Goal: Task Accomplishment & Management: Use online tool/utility

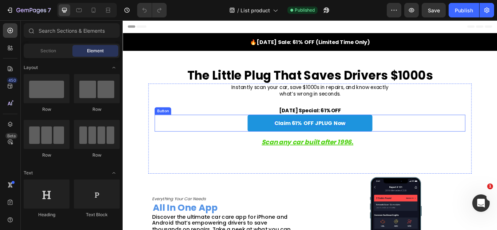
click at [338, 144] on p "Claim 61% OFF JPLUG Now" at bounding box center [341, 140] width 83 height 8
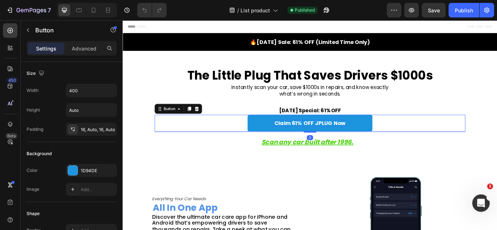
click at [332, 138] on p "Claim 61% OFF JPLUG Now" at bounding box center [341, 140] width 83 height 8
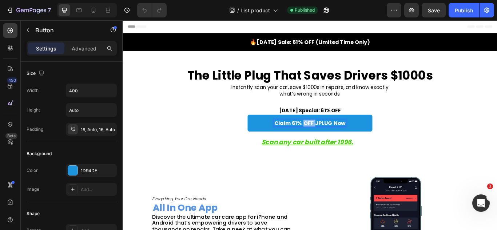
click at [332, 138] on p "Claim 61% OFF JPLUG Now" at bounding box center [341, 140] width 83 height 8
click at [462, 141] on div "Get The JPLUG Now Button 3" at bounding box center [341, 141] width 363 height 20
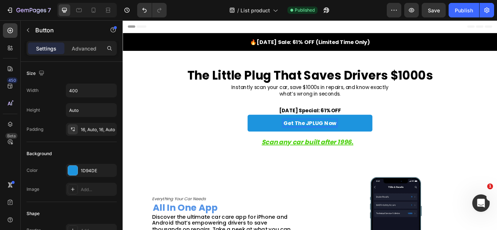
click at [346, 141] on p "Get The JPLUG Now" at bounding box center [341, 140] width 62 height 8
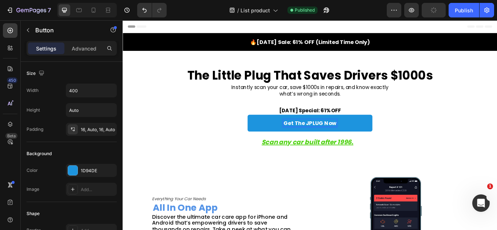
click at [318, 140] on p "Get The JPLUG Now" at bounding box center [341, 140] width 62 height 8
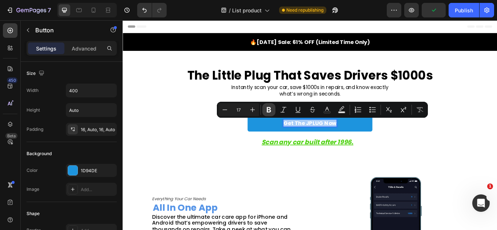
click at [270, 111] on icon "Editor contextual toolbar" at bounding box center [269, 109] width 4 height 5
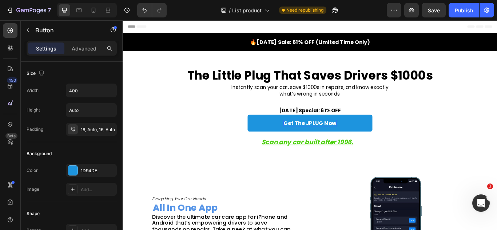
click at [320, 142] on strong "Get The JPLUG Now" at bounding box center [341, 140] width 62 height 9
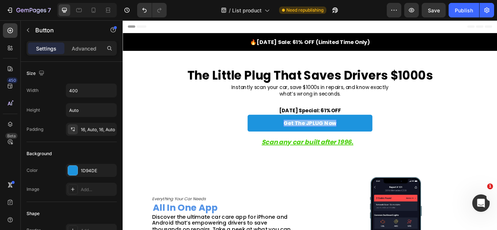
click at [320, 142] on strong "Get The JPLUG Now" at bounding box center [341, 140] width 62 height 9
click at [316, 139] on strong "Get The JPLUG Now" at bounding box center [341, 140] width 62 height 9
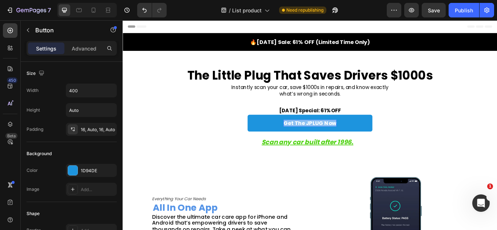
click at [316, 139] on strong "Get The JPLUG Now" at bounding box center [341, 140] width 62 height 9
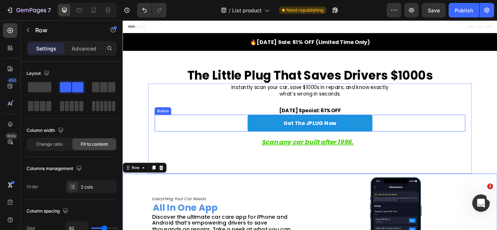
click at [314, 141] on strong "Get The JPLUG Now" at bounding box center [341, 140] width 62 height 9
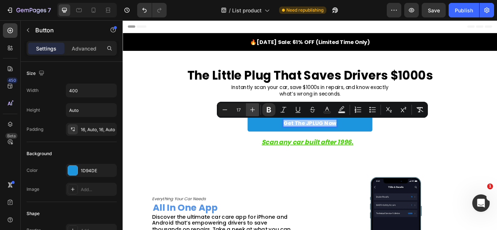
click at [252, 109] on icon "Editor contextual toolbar" at bounding box center [252, 109] width 7 height 7
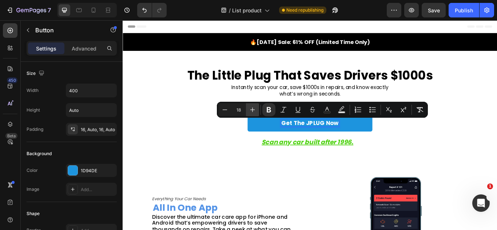
click at [252, 109] on icon "Editor contextual toolbar" at bounding box center [252, 109] width 7 height 7
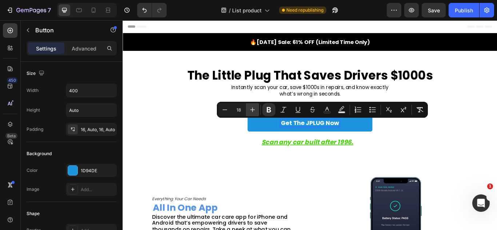
type input "19"
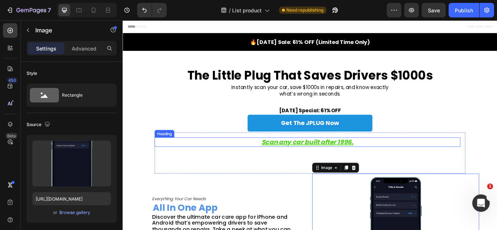
click at [361, 165] on u "Scan any car built after 1996." at bounding box center [338, 163] width 107 height 10
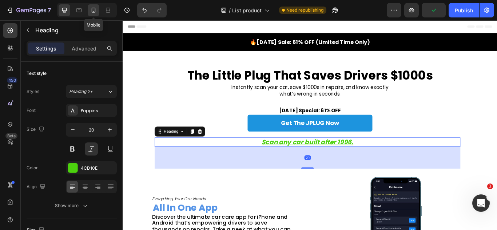
click at [90, 6] on div at bounding box center [94, 10] width 12 height 12
type input "13"
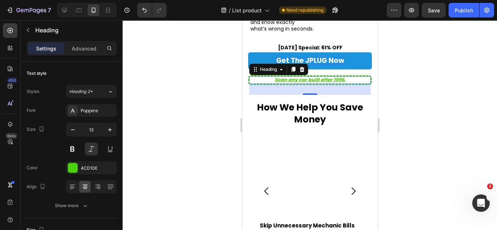
scroll to position [134, 0]
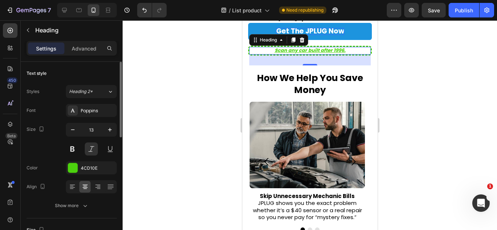
click at [74, 44] on div "Advanced" at bounding box center [84, 49] width 36 height 12
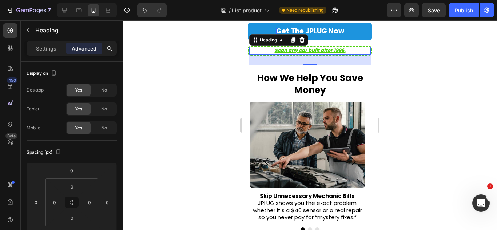
scroll to position [146, 0]
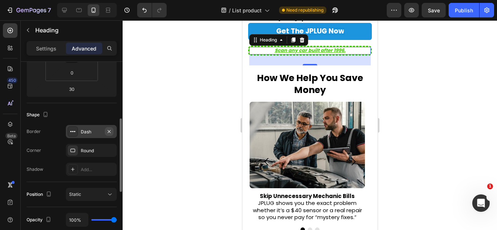
click at [108, 130] on icon "button" at bounding box center [109, 132] width 6 height 6
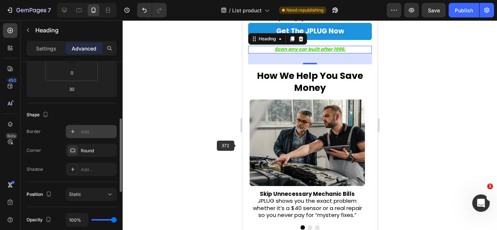
click at [276, 146] on img at bounding box center [306, 143] width 115 height 87
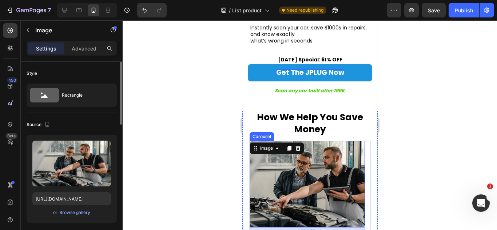
scroll to position [62, 0]
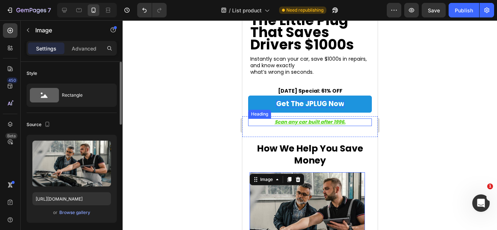
click at [312, 122] on u "Scan any car built after 1996." at bounding box center [309, 122] width 71 height 7
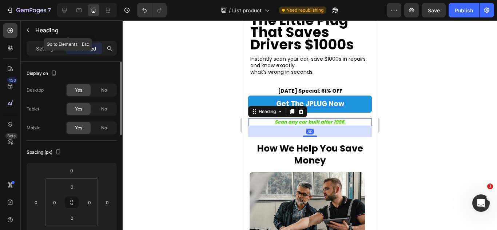
click at [33, 41] on div "Heading" at bounding box center [68, 30] width 95 height 21
click at [48, 50] on p "Settings" at bounding box center [46, 49] width 20 height 8
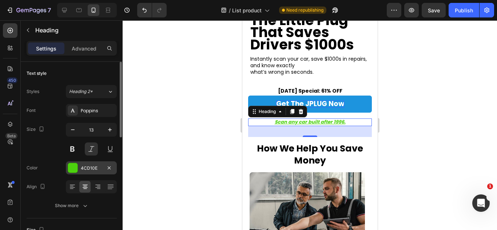
click at [69, 163] on div at bounding box center [72, 167] width 9 height 9
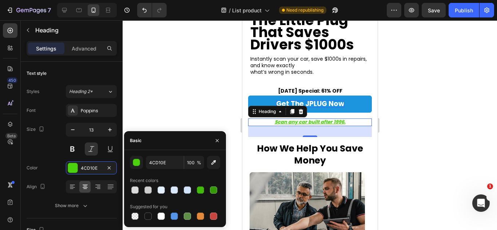
click at [153, 216] on div at bounding box center [175, 216] width 90 height 10
drag, startPoint x: 146, startPoint y: 218, endPoint x: 131, endPoint y: 176, distance: 44.8
click at [143, 214] on div at bounding box center [148, 216] width 10 height 10
click at [132, 156] on div "151515 100 % Recent colors Suggested for you" at bounding box center [175, 188] width 102 height 77
click at [137, 161] on div "button" at bounding box center [136, 162] width 7 height 7
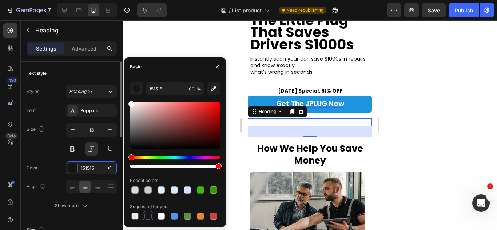
click at [94, 68] on div "450 Beta Sections(18) Elements(83) Section Element Hero Section Product Detail …" at bounding box center [61, 125] width 123 height 210
type input "FFFFFF"
click at [94, 171] on div "450 Beta Sections(18) Elements(83) Section Element Hero Section Product Detail …" at bounding box center [61, 125] width 123 height 210
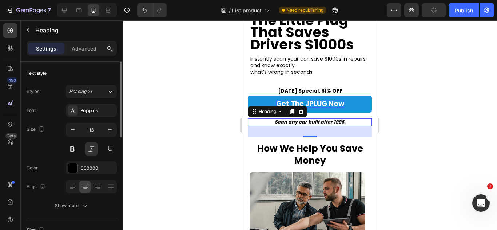
click at [54, 154] on div "Size 13" at bounding box center [72, 139] width 90 height 33
drag, startPoint x: 90, startPoint y: 147, endPoint x: 150, endPoint y: 138, distance: 60.0
click at [88, 147] on button at bounding box center [91, 149] width 13 height 13
click at [88, 148] on button at bounding box center [91, 149] width 13 height 13
click at [110, 150] on button at bounding box center [110, 149] width 13 height 13
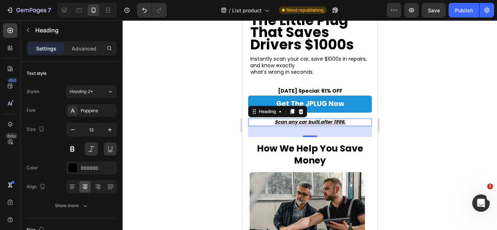
click at [315, 121] on u "Scan any car built after 1996." at bounding box center [309, 122] width 71 height 7
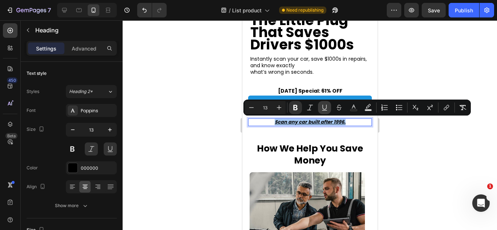
click at [320, 108] on button "Underline" at bounding box center [324, 107] width 13 height 13
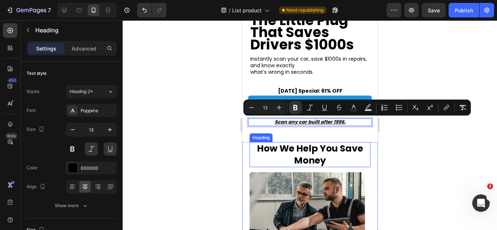
click at [326, 152] on strong "How We Help You Save Money" at bounding box center [310, 154] width 106 height 25
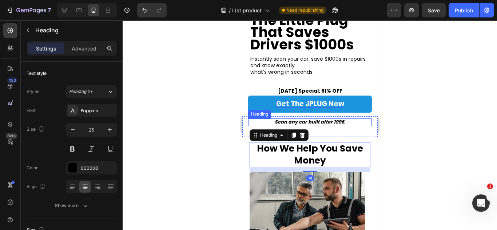
click at [312, 118] on div "⁠⁠⁠⁠⁠⁠⁠ Scan any car built after 1996. Heading Row" at bounding box center [309, 126] width 135 height 21
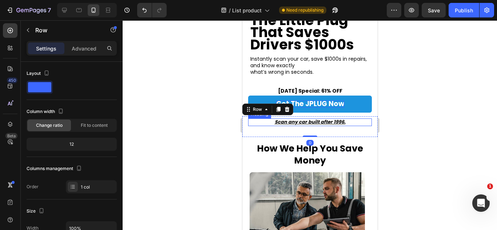
click at [312, 122] on strong "Scan any car built after 1996." at bounding box center [309, 122] width 71 height 7
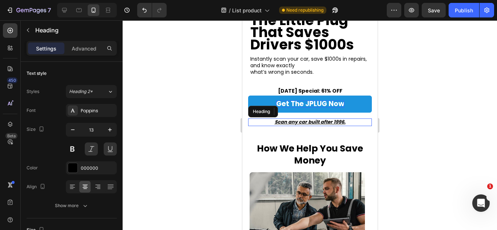
click at [312, 122] on strong "Scan any car built after 1996." at bounding box center [309, 122] width 71 height 7
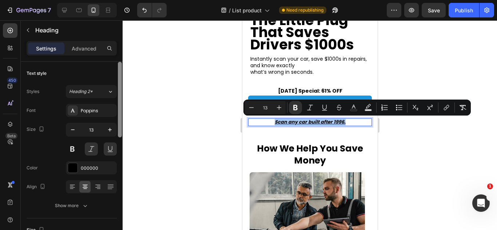
click at [111, 150] on button at bounding box center [110, 149] width 13 height 13
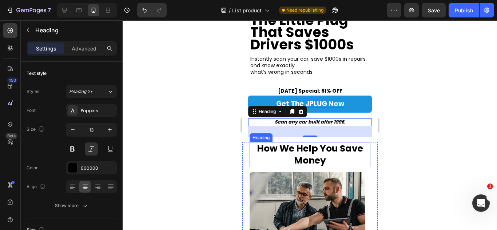
click at [313, 158] on strong "How We Help You Save Money" at bounding box center [310, 154] width 106 height 25
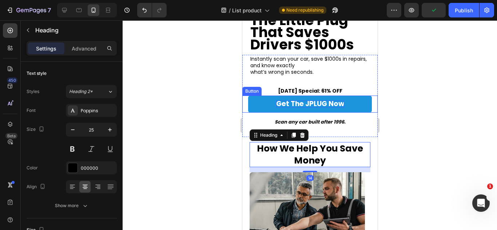
click at [320, 112] on link "Get The JPLUG Now" at bounding box center [310, 104] width 124 height 17
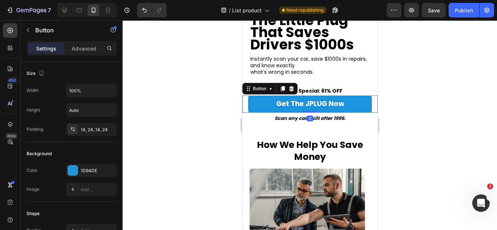
drag, startPoint x: 308, startPoint y: 116, endPoint x: 308, endPoint y: 110, distance: 5.5
click at [308, 110] on div "Get The JPLUG Now Button 0" at bounding box center [309, 104] width 135 height 17
click at [309, 160] on strong "How We Help You Save Money" at bounding box center [310, 151] width 106 height 25
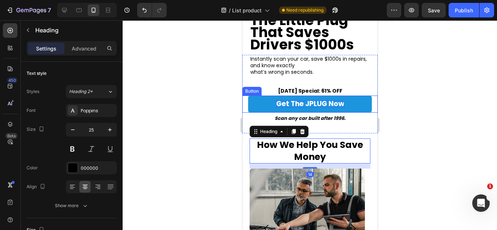
click at [314, 111] on link "Get The JPLUG Now" at bounding box center [310, 104] width 124 height 17
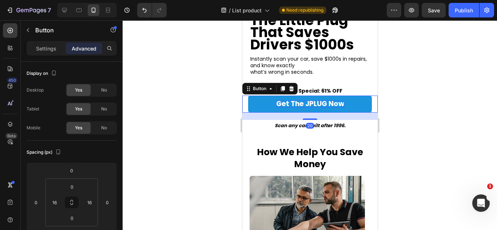
drag, startPoint x: 306, startPoint y: 112, endPoint x: 307, endPoint y: 120, distance: 7.4
click at [307, 120] on div at bounding box center [309, 119] width 15 height 1
click at [323, 167] on h2 "How We Help You Save Money" at bounding box center [309, 158] width 121 height 25
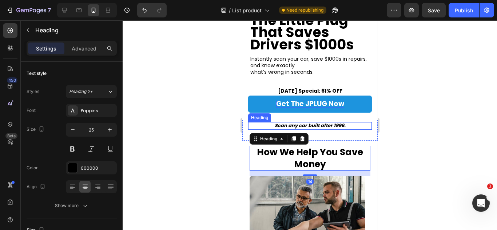
click at [327, 126] on strong "Scan any car built after 1996." at bounding box center [309, 125] width 71 height 7
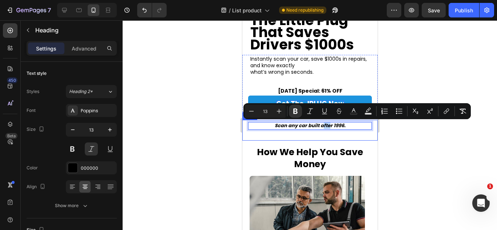
drag, startPoint x: 327, startPoint y: 126, endPoint x: 321, endPoint y: 138, distance: 13.4
click at [326, 92] on h2 "[DATE] Special: 61% OFF" at bounding box center [310, 91] width 66 height 8
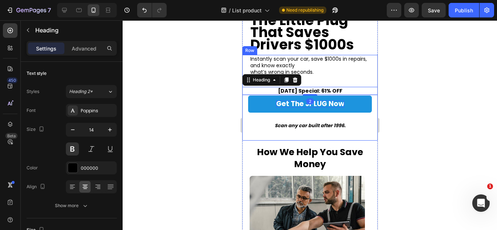
click at [310, 111] on link "Get The JPLUG Now" at bounding box center [310, 104] width 124 height 17
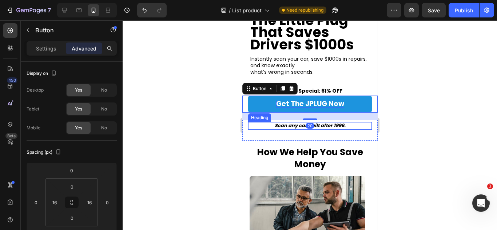
click at [315, 126] on strong "Scan any car built after 1996." at bounding box center [309, 125] width 71 height 7
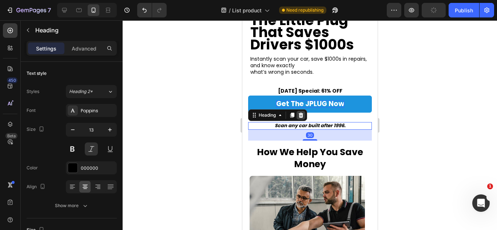
drag, startPoint x: 309, startPoint y: 139, endPoint x: 303, endPoint y: 115, distance: 24.8
click at [303, 122] on div "⁠⁠⁠⁠⁠⁠⁠ Scan any car built after 1996. Heading 30" at bounding box center [310, 126] width 124 height 8
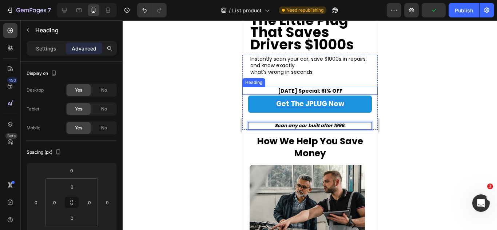
drag, startPoint x: 316, startPoint y: 126, endPoint x: 300, endPoint y: 105, distance: 26.4
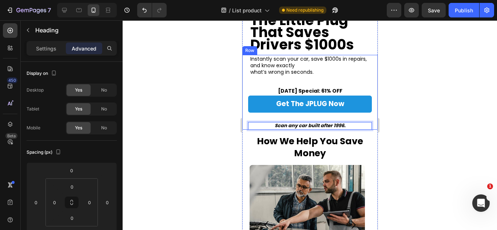
click at [317, 116] on div "Get The JPLUG Now Button" at bounding box center [309, 108] width 135 height 24
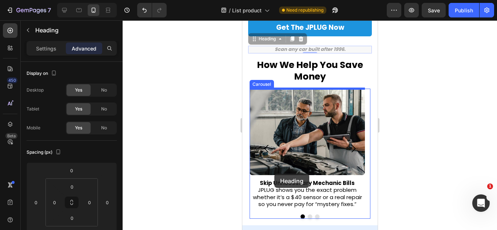
scroll to position [207, 0]
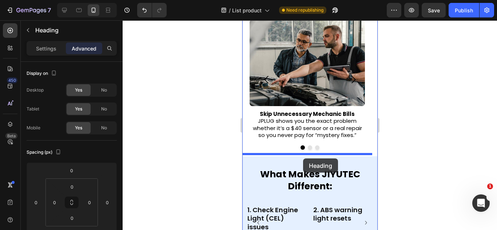
drag, startPoint x: 321, startPoint y: 124, endPoint x: 303, endPoint y: 159, distance: 38.9
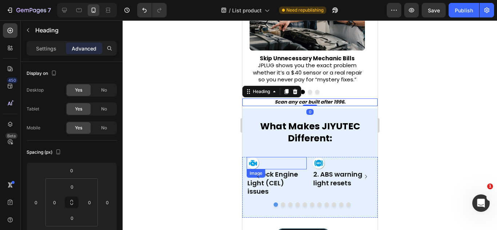
scroll to position [294, 0]
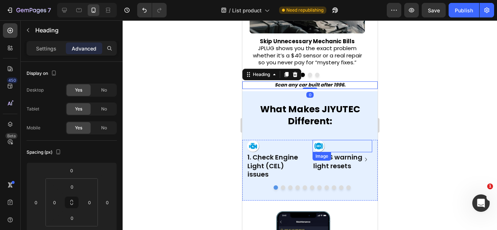
click at [314, 146] on img at bounding box center [318, 146] width 13 height 13
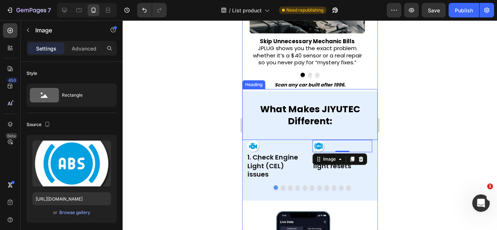
click at [320, 127] on strong "What Makes JIYUTEC Different:" at bounding box center [310, 115] width 100 height 25
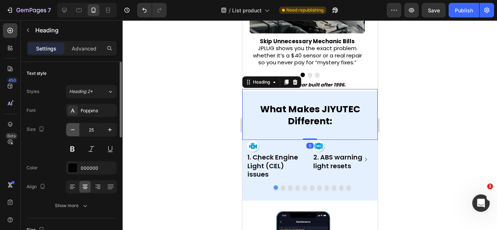
click at [75, 129] on icon "button" at bounding box center [72, 129] width 7 height 7
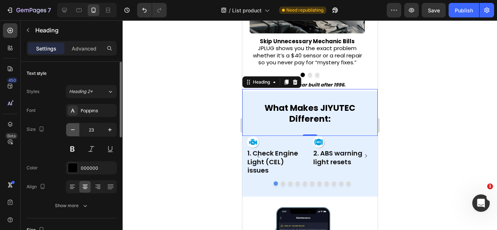
click at [75, 129] on icon "button" at bounding box center [72, 129] width 7 height 7
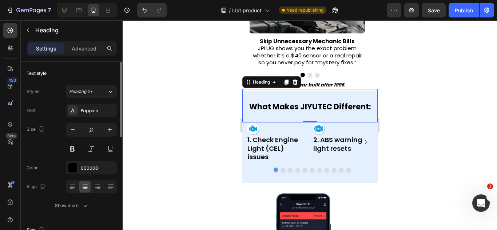
click at [64, 128] on div "Size 21" at bounding box center [72, 139] width 90 height 33
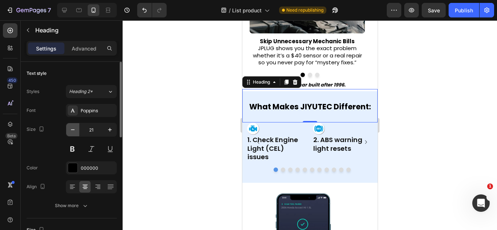
click at [77, 134] on button "button" at bounding box center [72, 129] width 13 height 13
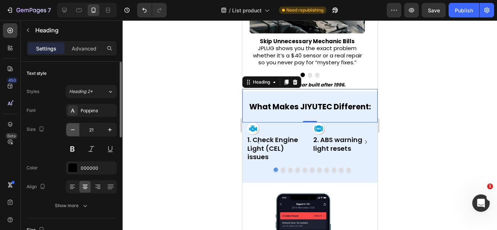
click at [77, 134] on button "button" at bounding box center [72, 129] width 13 height 13
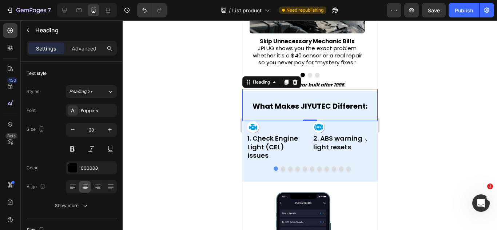
type input "19"
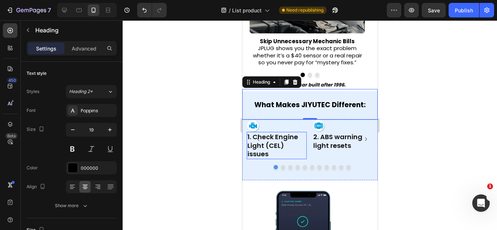
click at [298, 140] on h2 "1. Check Engine Light (CEL) issues" at bounding box center [276, 145] width 60 height 27
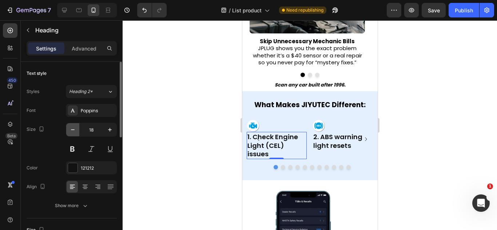
click at [76, 131] on icon "button" at bounding box center [72, 129] width 7 height 7
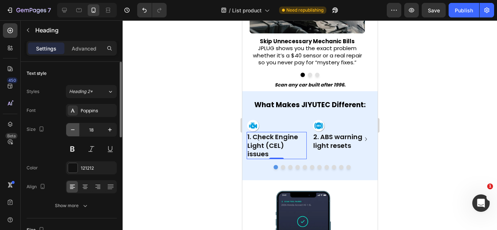
click at [76, 130] on icon "button" at bounding box center [72, 129] width 7 height 7
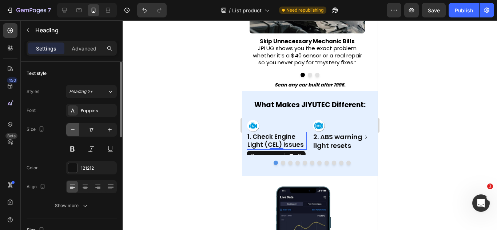
click at [76, 130] on icon "button" at bounding box center [72, 129] width 7 height 7
type input "16"
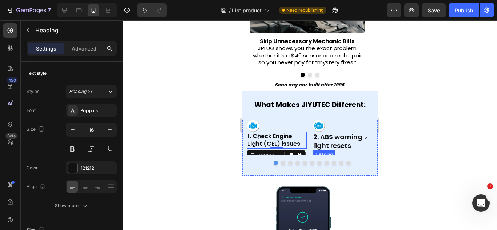
click at [329, 145] on h2 "2. ABS warning light resets" at bounding box center [342, 141] width 60 height 19
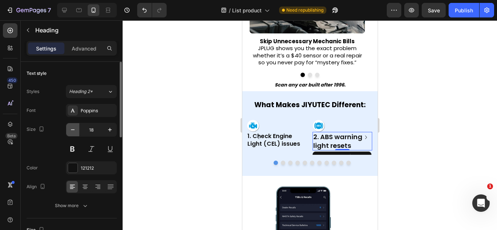
click at [68, 131] on button "button" at bounding box center [72, 129] width 13 height 13
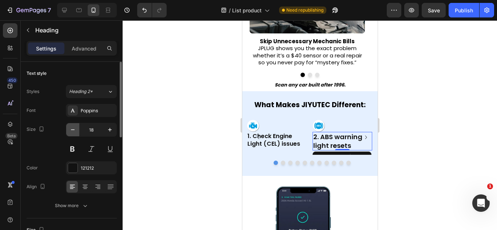
click at [68, 131] on button "button" at bounding box center [72, 129] width 13 height 13
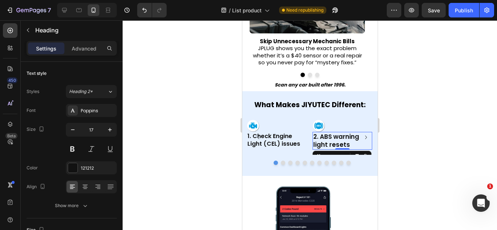
type input "16"
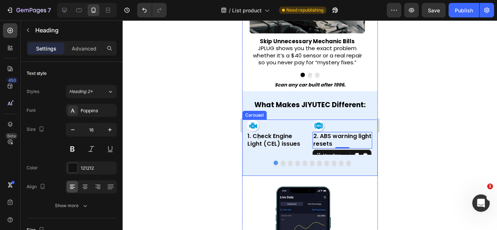
click at [256, 141] on icon "Carousel Back Arrow" at bounding box center [257, 137] width 7 height 7
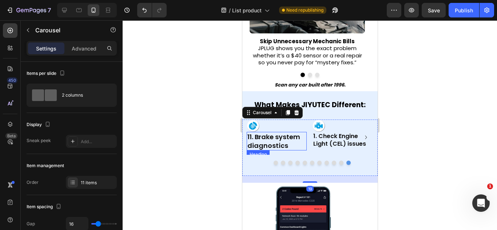
click at [276, 138] on span "11. Brake system diagnostics" at bounding box center [273, 140] width 53 height 17
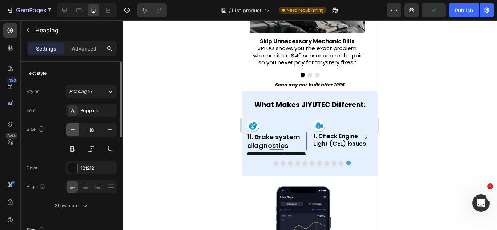
click at [71, 130] on icon "button" at bounding box center [72, 129] width 7 height 7
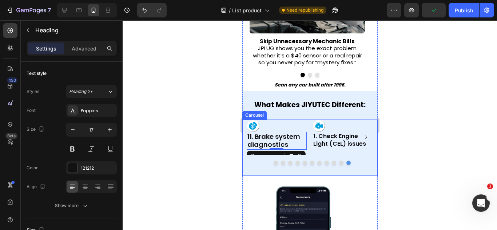
type input "16"
click at [337, 136] on h2 "1. Check Engine Light (CEL) issues" at bounding box center [342, 140] width 60 height 17
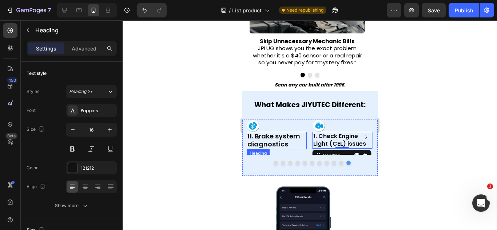
click at [273, 141] on span "11. Brake system diagnostics" at bounding box center [273, 140] width 53 height 17
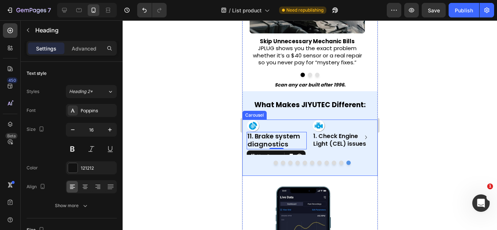
click at [362, 136] on icon "Carousel Next Arrow" at bounding box center [365, 137] width 7 height 7
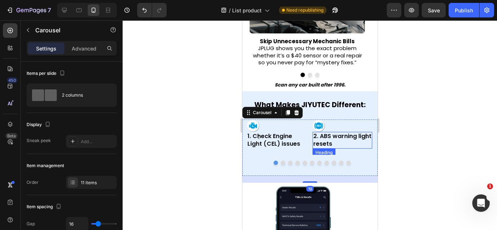
click at [319, 138] on h2 "2. ABS warning light resets" at bounding box center [342, 140] width 60 height 17
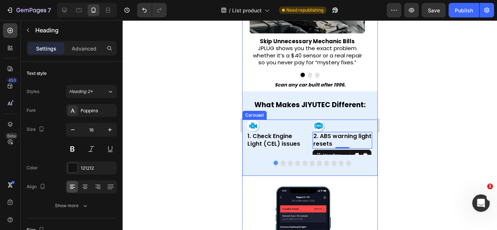
click at [361, 132] on button "Carousel Next Arrow" at bounding box center [366, 138] width 12 height 12
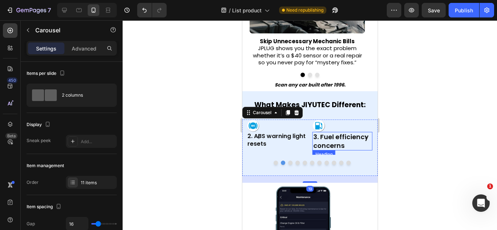
click at [330, 135] on h2 "3. Fuel efficiency concerns" at bounding box center [342, 141] width 60 height 19
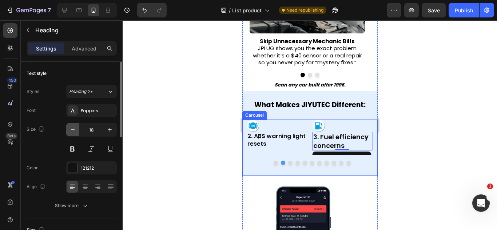
click at [69, 126] on button "button" at bounding box center [72, 129] width 13 height 13
click at [70, 127] on icon "button" at bounding box center [72, 129] width 7 height 7
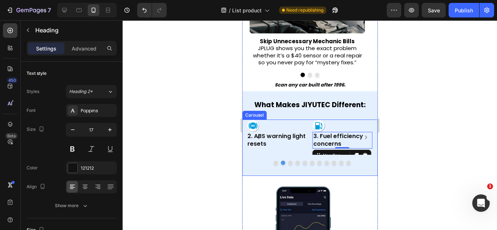
type input "16"
click at [362, 134] on icon "Carousel Next Arrow" at bounding box center [365, 137] width 7 height 7
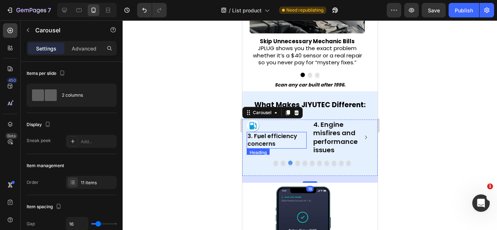
click at [312, 139] on div "4. Engine misfires and performance issues Heading" at bounding box center [342, 150] width 60 height 36
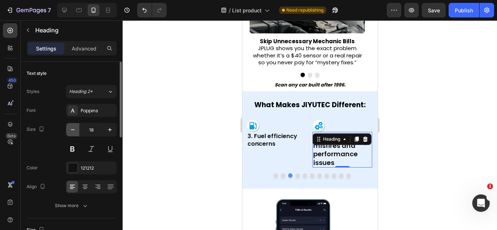
click at [71, 130] on icon "button" at bounding box center [72, 129] width 7 height 7
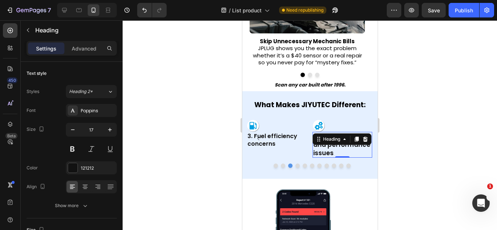
type input "16"
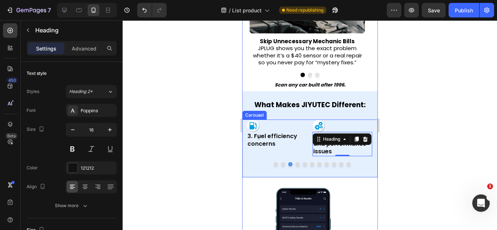
click at [338, 175] on div "Image 1. Check Engine Light (CEL) issues Heading Image 2. ABS warning light res…" at bounding box center [309, 149] width 135 height 58
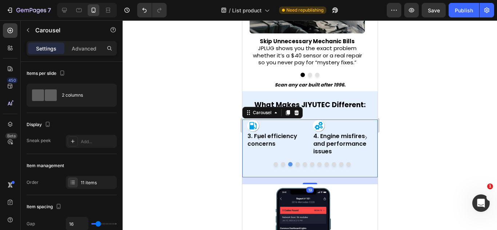
click at [362, 140] on icon "Carousel Next Arrow" at bounding box center [365, 137] width 7 height 7
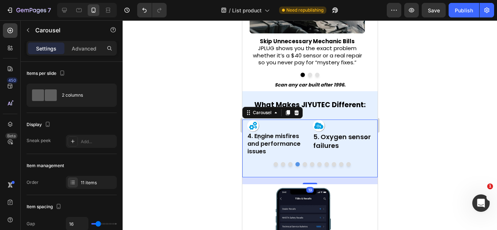
click at [310, 139] on div "Image 1. Check Engine Light (CEL) issues Heading Image 2. ABS warning light res…" at bounding box center [311, 138] width 131 height 37
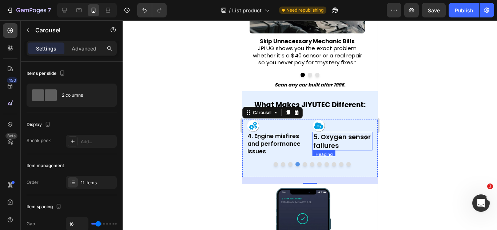
drag, startPoint x: 316, startPoint y: 141, endPoint x: 296, endPoint y: 142, distance: 20.0
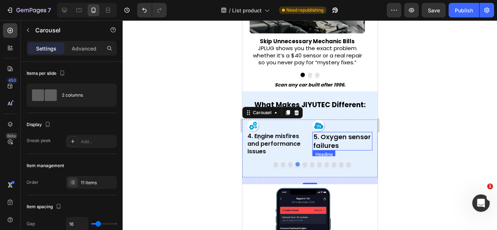
click at [315, 141] on span "5. Oxygen sensor failures" at bounding box center [342, 140] width 58 height 17
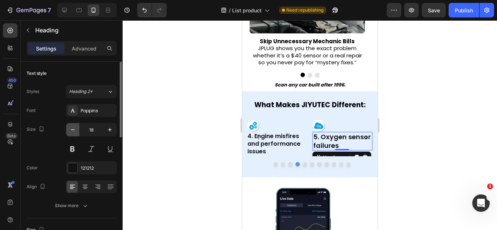
click at [71, 131] on icon "button" at bounding box center [72, 129] width 7 height 7
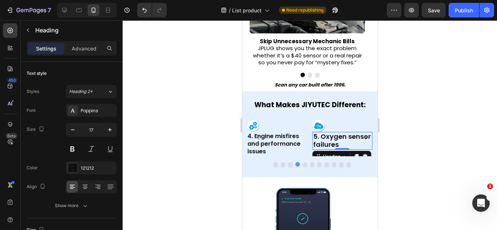
type input "16"
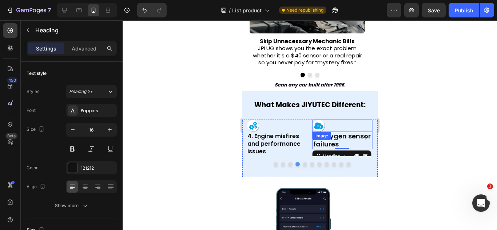
click at [362, 140] on icon "Carousel Next Arrow" at bounding box center [365, 137] width 7 height 7
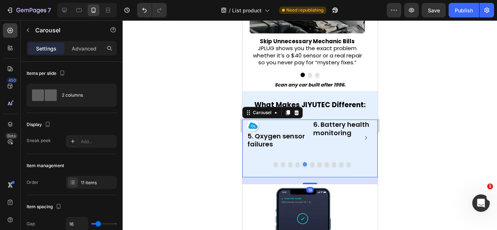
click at [337, 139] on span "6. Battery health monitoring" at bounding box center [341, 140] width 56 height 17
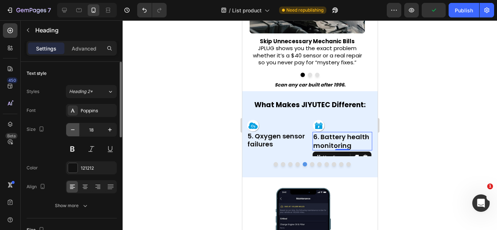
click at [73, 128] on icon "button" at bounding box center [72, 129] width 7 height 7
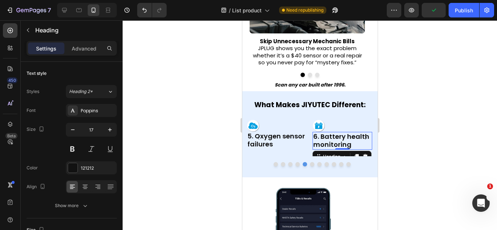
type input "16"
click at [259, 137] on icon "Carousel Back Arrow" at bounding box center [257, 137] width 7 height 7
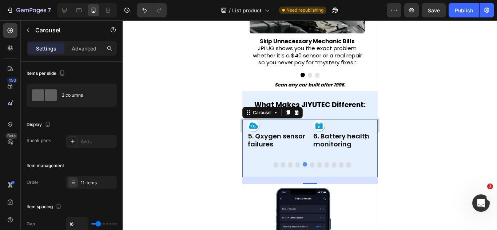
click at [259, 137] on icon "Carousel Back Arrow" at bounding box center [257, 137] width 7 height 7
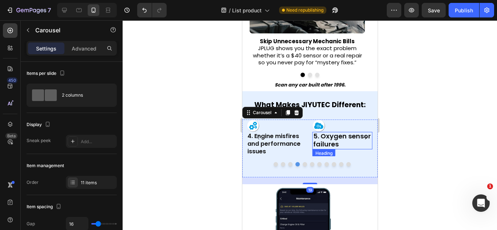
click at [339, 139] on span "5. Oxygen sensor failures" at bounding box center [342, 140] width 58 height 17
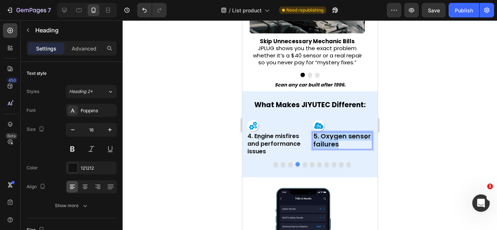
click at [339, 139] on span "5. Oxygen sensor failures" at bounding box center [342, 140] width 58 height 17
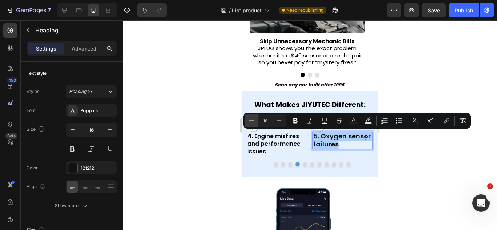
click at [245, 122] on button "Minus" at bounding box center [251, 120] width 13 height 13
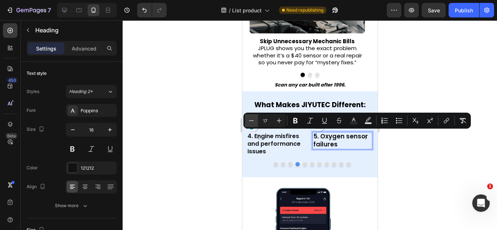
click at [245, 122] on button "Minus" at bounding box center [251, 120] width 13 height 13
type input "16"
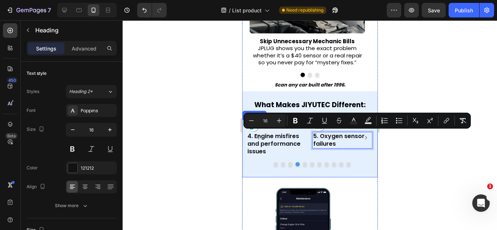
click at [362, 136] on icon "Carousel Next Arrow" at bounding box center [365, 137] width 7 height 7
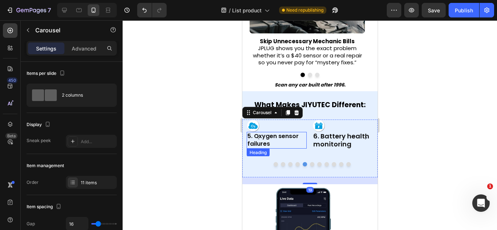
click at [344, 139] on span "6. Battery health monitoring" at bounding box center [341, 140] width 56 height 17
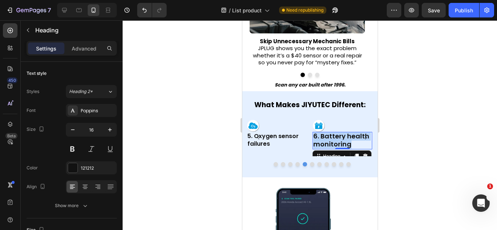
click at [344, 139] on span "6. Battery health monitoring" at bounding box center [341, 140] width 56 height 17
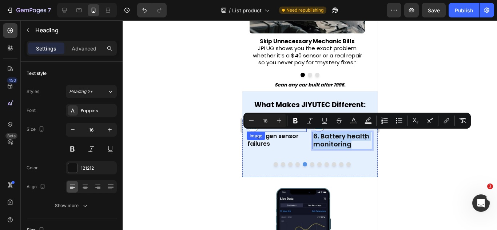
click at [265, 130] on div at bounding box center [276, 126] width 60 height 13
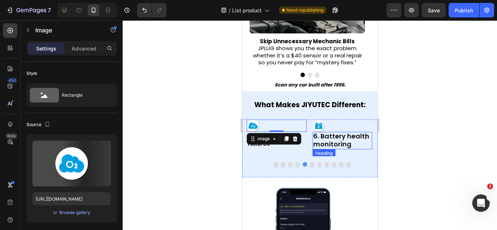
click at [332, 143] on span "6. Battery health monitoring" at bounding box center [341, 140] width 56 height 17
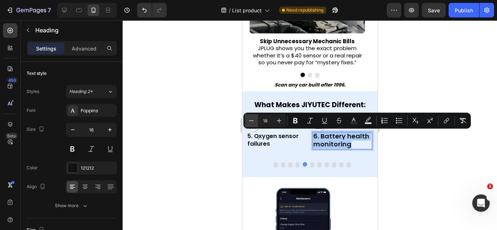
click at [254, 118] on icon "Editor contextual toolbar" at bounding box center [251, 120] width 7 height 7
drag, startPoint x: 254, startPoint y: 118, endPoint x: 271, endPoint y: 126, distance: 18.4
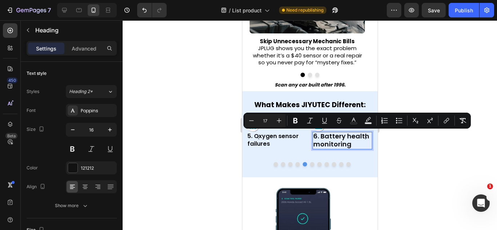
click at [255, 118] on button "Minus" at bounding box center [251, 120] width 13 height 13
type input "16"
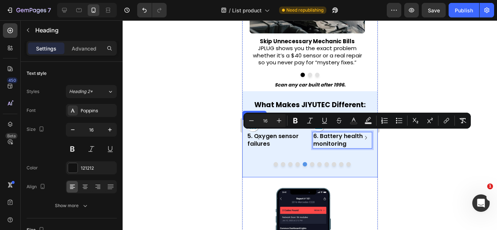
click at [362, 139] on icon "Carousel Next Arrow" at bounding box center [365, 137] width 7 height 7
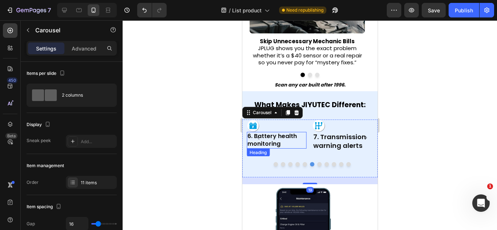
click at [322, 139] on span "‎7. Transmission warning alerts" at bounding box center [339, 140] width 53 height 17
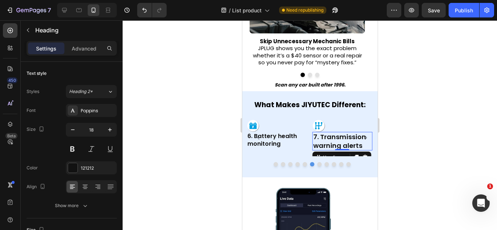
click at [322, 139] on span "‎7. Transmission warning alerts" at bounding box center [339, 140] width 53 height 17
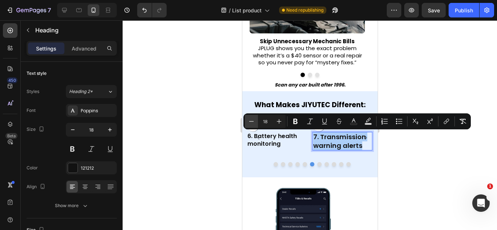
click at [250, 123] on icon "Editor contextual toolbar" at bounding box center [251, 121] width 7 height 7
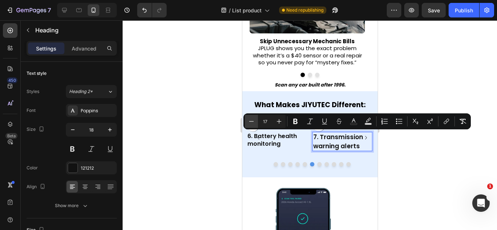
click at [250, 123] on icon "Editor contextual toolbar" at bounding box center [251, 121] width 7 height 7
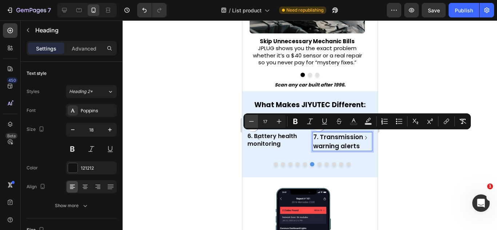
type input "16"
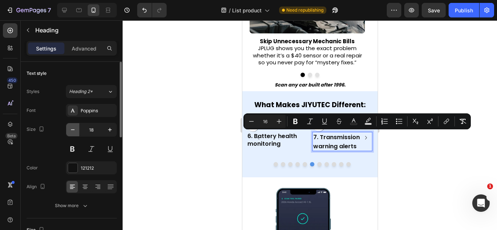
click at [73, 129] on icon "button" at bounding box center [72, 129] width 7 height 7
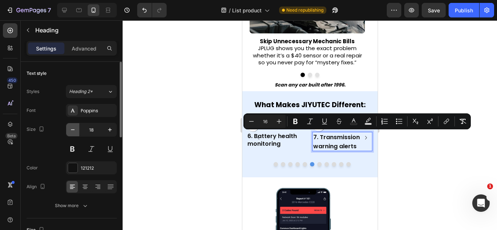
click at [73, 129] on icon "button" at bounding box center [72, 129] width 7 height 7
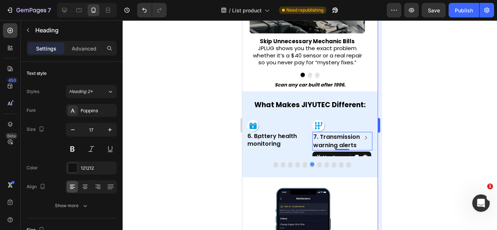
type input "16"
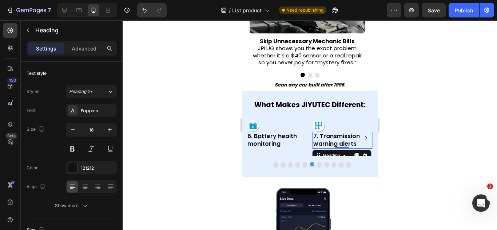
click at [362, 136] on icon "Carousel Next Arrow" at bounding box center [365, 137] width 7 height 7
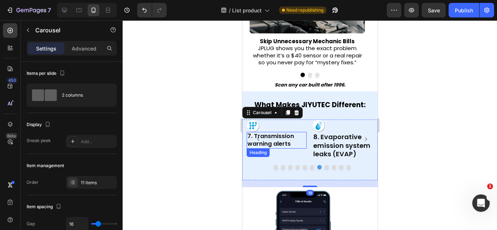
click at [318, 139] on div "8. Evaporative emission system leaks (EVAP) Heading" at bounding box center [342, 145] width 60 height 27
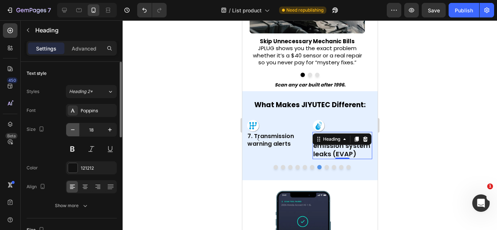
click at [72, 132] on icon "button" at bounding box center [72, 129] width 7 height 7
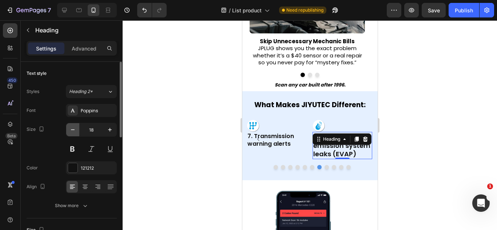
click at [72, 132] on icon "button" at bounding box center [72, 129] width 7 height 7
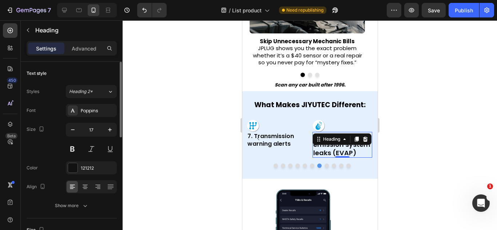
type input "16"
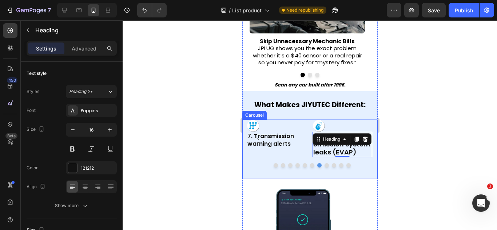
click at [344, 158] on div "Image 1. Check Engine Light (CEL) issues Heading Image 2. ABS warning light res…" at bounding box center [309, 149] width 135 height 59
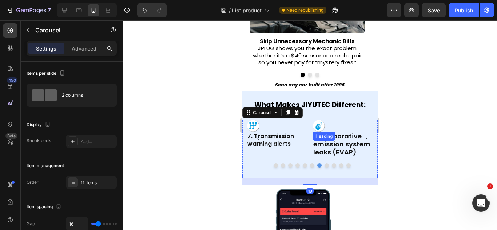
click at [338, 153] on span "8. Evaporative emission system leaks (EVAP)" at bounding box center [341, 144] width 57 height 25
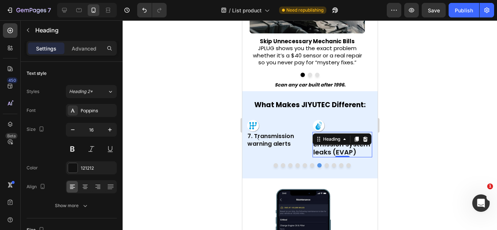
click at [338, 153] on span "8. Evaporative emission system leaks (EVAP)" at bounding box center [341, 144] width 57 height 25
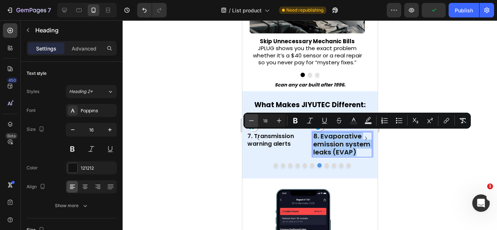
click at [252, 121] on icon "Editor contextual toolbar" at bounding box center [251, 120] width 7 height 7
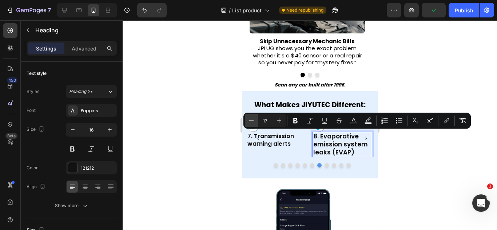
click at [252, 121] on icon "Editor contextual toolbar" at bounding box center [251, 120] width 7 height 7
type input "16"
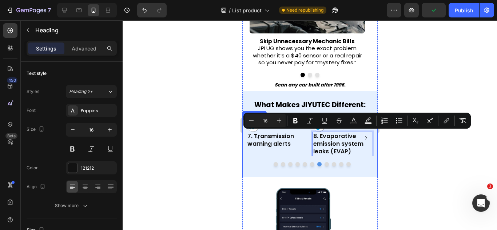
drag, startPoint x: 362, startPoint y: 139, endPoint x: 364, endPoint y: 142, distance: 3.9
click at [362, 139] on icon "Carousel Next Arrow" at bounding box center [365, 137] width 7 height 7
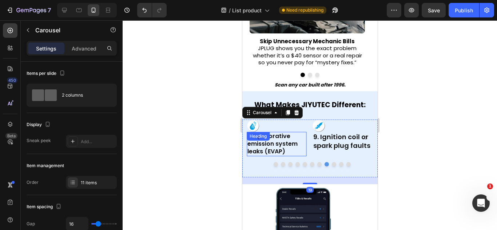
click at [333, 142] on span "9. Ignition coil or spark plug faults" at bounding box center [341, 140] width 57 height 17
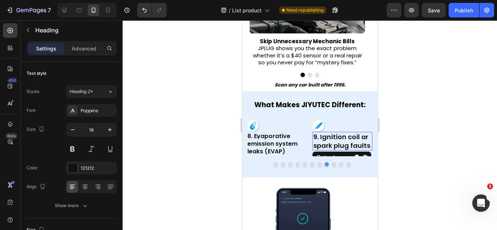
click at [333, 142] on span "9. Ignition coil or spark plug faults" at bounding box center [341, 140] width 57 height 17
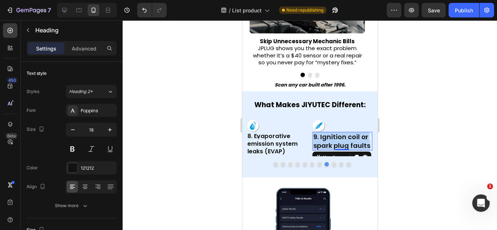
click at [333, 142] on span "9. Ignition coil or spark plug faults" at bounding box center [341, 140] width 57 height 17
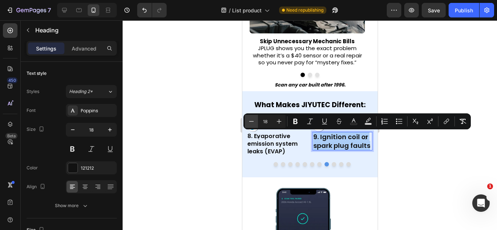
click at [253, 121] on icon "Editor contextual toolbar" at bounding box center [251, 121] width 7 height 7
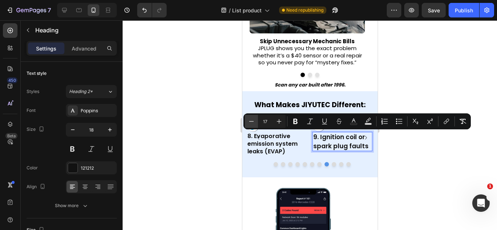
click at [254, 121] on icon "Editor contextual toolbar" at bounding box center [251, 121] width 7 height 7
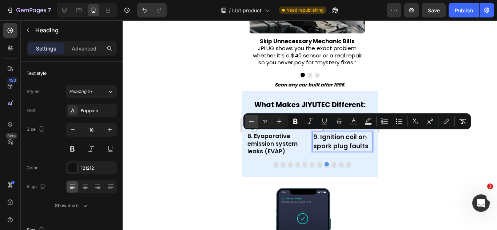
type input "16"
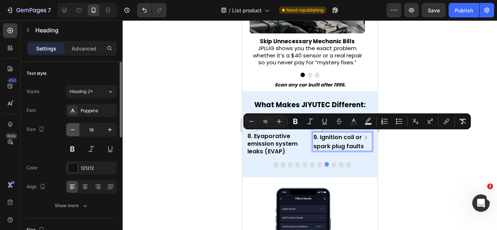
click at [70, 131] on icon "button" at bounding box center [72, 129] width 7 height 7
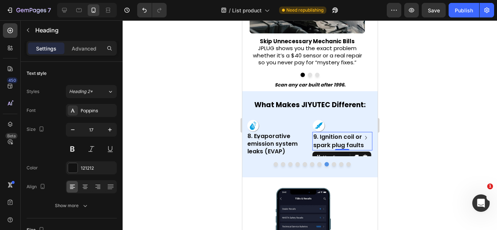
type input "16"
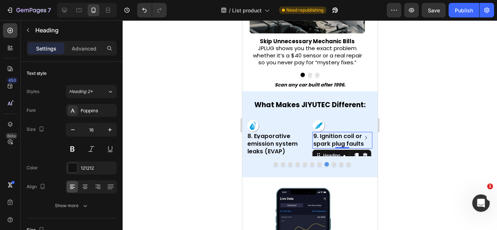
click at [362, 140] on icon "Carousel Next Arrow" at bounding box center [365, 137] width 7 height 7
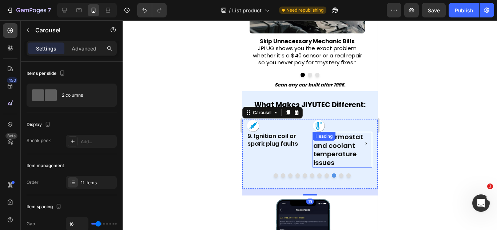
click at [332, 153] on h2 "10. Thermostat and coolant temperature issues" at bounding box center [342, 150] width 60 height 36
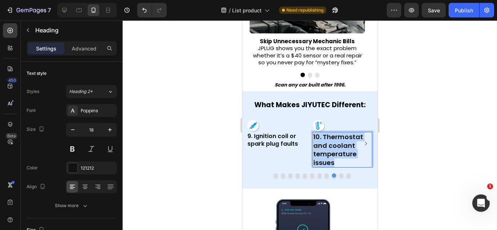
click at [332, 153] on p "10. Thermostat and coolant temperature issues" at bounding box center [342, 150] width 59 height 34
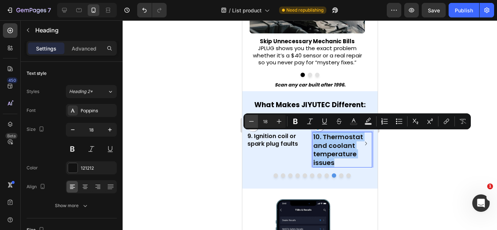
click at [250, 122] on icon "Editor contextual toolbar" at bounding box center [251, 121] width 5 height 0
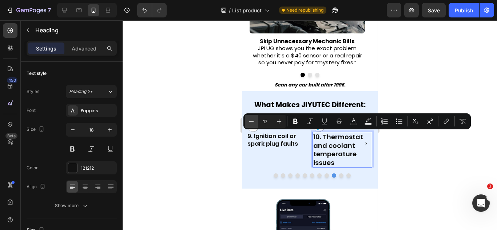
click at [250, 122] on icon "Editor contextual toolbar" at bounding box center [251, 121] width 5 height 0
type input "16"
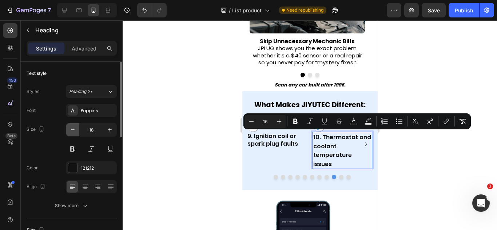
click at [70, 129] on icon "button" at bounding box center [72, 129] width 7 height 7
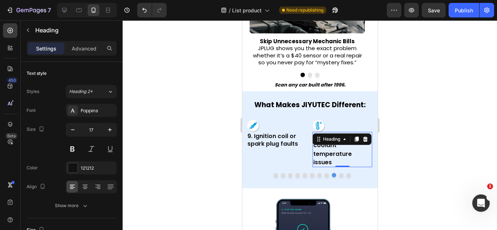
type input "16"
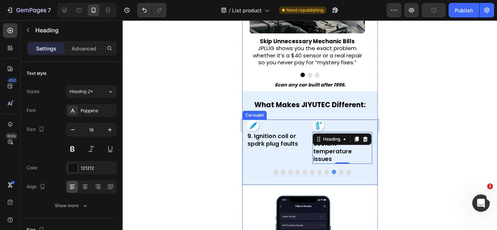
click at [338, 177] on div "Image 1. Check Engine Light (CEL) issues Heading Image 2. ABS warning light res…" at bounding box center [309, 153] width 135 height 66
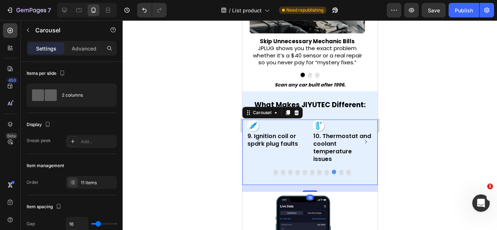
click at [362, 138] on icon "Carousel Next Arrow" at bounding box center [365, 141] width 7 height 7
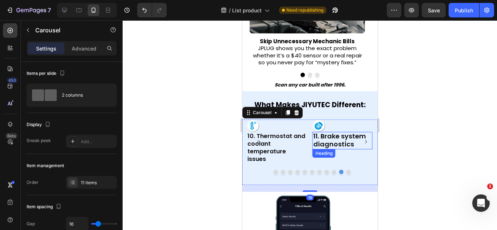
click at [342, 140] on span "11. Brake system diagnostics" at bounding box center [339, 140] width 53 height 17
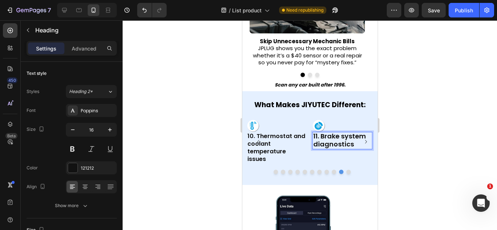
click at [330, 142] on span "11. Brake system diagnostics" at bounding box center [339, 140] width 53 height 17
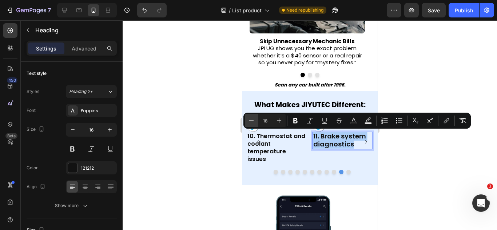
click at [258, 122] on button "Minus" at bounding box center [251, 120] width 13 height 13
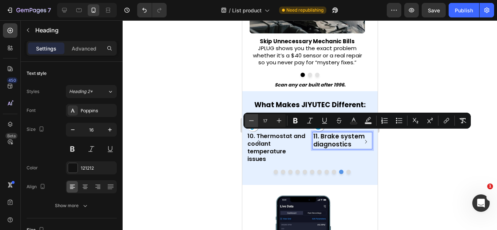
click at [258, 122] on button "Minus" at bounding box center [251, 120] width 13 height 13
type input "16"
click at [72, 129] on icon "button" at bounding box center [72, 129] width 7 height 7
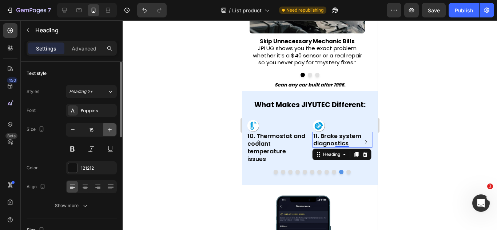
click at [106, 130] on button "button" at bounding box center [109, 129] width 13 height 13
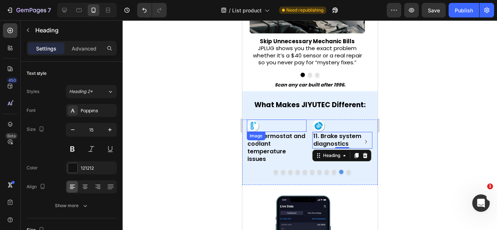
type input "16"
click at [362, 138] on icon "Carousel Next Arrow" at bounding box center [365, 141] width 7 height 7
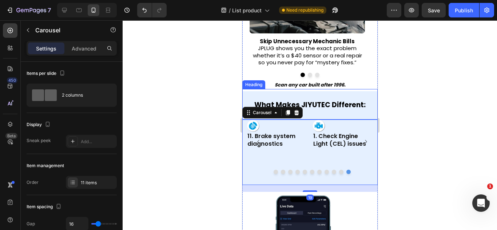
click at [305, 106] on strong "What Makes JIYUTEC Different:" at bounding box center [309, 105] width 111 height 10
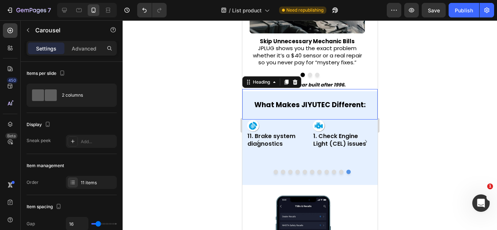
click at [305, 106] on strong "What Makes JIYUTEC Different:" at bounding box center [309, 105] width 111 height 10
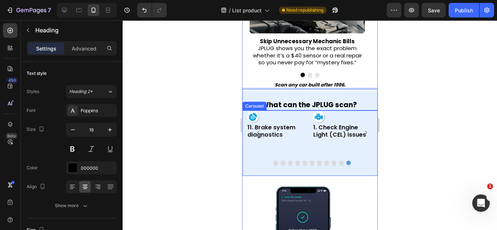
click at [312, 164] on div "Image 1. Check Engine Light (CEL) issues Heading Image 2. ABS warning light res…" at bounding box center [309, 144] width 135 height 66
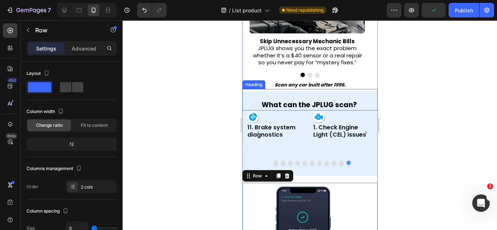
click at [329, 101] on strong "What can the JPLUG scan?" at bounding box center [308, 105] width 95 height 10
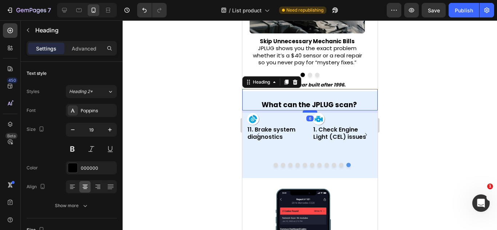
click at [310, 112] on div at bounding box center [309, 112] width 15 height 2
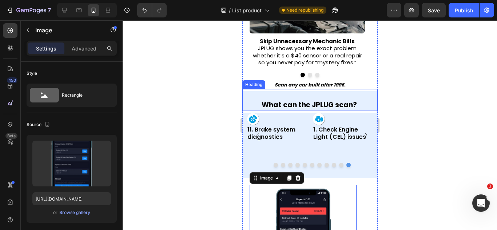
click at [312, 106] on strong "What can the JPLUG scan?" at bounding box center [308, 105] width 95 height 10
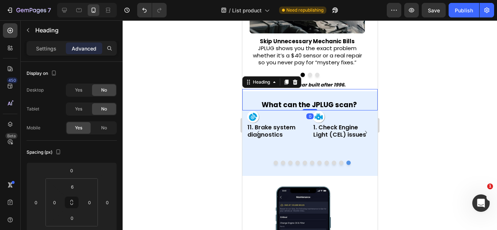
drag, startPoint x: 312, startPoint y: 111, endPoint x: 308, endPoint y: 101, distance: 10.8
click at [308, 101] on div "⁠⁠⁠⁠⁠⁠⁠ What can the JPLUG scan? Heading 0" at bounding box center [309, 99] width 135 height 21
type input "0"
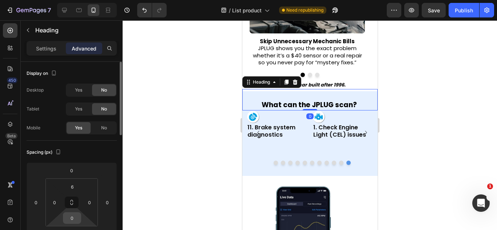
click at [76, 215] on input "0" at bounding box center [72, 218] width 15 height 11
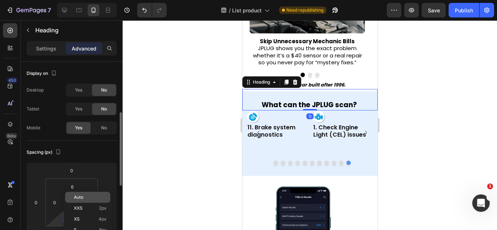
scroll to position [36, 0]
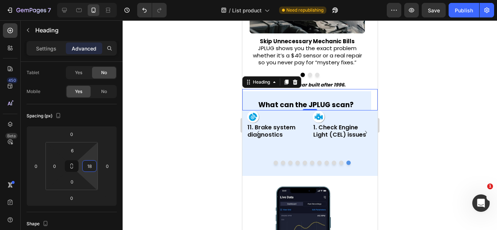
drag, startPoint x: 88, startPoint y: 175, endPoint x: 91, endPoint y: 171, distance: 4.4
click at [91, 0] on html "7 Version history / List product Need republishing Preview Save Publish 450 Bet…" at bounding box center [248, 0] width 497 height 0
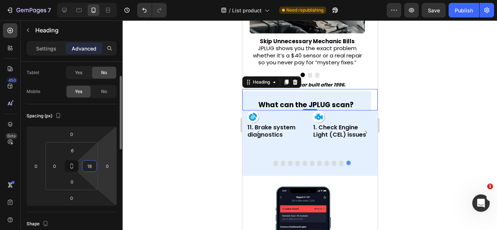
type input "1"
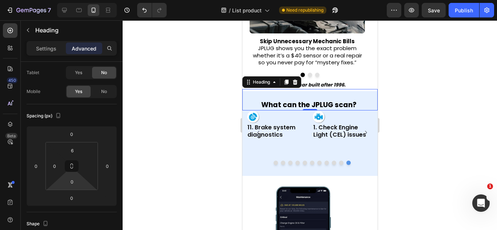
type input "0"
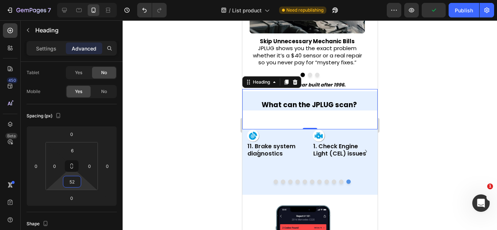
type input "0"
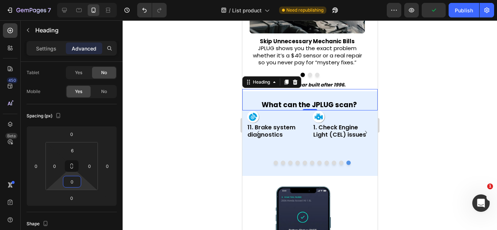
drag, startPoint x: 85, startPoint y: 180, endPoint x: 94, endPoint y: 200, distance: 22.1
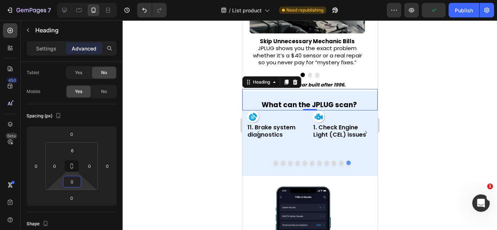
click at [94, 0] on html "7 Version history / List product Need republishing Preview Publish 450 Beta Sec…" at bounding box center [248, 0] width 497 height 0
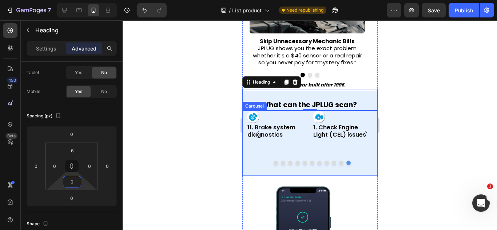
click at [252, 145] on div "Image ⁠⁠⁠⁠⁠⁠⁠ 11. Brake system diagnostics Heading" at bounding box center [276, 133] width 60 height 44
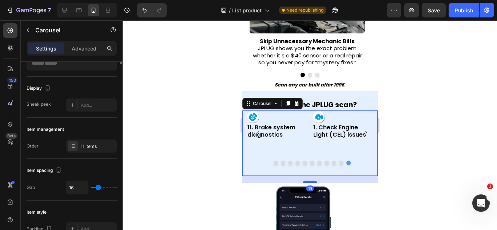
scroll to position [0, 0]
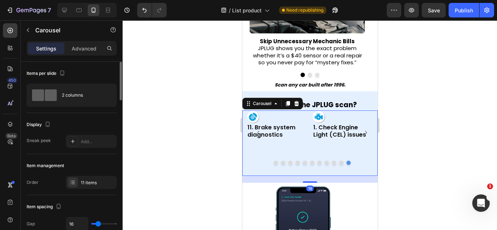
click at [81, 52] on p "Advanced" at bounding box center [84, 49] width 25 height 8
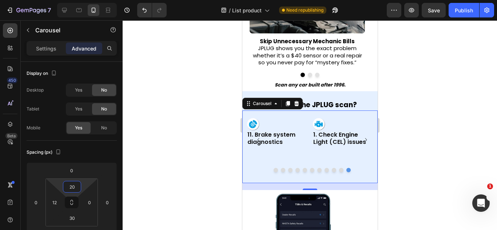
drag, startPoint x: 84, startPoint y: 189, endPoint x: 82, endPoint y: 186, distance: 4.2
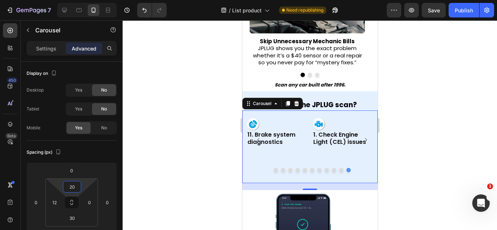
click at [82, 0] on html "7 Version history / List product Need republishing Preview Save Publish 450 Bet…" at bounding box center [248, 0] width 497 height 0
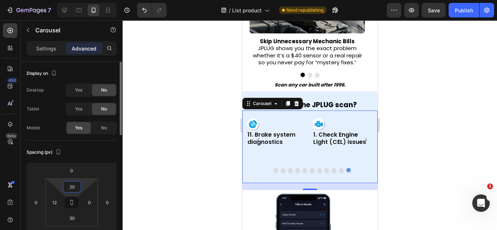
click at [72, 184] on input "20" at bounding box center [72, 187] width 15 height 11
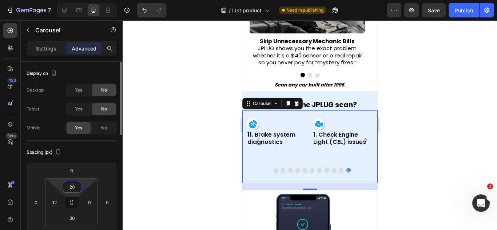
click at [72, 184] on input "20" at bounding box center [72, 187] width 15 height 11
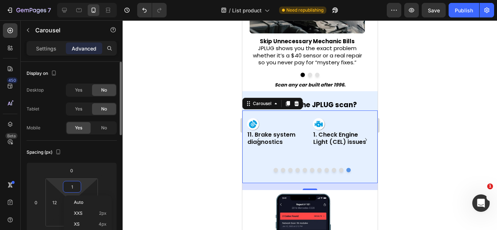
type input "10"
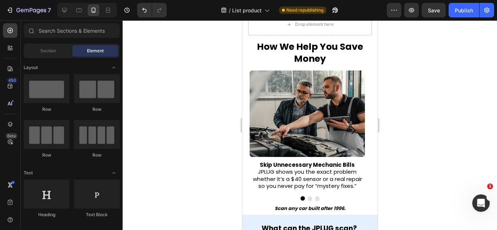
scroll to position [55, 0]
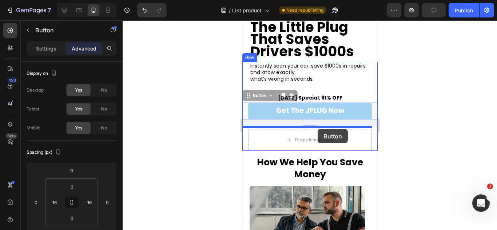
drag, startPoint x: 338, startPoint y: 106, endPoint x: 317, endPoint y: 129, distance: 30.7
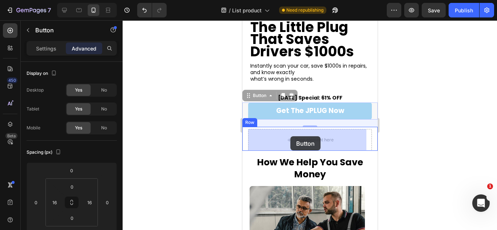
drag, startPoint x: 303, startPoint y: 125, endPoint x: 290, endPoint y: 136, distance: 17.0
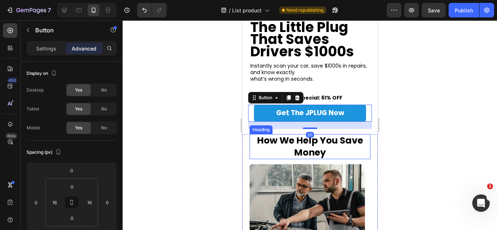
click at [317, 139] on strong "How We Help You Save Money" at bounding box center [310, 146] width 106 height 25
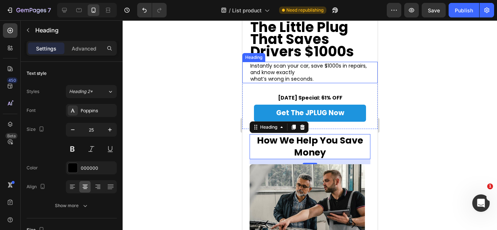
click at [305, 70] on h2 "Instantly scan your car, save $1000s in repairs, and know exactly what’s wrong …" at bounding box center [313, 72] width 128 height 21
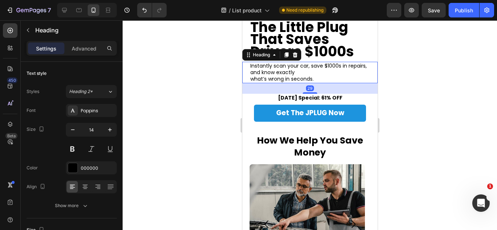
click at [252, 77] on h2 "Instantly scan your car, save $1000s in repairs, and know exactly what’s wrong …" at bounding box center [313, 72] width 128 height 21
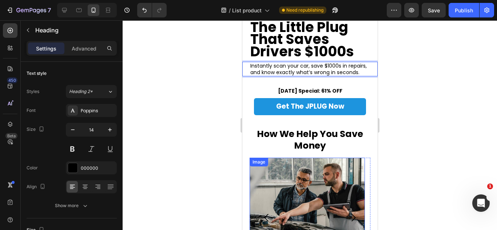
click at [359, 167] on img at bounding box center [306, 201] width 115 height 87
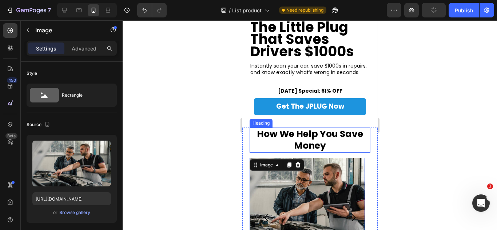
scroll to position [18, 0]
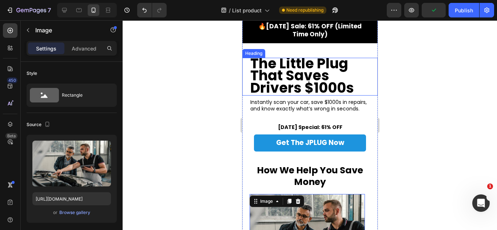
click at [310, 66] on strong "The Little Plug That Saves Drivers $1000s" at bounding box center [302, 76] width 104 height 44
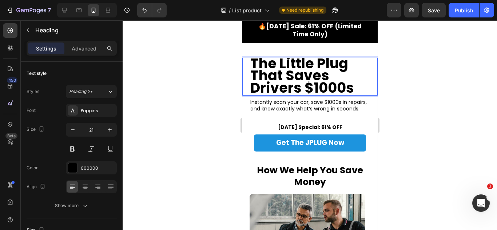
click at [256, 83] on strong "The Little Plug That Saves Drivers $1000s" at bounding box center [302, 76] width 104 height 44
click at [250, 88] on strong "The Little Plug That Saves Drivers $1000s" at bounding box center [302, 76] width 104 height 44
click at [66, 133] on div "21" at bounding box center [91, 130] width 51 height 14
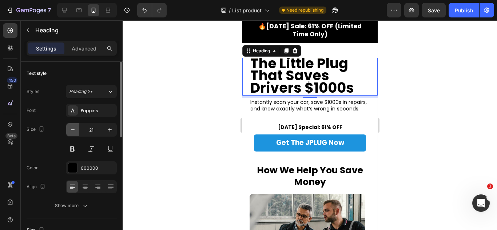
click at [69, 133] on icon "button" at bounding box center [72, 129] width 7 height 7
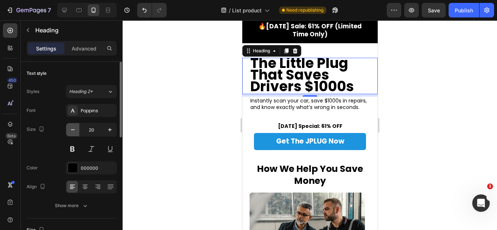
click at [69, 132] on icon "button" at bounding box center [72, 129] width 7 height 7
type input "19"
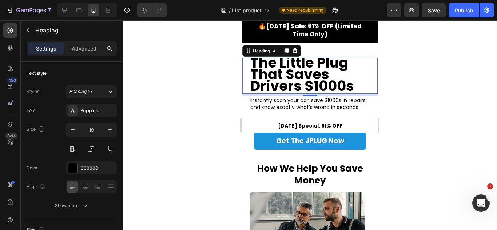
click at [321, 70] on strong "The Little Plug That Saves Drivers $1000s" at bounding box center [302, 74] width 104 height 42
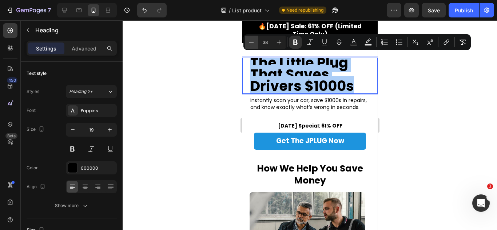
click at [252, 43] on icon "Editor contextual toolbar" at bounding box center [251, 42] width 7 height 7
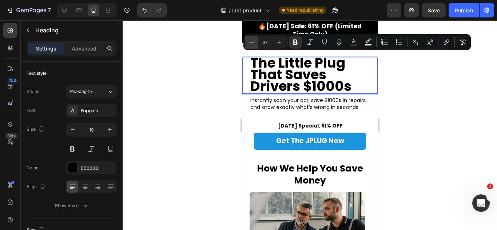
click at [252, 43] on icon "Editor contextual toolbar" at bounding box center [251, 42] width 7 height 7
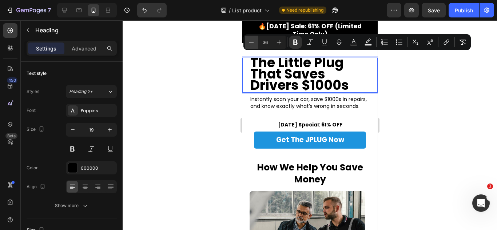
click at [252, 43] on icon "Editor contextual toolbar" at bounding box center [251, 42] width 7 height 7
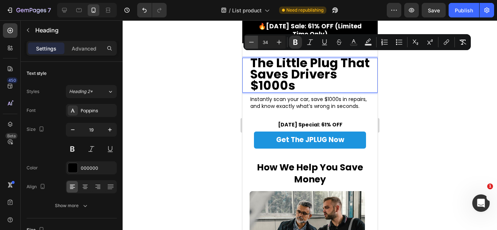
click at [252, 43] on icon "Editor contextual toolbar" at bounding box center [251, 42] width 7 height 7
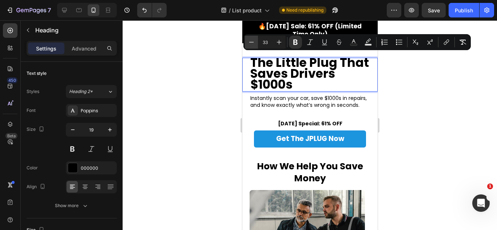
click at [252, 43] on icon "Editor contextual toolbar" at bounding box center [251, 42] width 7 height 7
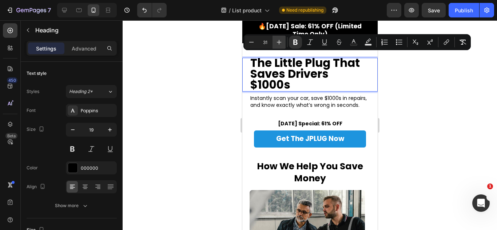
drag, startPoint x: 278, startPoint y: 43, endPoint x: 44, endPoint y: 72, distance: 235.1
click at [278, 43] on icon "Editor contextual toolbar" at bounding box center [279, 42] width 7 height 7
type input "32"
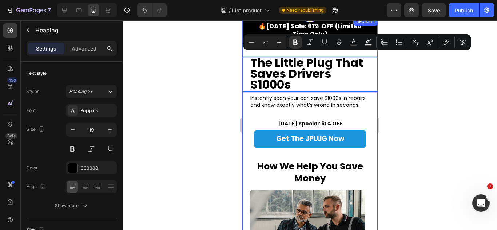
click at [296, 115] on div "Instantly scan your car, save $1000s in repairs, and know exactly what’s wrong …" at bounding box center [309, 124] width 135 height 61
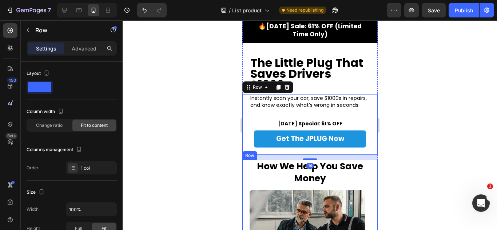
click at [340, 190] on div "How We Help You Save Money Heading" at bounding box center [309, 175] width 121 height 30
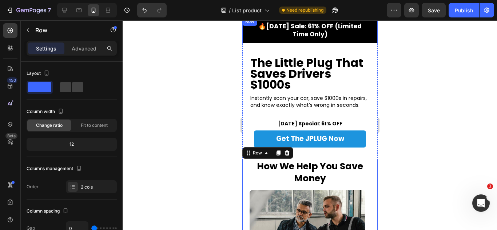
click at [317, 41] on div "🔥Labor Day Sale: 61% OFF (Limited Time Only) Heading Row" at bounding box center [309, 30] width 135 height 26
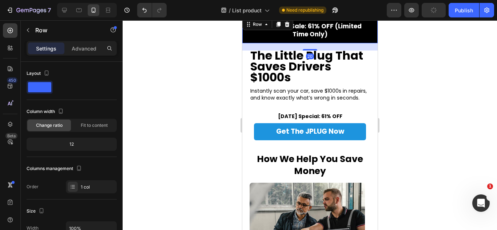
drag, startPoint x: 309, startPoint y: 57, endPoint x: 309, endPoint y: 49, distance: 7.3
click at [309, 49] on div at bounding box center [309, 49] width 15 height 1
click at [303, 70] on strong "The Little Plug That Saves Drivers $1000s" at bounding box center [306, 66] width 113 height 38
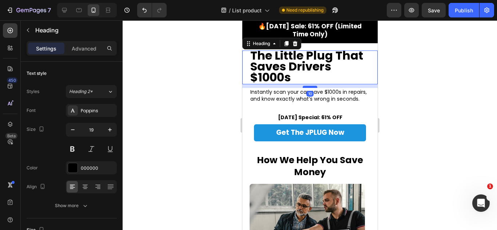
click at [306, 87] on div at bounding box center [309, 87] width 15 height 2
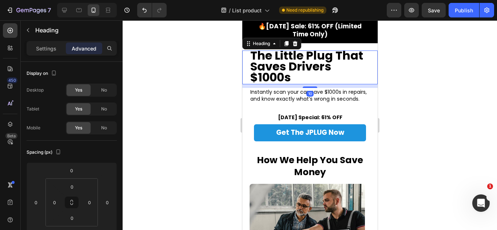
click at [311, 117] on h2 "[DATE] Special: 61% OFF" at bounding box center [310, 118] width 66 height 8
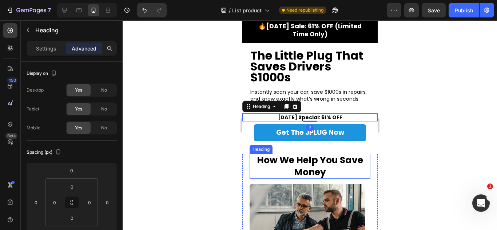
click at [336, 208] on img at bounding box center [306, 227] width 115 height 87
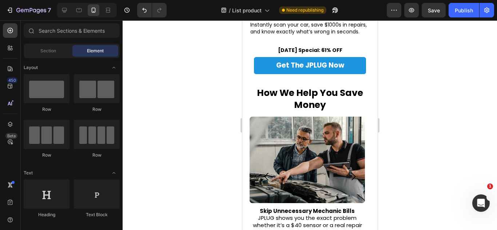
scroll to position [98, 0]
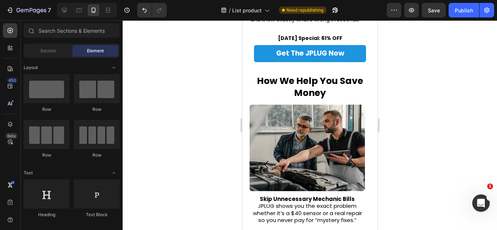
drag, startPoint x: 375, startPoint y: 47, endPoint x: 619, endPoint y: 85, distance: 247.9
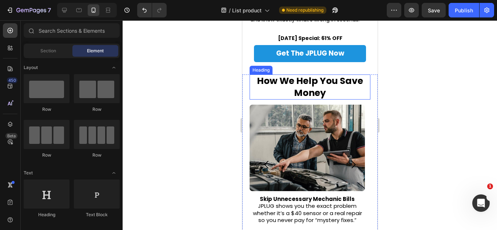
click at [354, 88] on h2 "How We Help You Save Money" at bounding box center [309, 87] width 121 height 25
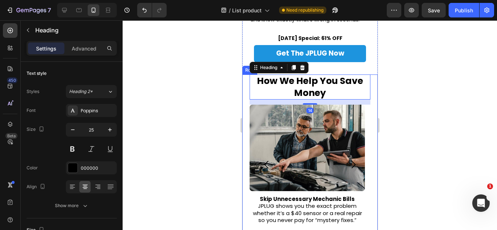
click at [367, 100] on div "How We Help You Save Money Heading 14 Image Skip Unnecessary Mechanic Bills JPL…" at bounding box center [309, 156] width 135 height 162
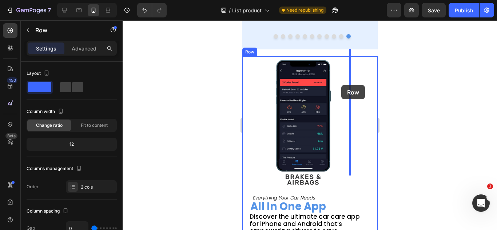
scroll to position [352, 0]
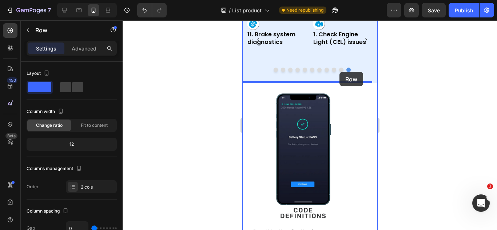
drag, startPoint x: 367, startPoint y: 100, endPoint x: 339, endPoint y: 72, distance: 39.4
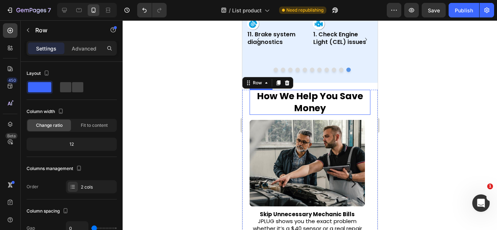
scroll to position [333, 0]
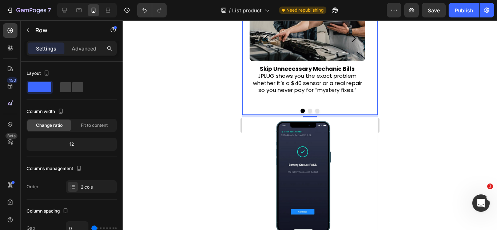
click at [351, 115] on div "7" at bounding box center [309, 116] width 135 height 3
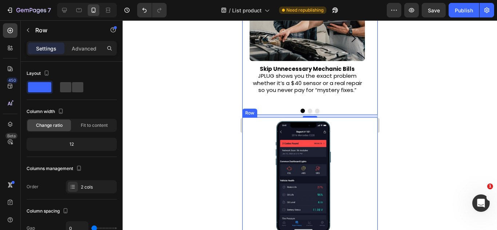
click at [356, 118] on div "Image" at bounding box center [309, 187] width 121 height 139
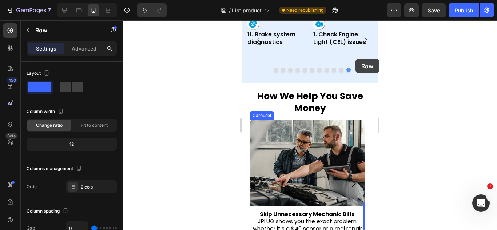
scroll to position [78, 0]
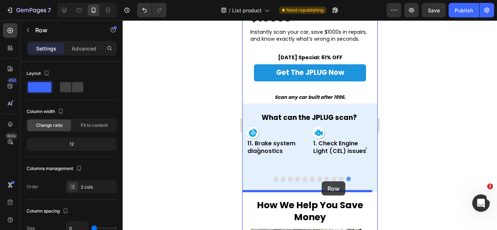
drag, startPoint x: 359, startPoint y: 112, endPoint x: 321, endPoint y: 182, distance: 79.2
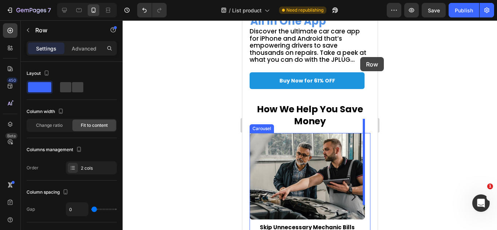
scroll to position [406, 0]
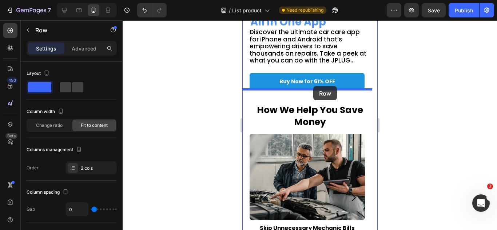
drag, startPoint x: 365, startPoint y: 147, endPoint x: 313, endPoint y: 86, distance: 80.3
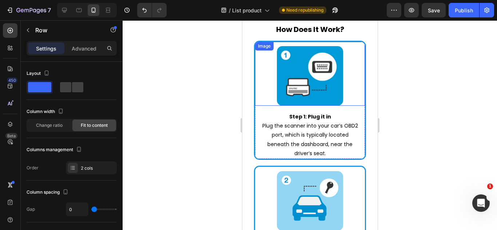
scroll to position [733, 0]
click at [362, 102] on div "Image Step 1: Plug it in Plug the scanner into your car’s OBD2 port, which is t…" at bounding box center [309, 215] width 135 height 351
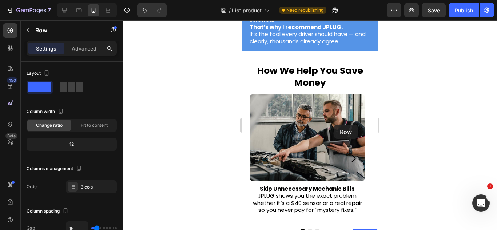
scroll to position [455, 0]
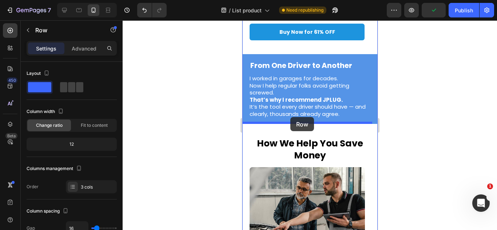
drag, startPoint x: 362, startPoint y: 102, endPoint x: 290, endPoint y: 117, distance: 73.7
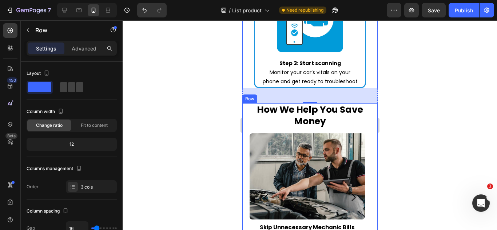
scroll to position [1038, 0]
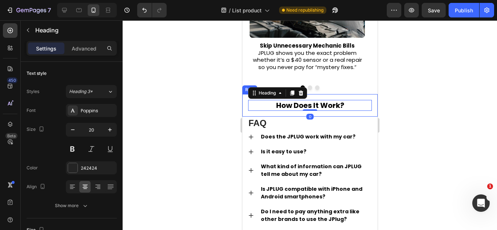
click at [315, 99] on div "How Does It Work? Heading 0 Row" at bounding box center [309, 105] width 135 height 23
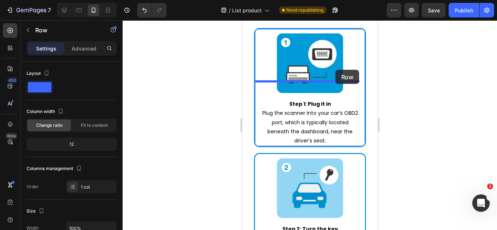
scroll to position [492, 0]
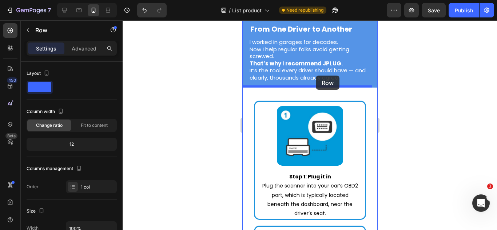
drag, startPoint x: 315, startPoint y: 99, endPoint x: 315, endPoint y: 75, distance: 23.3
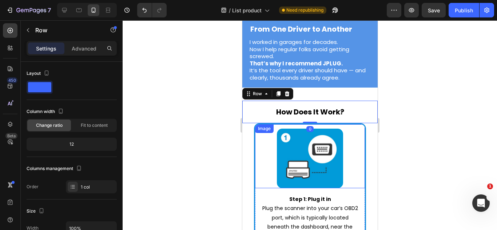
click at [343, 153] on div at bounding box center [310, 159] width 110 height 60
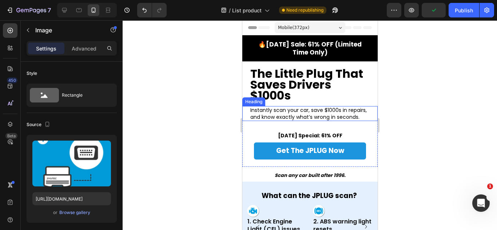
scroll to position [73, 0]
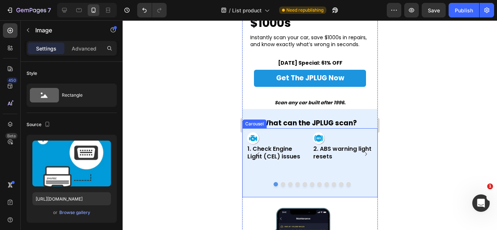
click at [366, 183] on div "Image 1. Check Engine Light (CEL) issues Heading Image 2. ABS warning light res…" at bounding box center [309, 162] width 135 height 69
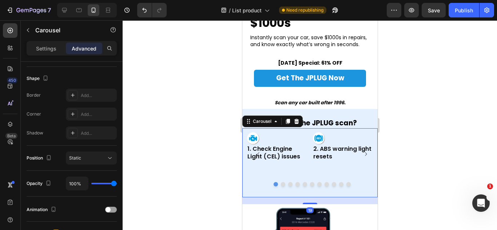
scroll to position [296, 0]
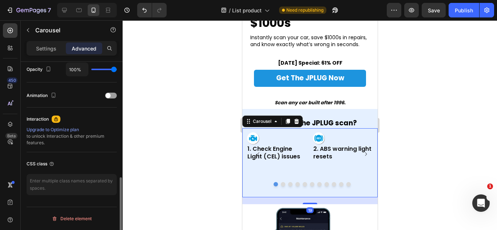
drag, startPoint x: 41, startPoint y: 50, endPoint x: 94, endPoint y: 116, distance: 84.6
click at [41, 49] on p "Settings" at bounding box center [46, 49] width 20 height 8
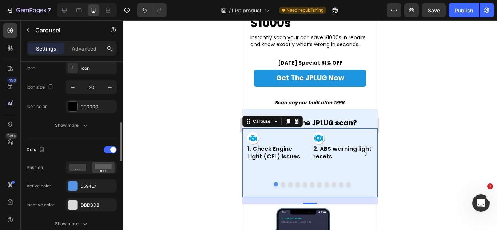
scroll to position [369, 0]
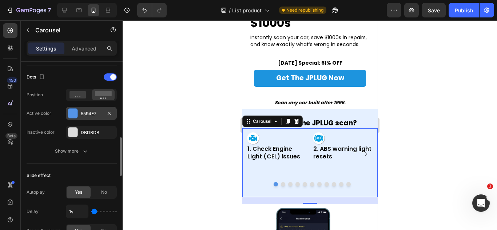
click at [76, 117] on div at bounding box center [72, 113] width 9 height 9
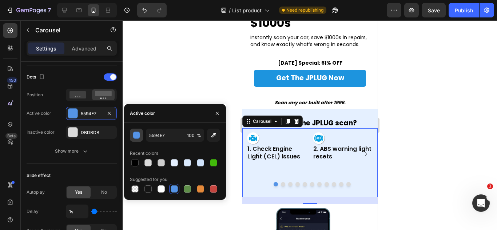
click at [133, 139] on div "button" at bounding box center [136, 135] width 7 height 7
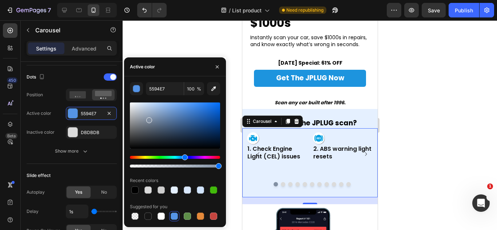
click at [149, 119] on div at bounding box center [175, 126] width 90 height 46
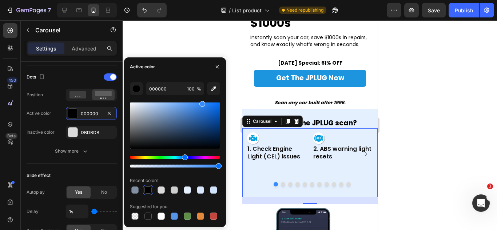
drag, startPoint x: 200, startPoint y: 129, endPoint x: 202, endPoint y: 99, distance: 30.3
click at [202, 99] on div "000000 100 % Recent colors Suggested for you" at bounding box center [175, 151] width 90 height 139
type input "358CFF"
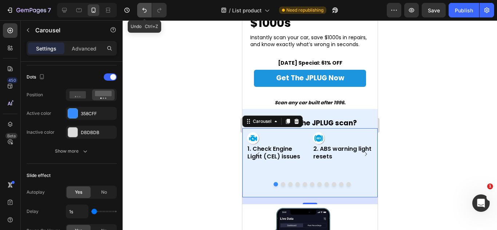
click at [146, 11] on icon "Undo/Redo" at bounding box center [144, 10] width 4 height 5
click at [143, 6] on button "Undo/Redo" at bounding box center [144, 10] width 15 height 15
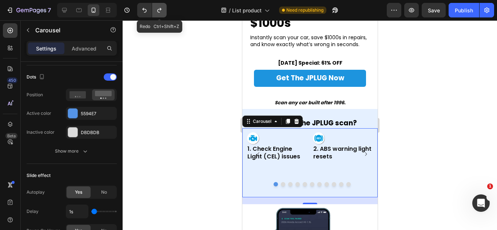
click at [155, 14] on button "Undo/Redo" at bounding box center [159, 10] width 15 height 15
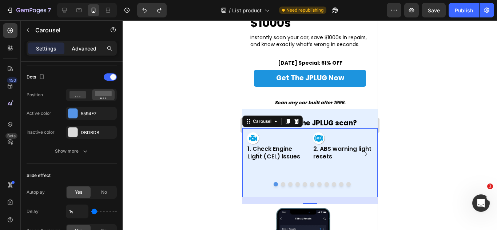
click at [74, 47] on p "Advanced" at bounding box center [84, 49] width 25 height 8
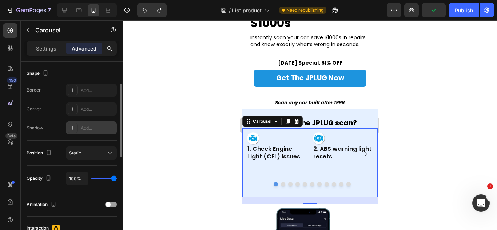
scroll to position [151, 0]
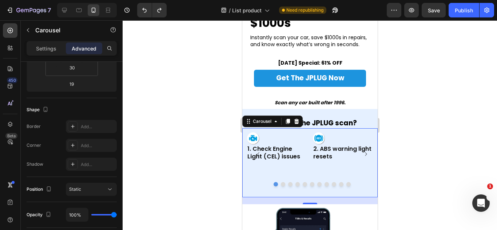
click at [37, 41] on div "Settings Advanced" at bounding box center [72, 48] width 90 height 15
click at [43, 51] on p "Settings" at bounding box center [46, 49] width 20 height 8
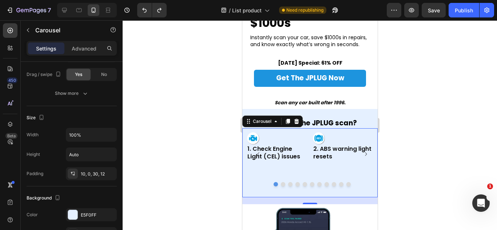
scroll to position [728, 0]
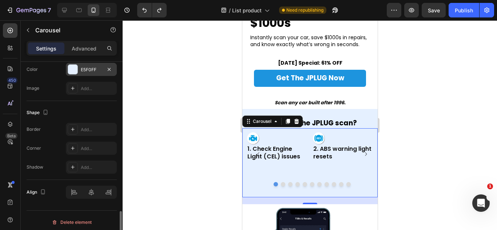
click at [76, 65] on div at bounding box center [72, 69] width 9 height 9
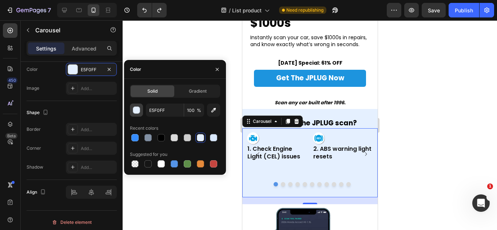
click at [140, 108] on button "button" at bounding box center [136, 110] width 13 height 13
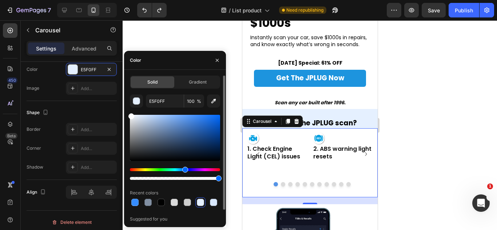
drag, startPoint x: 131, startPoint y: 109, endPoint x: 124, endPoint y: 103, distance: 8.8
click at [124, 103] on div "Solid Gradient E5F0FF 100 % Recent colors Suggested for you" at bounding box center [175, 155] width 102 height 158
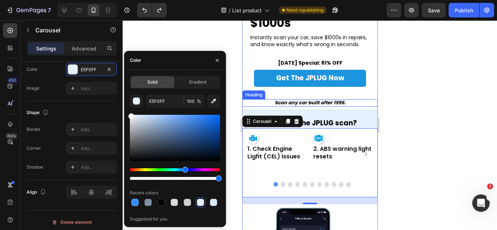
click at [361, 118] on h2 "What can the JPLUG scan?" at bounding box center [309, 118] width 135 height 19
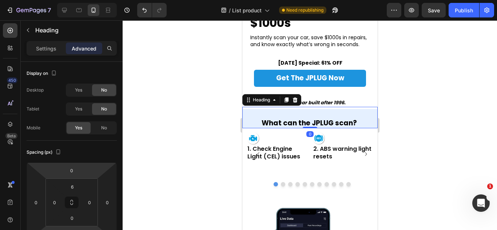
scroll to position [182, 0]
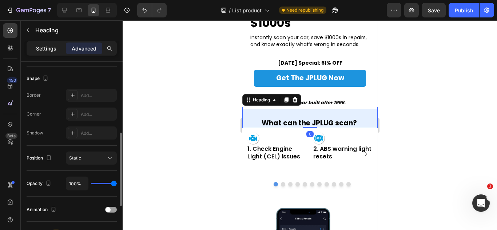
click at [50, 45] on p "Settings" at bounding box center [46, 49] width 20 height 8
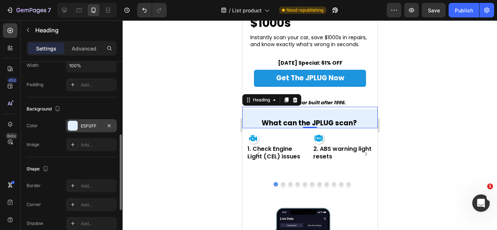
click at [68, 122] on div at bounding box center [73, 126] width 10 height 10
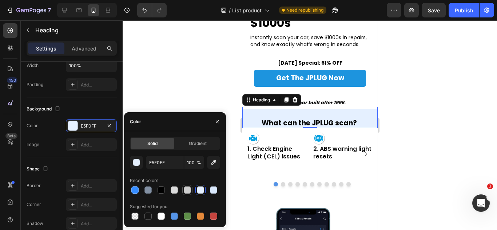
click at [182, 185] on div at bounding box center [187, 190] width 10 height 10
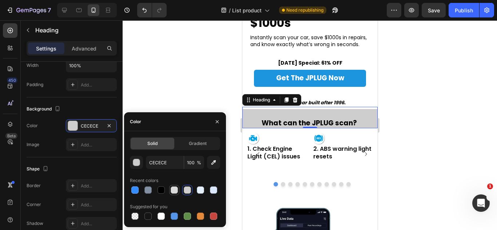
click at [177, 185] on div at bounding box center [174, 190] width 10 height 10
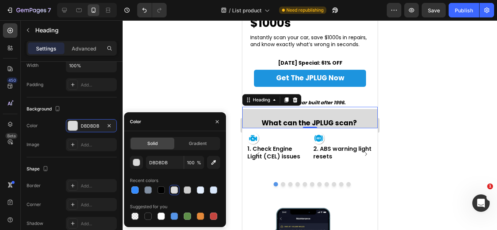
click at [195, 187] on div at bounding box center [175, 190] width 90 height 10
click at [199, 188] on div at bounding box center [200, 190] width 7 height 7
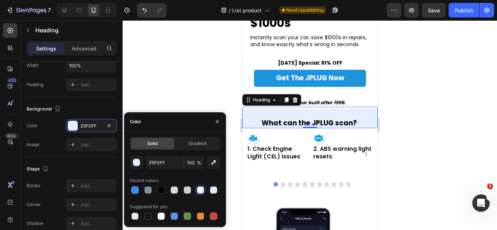
click at [162, 211] on div "Suggested for you" at bounding box center [175, 207] width 90 height 12
click at [132, 159] on button "button" at bounding box center [136, 162] width 13 height 13
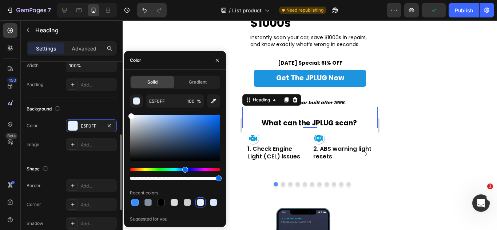
click at [97, 92] on div "450 Beta Sections(18) Elements(83) Section Element Hero Section Product Detail …" at bounding box center [61, 125] width 123 height 210
type input "FFFFFF"
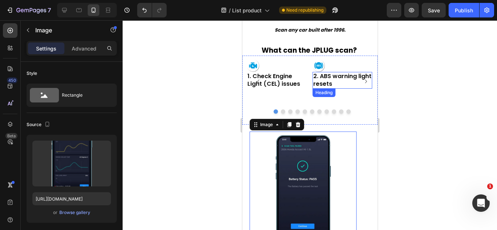
scroll to position [0, 0]
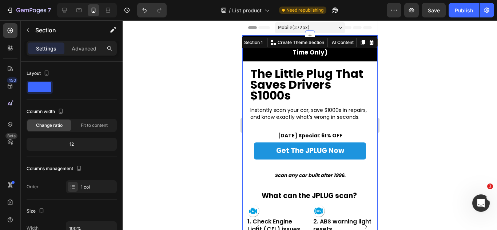
click at [321, 178] on strong "Scan any car built after 1996." at bounding box center [309, 175] width 71 height 7
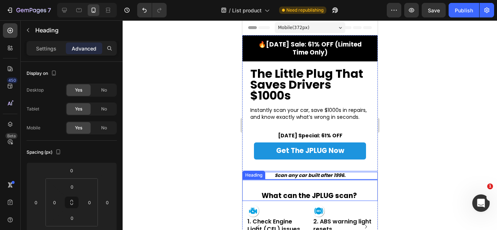
click at [353, 188] on h2 "What can the JPLUG scan?" at bounding box center [309, 191] width 135 height 19
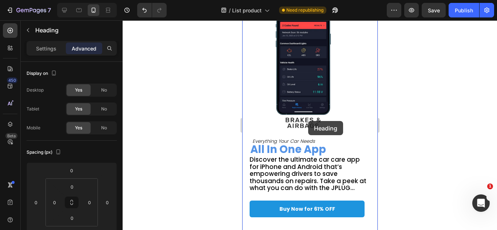
scroll to position [146, 0]
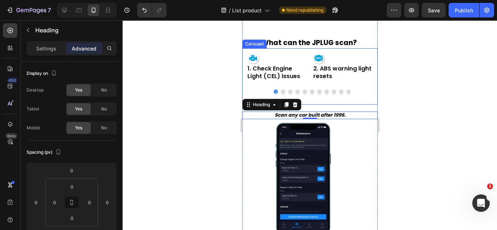
click at [320, 105] on div "Image 1. Check Engine Light (CEL) issues Heading Image 2. ABS warning light res…" at bounding box center [309, 76] width 135 height 56
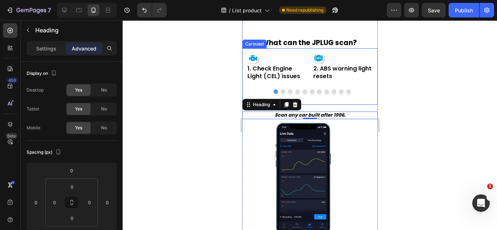
scroll to position [146, 0]
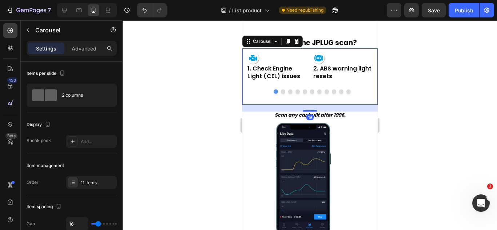
drag, startPoint x: 309, startPoint y: 116, endPoint x: 320, endPoint y: 115, distance: 11.4
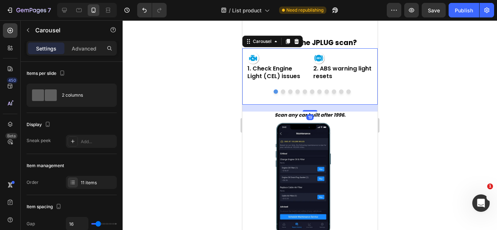
click at [306, 103] on div "Image 1. Check Engine Light (CEL) issues Heading Image 2. ABS warning light res…" at bounding box center [309, 76] width 135 height 56
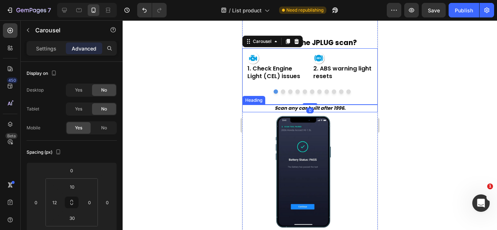
click at [320, 112] on strong "Scan any car built after 1996." at bounding box center [309, 108] width 71 height 7
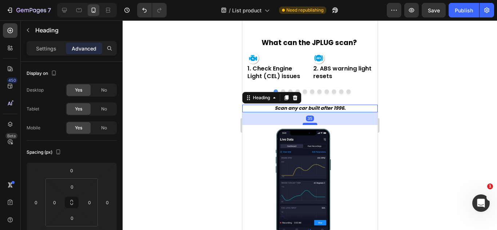
drag, startPoint x: 308, startPoint y: 116, endPoint x: 308, endPoint y: 129, distance: 12.8
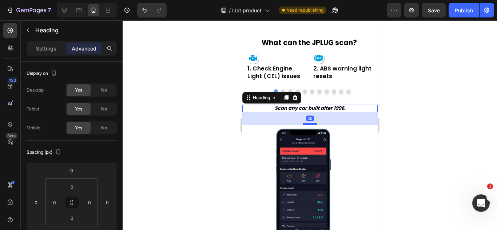
click at [308, 125] on div at bounding box center [309, 124] width 15 height 2
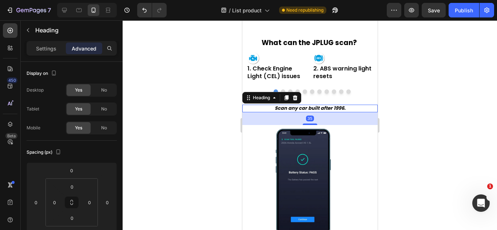
click at [345, 174] on img at bounding box center [302, 192] width 107 height 134
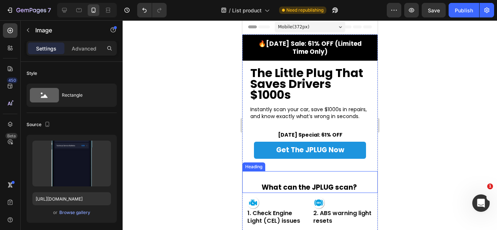
scroll to position [73, 0]
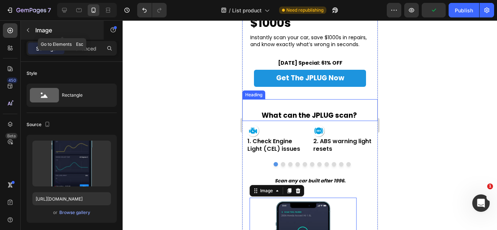
click at [71, 26] on p "Image" at bounding box center [66, 30] width 62 height 9
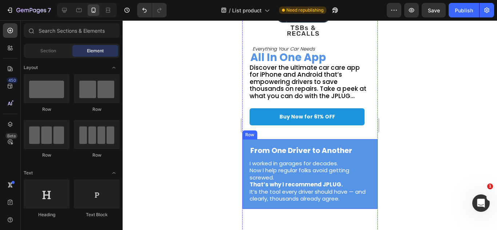
scroll to position [364, 0]
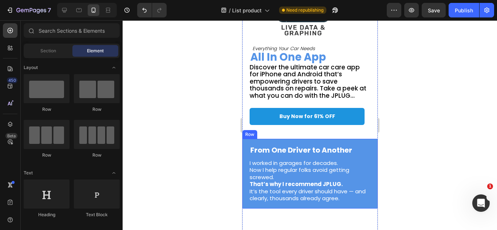
click at [369, 156] on div "From One Driver to Another Heading I worked in garages for decades. Now I help …" at bounding box center [309, 174] width 135 height 70
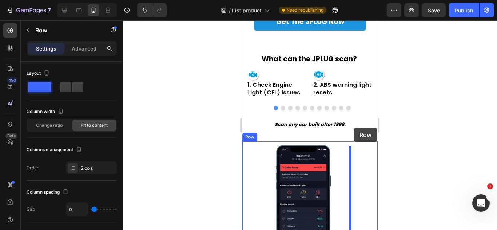
scroll to position [73, 0]
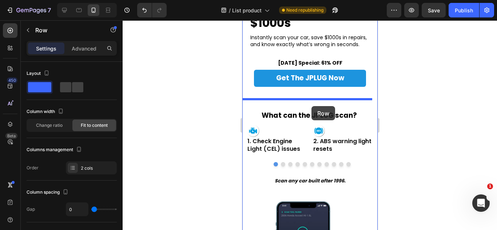
drag, startPoint x: 369, startPoint y: 156, endPoint x: 311, endPoint y: 106, distance: 76.7
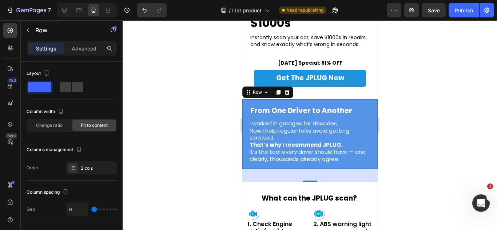
click at [331, 208] on div at bounding box center [342, 214] width 60 height 13
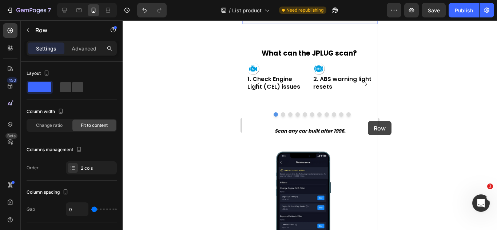
scroll to position [218, 0]
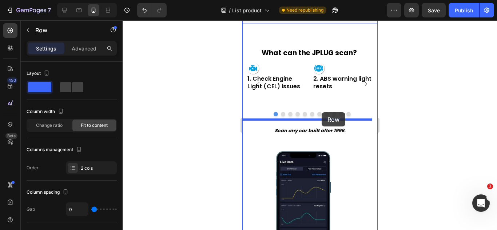
drag, startPoint x: 368, startPoint y: 121, endPoint x: 321, endPoint y: 112, distance: 47.0
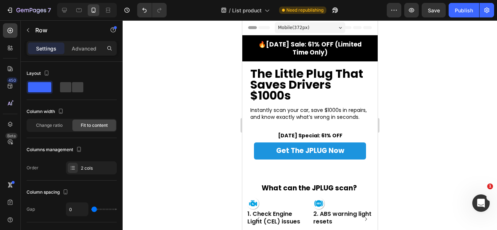
scroll to position [73, 0]
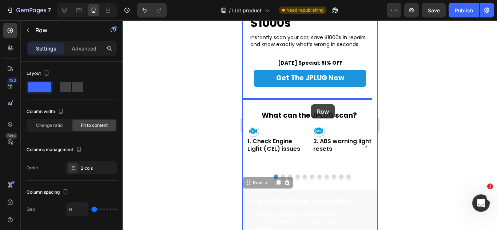
drag, startPoint x: 366, startPoint y: 195, endPoint x: 311, endPoint y: 104, distance: 106.0
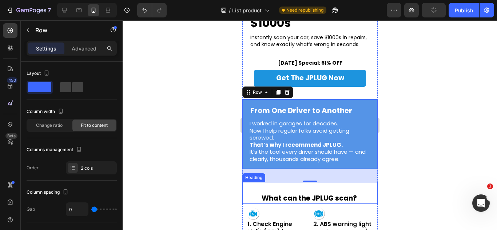
click at [359, 199] on h2 "What can the JPLUG scan?" at bounding box center [309, 194] width 135 height 19
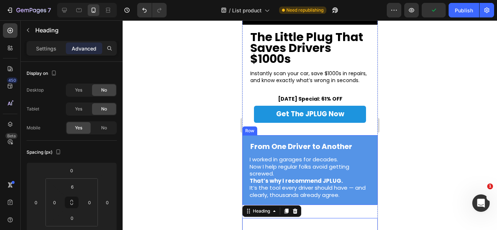
scroll to position [36, 0]
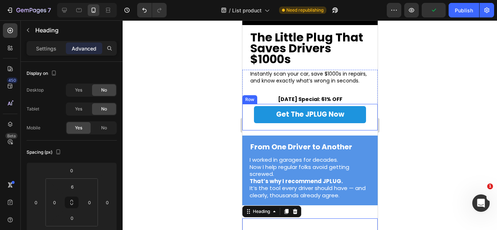
click at [313, 127] on div "Get The JPLUG Now Button" at bounding box center [310, 118] width 124 height 24
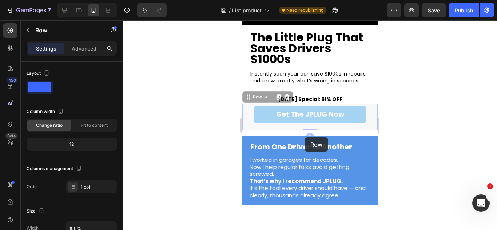
drag, startPoint x: 305, startPoint y: 131, endPoint x: 304, endPoint y: 138, distance: 7.0
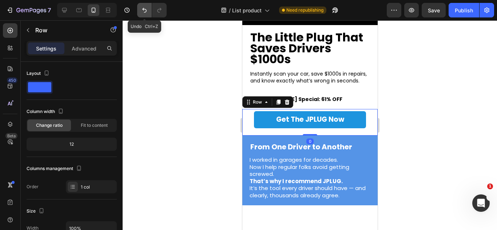
click at [147, 7] on icon "Undo/Redo" at bounding box center [144, 10] width 7 height 7
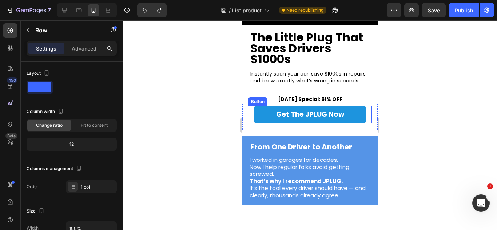
click at [311, 123] on link "Get The JPLUG Now" at bounding box center [310, 114] width 112 height 17
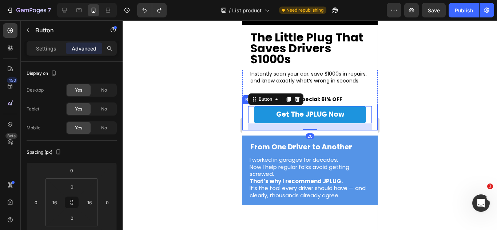
click at [308, 126] on div "20" at bounding box center [310, 126] width 124 height 7
click at [305, 131] on div "20" at bounding box center [310, 126] width 124 height 7
drag, startPoint x: 305, startPoint y: 131, endPoint x: 303, endPoint y: 136, distance: 6.1
click at [304, 131] on div at bounding box center [309, 129] width 15 height 2
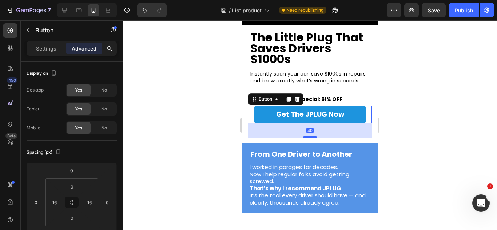
drag, startPoint x: 303, startPoint y: 136, endPoint x: 302, endPoint y: 140, distance: 4.4
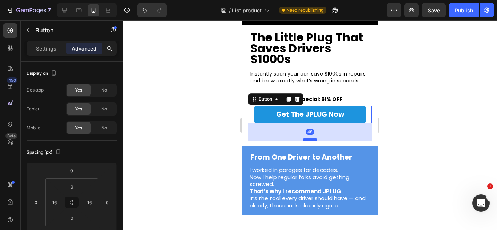
click at [305, 140] on div at bounding box center [309, 140] width 15 height 2
type input "48"
click at [308, 178] on p "I worked in garages for decades. Now I help regular folks avoid getting screwed…" at bounding box center [309, 188] width 120 height 43
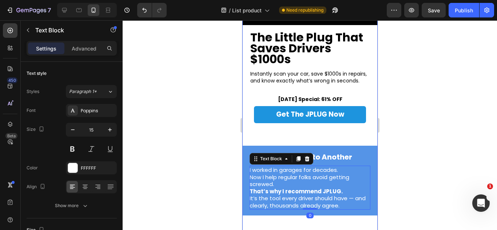
click at [306, 123] on link "Get The JPLUG Now" at bounding box center [310, 114] width 112 height 17
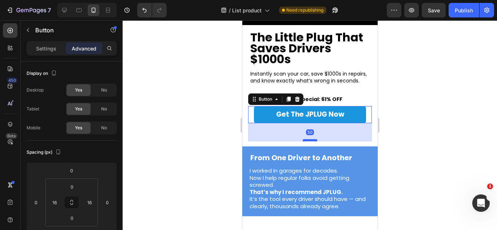
click at [309, 140] on div at bounding box center [309, 140] width 15 height 2
click at [314, 172] on p "I worked in garages for decades. Now I help regular folks avoid getting screwed…" at bounding box center [309, 188] width 120 height 43
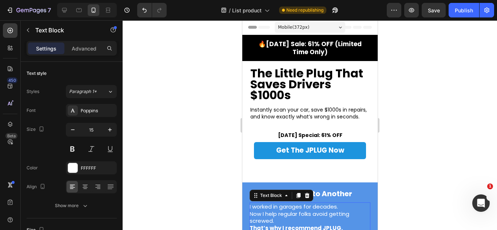
scroll to position [0, 0]
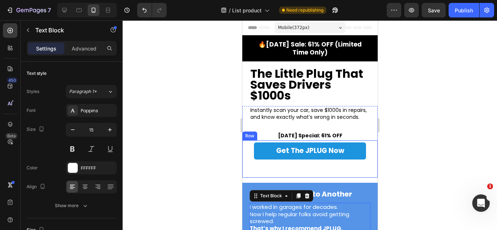
click at [321, 146] on link "Get The JPLUG Now" at bounding box center [310, 151] width 112 height 17
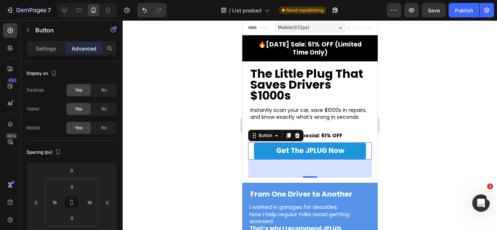
drag, startPoint x: 306, startPoint y: 178, endPoint x: 306, endPoint y: 170, distance: 8.0
click at [306, 170] on div "50" at bounding box center [310, 169] width 124 height 18
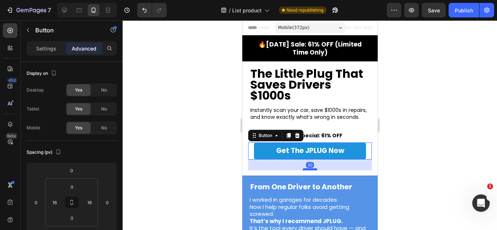
drag, startPoint x: 309, startPoint y: 178, endPoint x: 306, endPoint y: 170, distance: 7.8
click at [306, 170] on div at bounding box center [309, 170] width 15 height 2
type input "30"
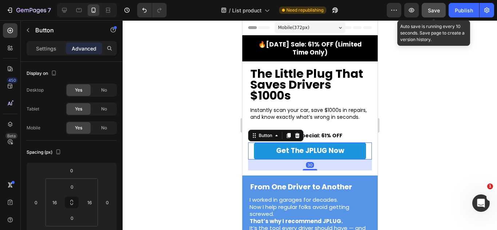
click at [427, 12] on button "Save" at bounding box center [434, 10] width 24 height 15
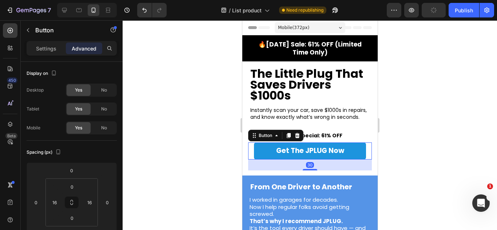
drag, startPoint x: 476, startPoint y: 13, endPoint x: 462, endPoint y: 23, distance: 17.2
click at [475, 13] on button "Publish" at bounding box center [464, 10] width 31 height 15
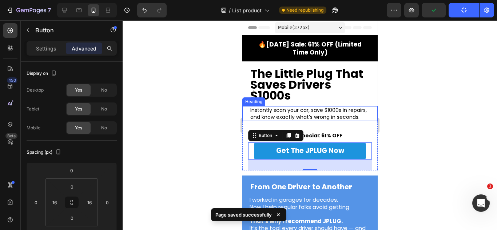
click at [364, 94] on h1 "The Little Plug That Saves Drivers $1000s" at bounding box center [309, 86] width 121 height 34
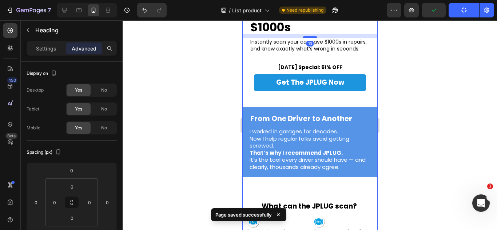
scroll to position [73, 0]
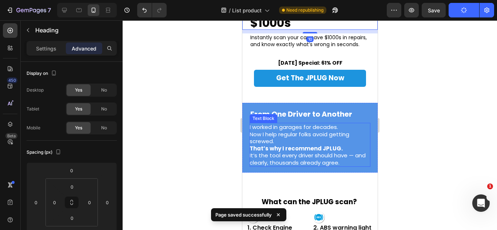
click at [342, 151] on p "I worked in garages for decades. Now I help regular folks avoid getting screwed…" at bounding box center [309, 145] width 120 height 43
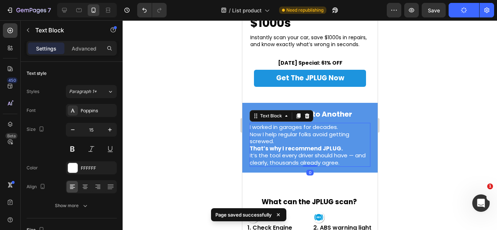
click at [342, 151] on p "I worked in garages for decades. Now I help regular folks avoid getting screwed…" at bounding box center [309, 145] width 120 height 43
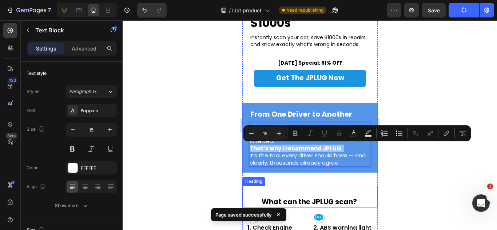
click at [338, 198] on strong "What can the JPLUG scan?" at bounding box center [308, 202] width 95 height 10
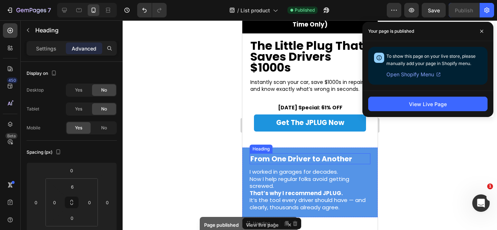
scroll to position [0, 0]
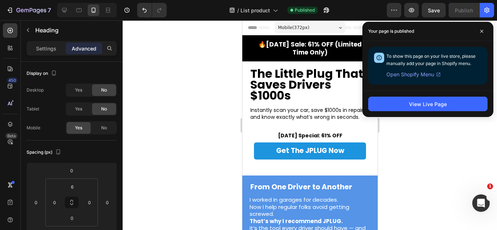
click at [482, 25] on div "Your page is published" at bounding box center [428, 31] width 131 height 19
click at [486, 34] on span at bounding box center [482, 31] width 12 height 12
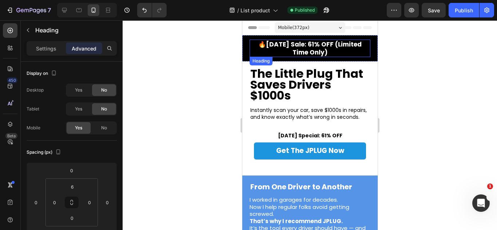
click at [354, 43] on strong "🔥[DATE] Sale: 61% OFF (Limited Time Only)" at bounding box center [309, 48] width 103 height 17
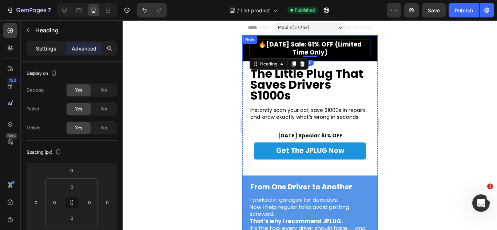
click at [49, 47] on p "Settings" at bounding box center [46, 49] width 20 height 8
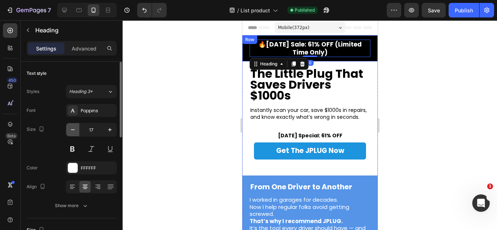
click at [73, 128] on icon "button" at bounding box center [72, 129] width 7 height 7
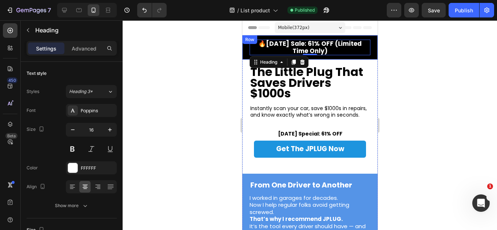
type input "15"
click at [275, 49] on h2 "🔥[DATE] Sale: 61% OFF (Limited Time Only)" at bounding box center [309, 48] width 121 height 16
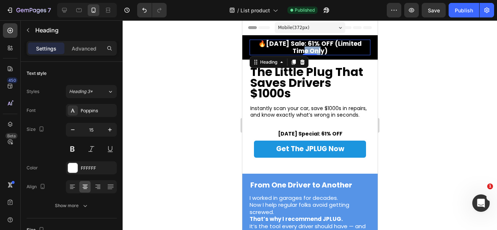
click at [275, 49] on p "🔥[DATE] Sale: 61% OFF (Limited Time Only)" at bounding box center [309, 47] width 119 height 14
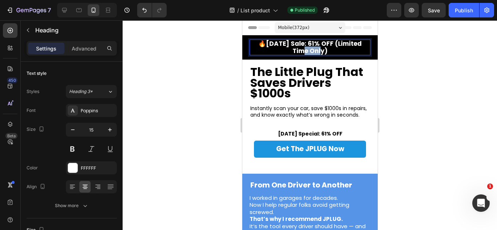
click at [275, 49] on p "🔥[DATE] Sale: 61% OFF (Limited Time Only)" at bounding box center [309, 47] width 119 height 14
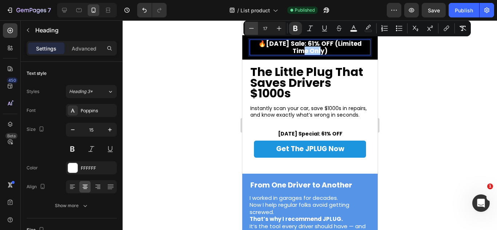
click at [255, 29] on button "Minus" at bounding box center [251, 28] width 13 height 13
click at [253, 33] on button "Minus" at bounding box center [251, 28] width 13 height 13
type input "13"
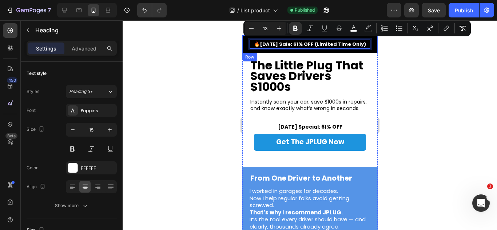
click at [301, 76] on strong "The Little Plug That Saves Drivers $1000s" at bounding box center [306, 76] width 113 height 38
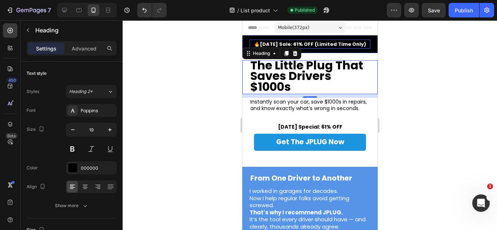
click at [260, 43] on strong "🔥[DATE] Sale: 61% OFF (Limited Time Only)" at bounding box center [310, 44] width 112 height 7
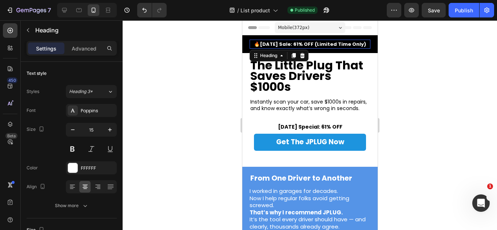
click at [259, 43] on strong "🔥[DATE] Sale: 61% OFF (Limited Time Only)" at bounding box center [310, 44] width 112 height 7
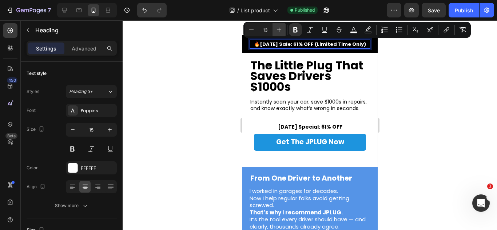
click at [278, 33] on button "Plus" at bounding box center [279, 29] width 13 height 13
click at [277, 33] on button "Plus" at bounding box center [279, 29] width 13 height 13
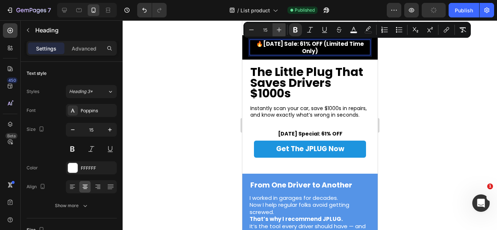
click at [277, 33] on button "Plus" at bounding box center [279, 29] width 13 height 13
click at [278, 33] on button "Plus" at bounding box center [279, 29] width 13 height 13
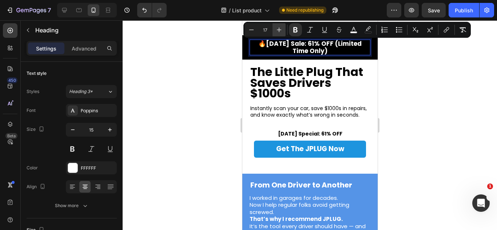
click at [278, 33] on button "Plus" at bounding box center [279, 29] width 13 height 13
type input "18"
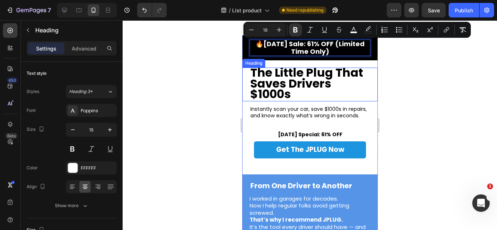
click at [294, 93] on h1 "The Little Plug That Saves Drivers $1000s" at bounding box center [309, 85] width 121 height 34
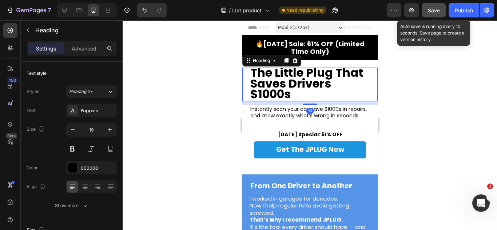
click at [437, 11] on span "Save" at bounding box center [434, 10] width 12 height 6
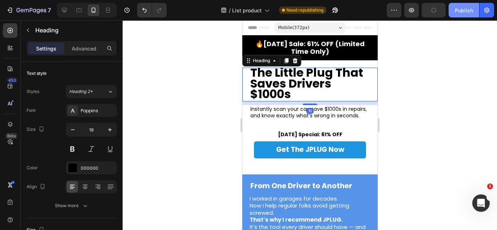
click at [453, 14] on button "Publish" at bounding box center [464, 10] width 31 height 15
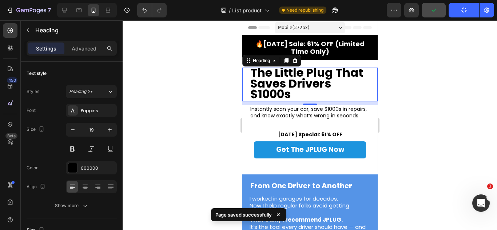
click at [329, 47] on strong "🔥[DATE] Sale: 61% OFF (Limited Time Only)" at bounding box center [309, 47] width 109 height 17
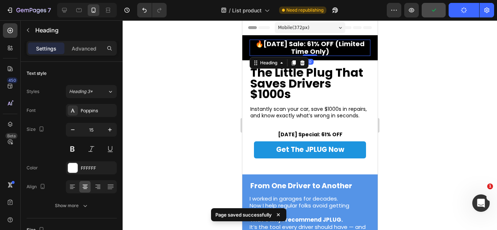
click at [329, 47] on strong "🔥[DATE] Sale: 61% OFF (Limited Time Only)" at bounding box center [309, 47] width 109 height 17
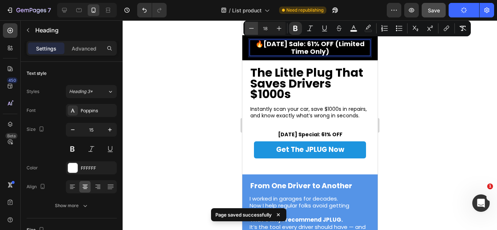
click at [254, 29] on icon "Editor contextual toolbar" at bounding box center [251, 28] width 7 height 7
type input "17"
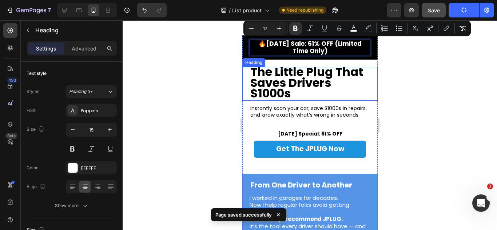
click at [321, 85] on strong "The Little Plug That Saves Drivers $1000s" at bounding box center [306, 83] width 113 height 38
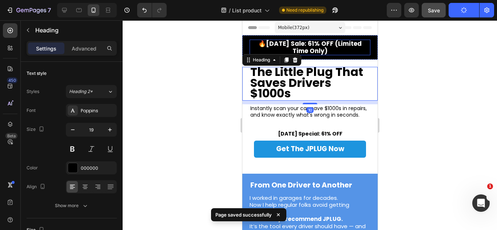
click at [334, 56] on div "⁠⁠⁠⁠⁠⁠⁠ 🔥[DATE] Sale: 61% OFF (Limited Time Only) Heading Row" at bounding box center [309, 47] width 135 height 24
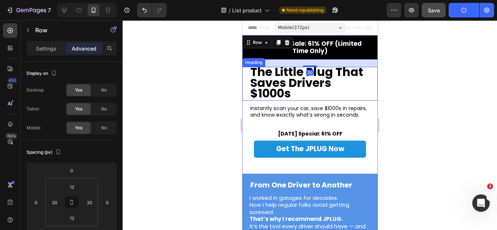
click at [309, 67] on strong "The Little Plug That Saves Drivers $1000s" at bounding box center [306, 83] width 113 height 38
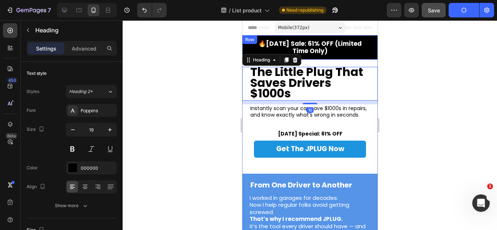
click at [334, 59] on div "⁠⁠⁠⁠⁠⁠⁠ 🔥[DATE] Sale: 61% OFF (Limited Time Only) Heading Row" at bounding box center [309, 47] width 135 height 24
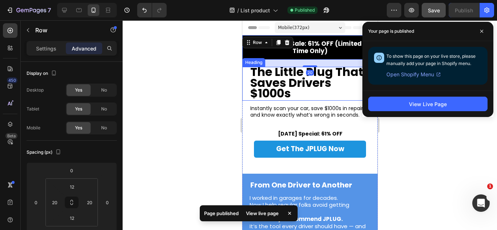
drag, startPoint x: 308, startPoint y: 65, endPoint x: 310, endPoint y: 76, distance: 11.8
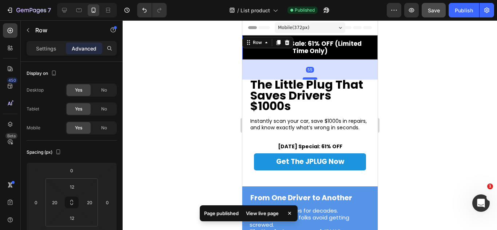
drag, startPoint x: 309, startPoint y: 66, endPoint x: 306, endPoint y: 79, distance: 13.2
click at [306, 79] on div at bounding box center [309, 79] width 15 height 2
type input "55"
click at [320, 97] on strong "The Little Plug That Saves Drivers $1000s" at bounding box center [306, 95] width 113 height 38
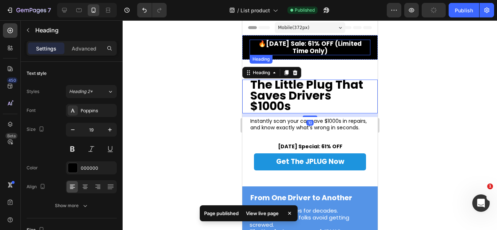
click at [297, 58] on div "⁠⁠⁠⁠⁠⁠⁠ 🔥[DATE] Sale: 61% OFF (Limited Time Only) Heading Row" at bounding box center [309, 47] width 135 height 24
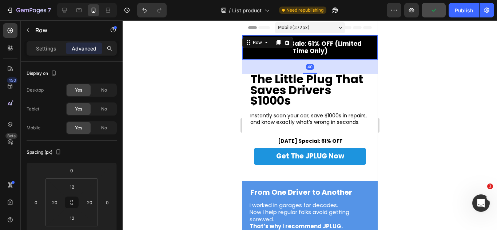
drag, startPoint x: 307, startPoint y: 78, endPoint x: 625, endPoint y: 62, distance: 318.9
click at [302, 73] on div at bounding box center [309, 73] width 15 height 1
type input "40"
click at [317, 121] on h2 "Instantly scan your car, save $1000s in repairs, and know exactly what’s wrong …" at bounding box center [313, 119] width 128 height 15
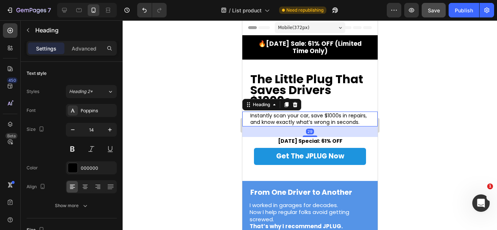
drag, startPoint x: 434, startPoint y: 13, endPoint x: 439, endPoint y: 16, distance: 6.0
click at [434, 13] on span "Save" at bounding box center [434, 10] width 12 height 6
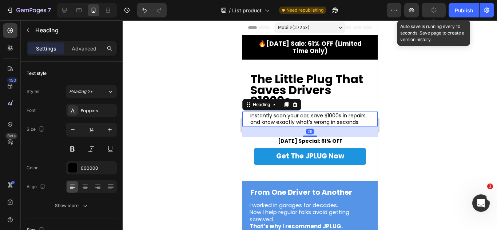
click at [457, 19] on div "7 Version history / List product Need republishing Preview Auto save is running…" at bounding box center [248, 10] width 497 height 21
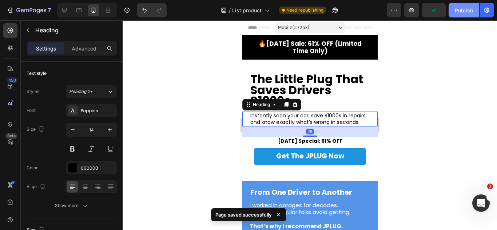
click at [457, 5] on button "Publish" at bounding box center [464, 10] width 31 height 15
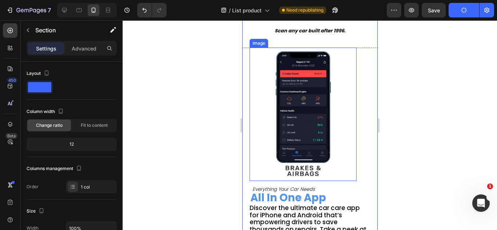
scroll to position [255, 0]
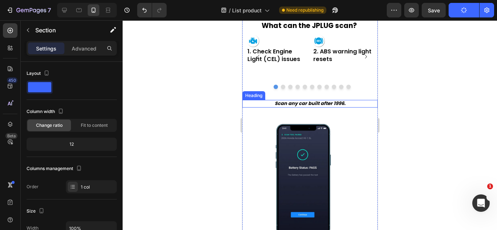
click at [311, 100] on strong "Scan any car built after 1996." at bounding box center [309, 103] width 71 height 7
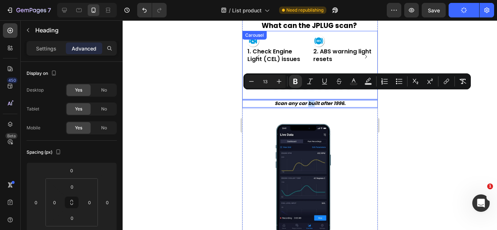
drag, startPoint x: 311, startPoint y: 96, endPoint x: 547, endPoint y: 106, distance: 235.7
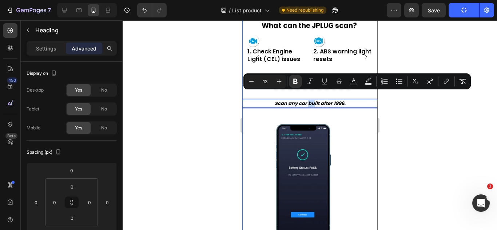
click at [318, 120] on img at bounding box center [302, 187] width 107 height 134
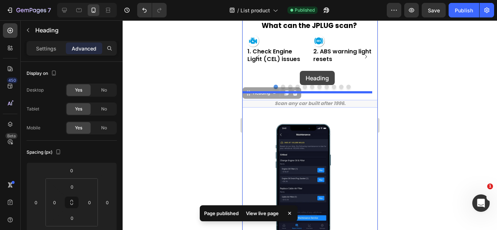
drag, startPoint x: 317, startPoint y: 101, endPoint x: 300, endPoint y: 71, distance: 34.7
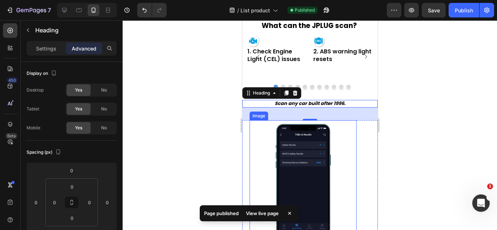
click at [312, 134] on img at bounding box center [302, 187] width 107 height 134
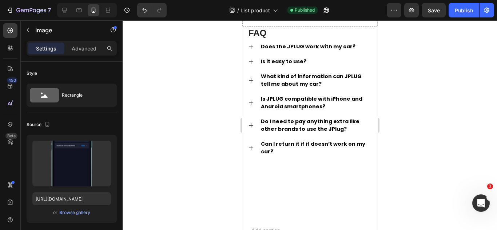
scroll to position [1029, 0]
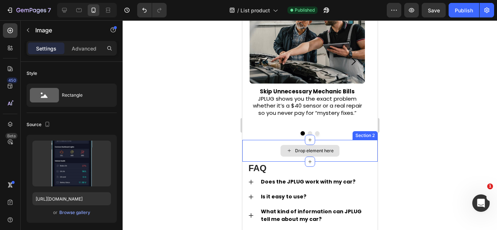
click at [295, 140] on div "Drop element here" at bounding box center [309, 151] width 135 height 22
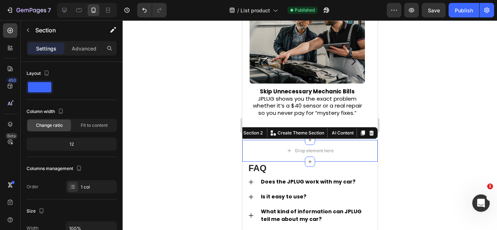
click at [363, 127] on div "Section 2 You can create reusable sections Create Theme Section AI Content Writ…" at bounding box center [305, 133] width 145 height 12
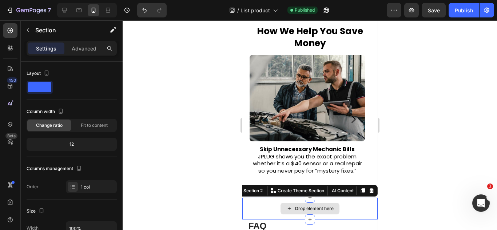
scroll to position [957, 0]
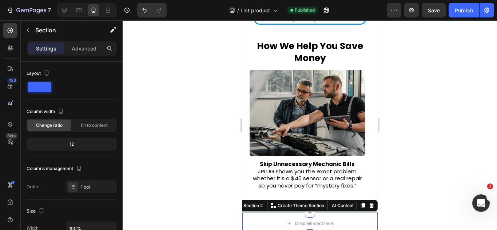
click at [369, 203] on icon at bounding box center [371, 205] width 5 height 5
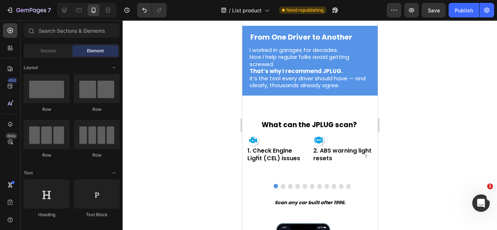
scroll to position [119, 0]
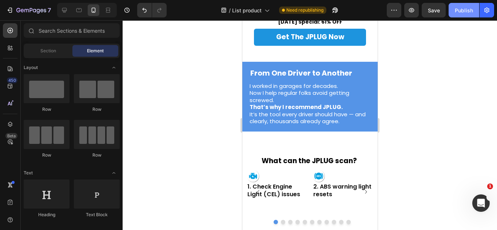
click at [455, 11] on div "Publish" at bounding box center [464, 11] width 18 height 8
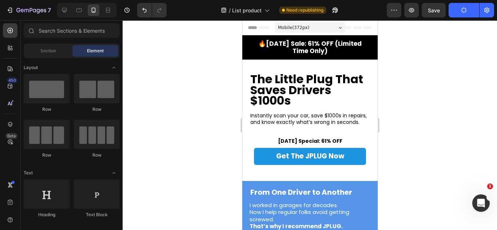
click at [301, 26] on span "Mobile ( 372 px)" at bounding box center [293, 27] width 31 height 7
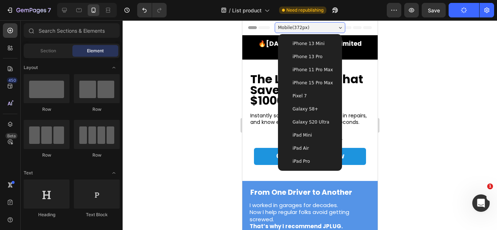
click at [304, 75] on div "iPhone 11 Pro Max" at bounding box center [310, 69] width 58 height 13
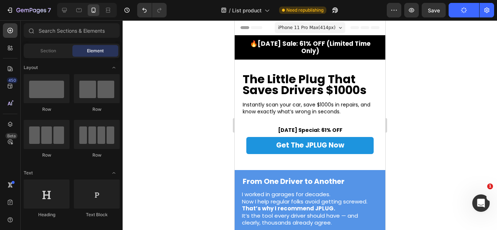
click at [297, 22] on div "iPhone 11 Pro Max ( 414 px)" at bounding box center [309, 27] width 71 height 11
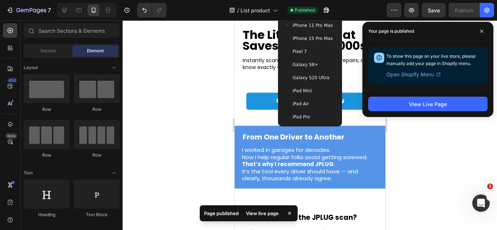
scroll to position [36, 0]
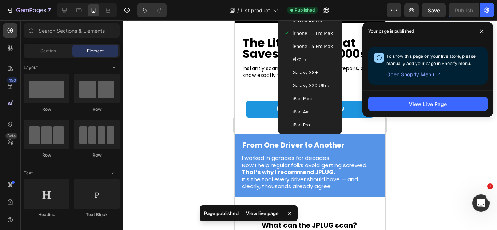
click at [301, 85] on span "Galaxy S20 Ultra" at bounding box center [310, 85] width 37 height 7
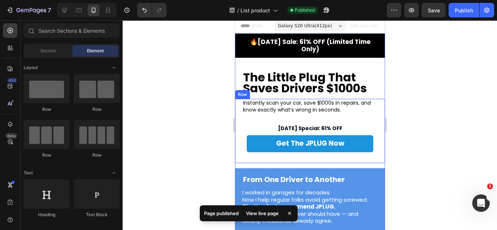
scroll to position [0, 0]
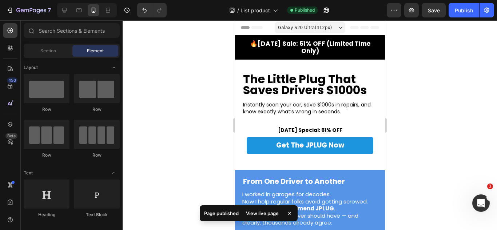
click at [324, 25] on div "Galaxy S20 Ultra ( 412 px)" at bounding box center [309, 27] width 71 height 11
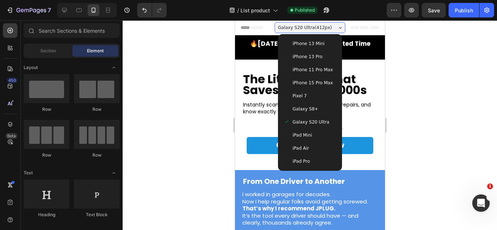
click at [302, 70] on span "iPhone 11 Pro Max" at bounding box center [312, 69] width 40 height 7
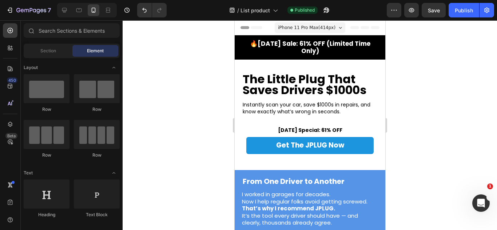
click at [304, 30] on span "iPhone 11 Pro Max ( 414 px)" at bounding box center [307, 27] width 58 height 7
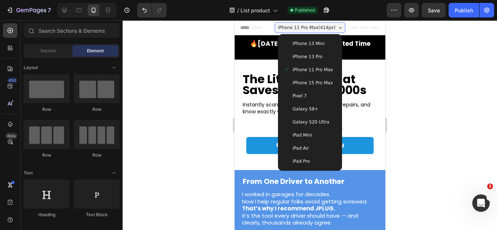
click at [309, 40] on span "iPhone 13 Mini" at bounding box center [308, 43] width 32 height 7
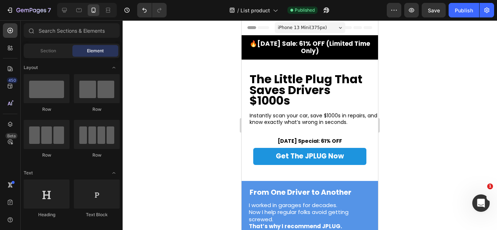
click at [311, 29] on span "iPhone 13 Mini ( 375 px)" at bounding box center [302, 27] width 49 height 7
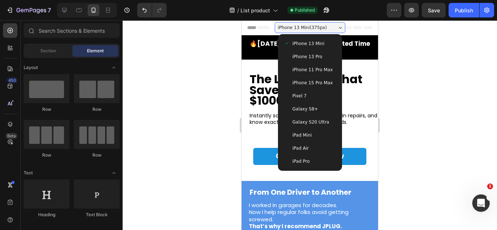
click at [402, 56] on div at bounding box center [310, 125] width 375 height 210
drag, startPoint x: 306, startPoint y: 19, endPoint x: 63, endPoint y: 3, distance: 244.0
click at [306, 19] on div "7 Version history / List product Published Preview Save Publish" at bounding box center [248, 10] width 497 height 21
click at [305, 25] on span "iPhone 13 Mini ( 375 px)" at bounding box center [302, 27] width 49 height 7
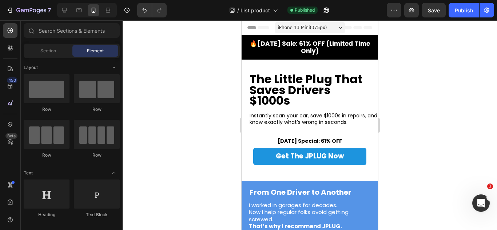
click at [305, 25] on span "iPhone 13 Mini ( 375 px)" at bounding box center [302, 27] width 49 height 7
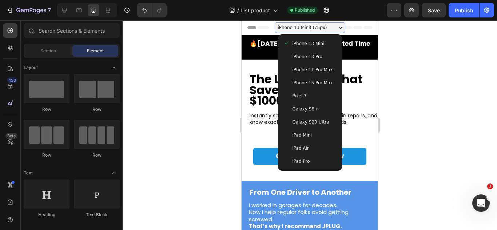
click at [309, 98] on div "Pixel 7" at bounding box center [310, 95] width 52 height 7
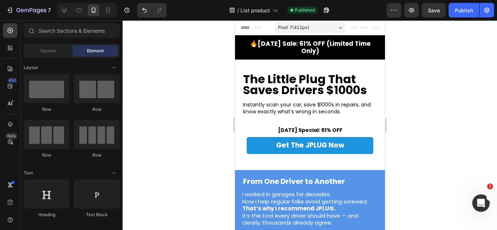
click at [298, 31] on span "Pixel 7 ( 412 px)" at bounding box center [293, 27] width 31 height 7
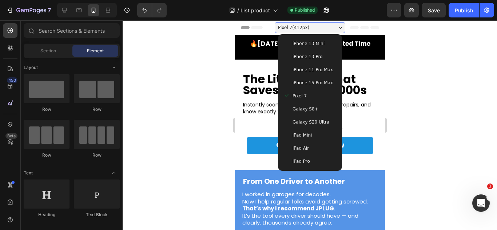
click at [301, 110] on span "Galaxy S8+" at bounding box center [305, 109] width 26 height 7
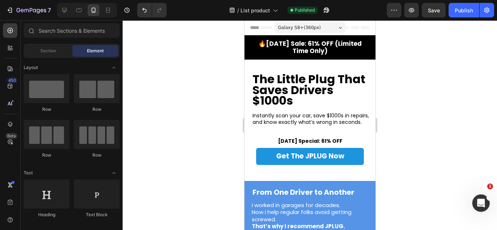
click at [292, 29] on span "Galaxy S8+ ( 360 px)" at bounding box center [299, 27] width 43 height 7
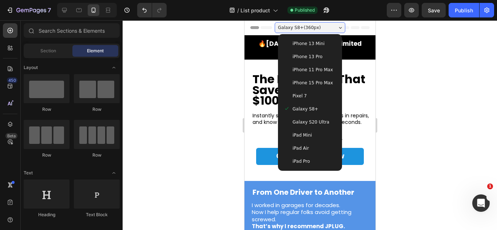
click at [308, 114] on div "Galaxy S8+" at bounding box center [310, 109] width 58 height 13
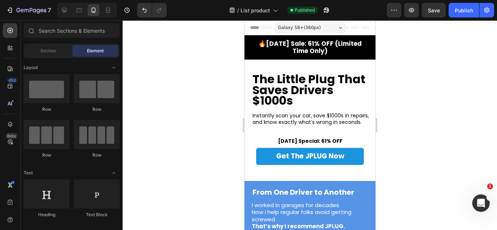
click at [290, 18] on div "7 Version history / List product Published Preview Save Publish" at bounding box center [248, 10] width 497 height 21
click at [290, 23] on div "Galaxy S8+ ( 360 px)" at bounding box center [309, 27] width 71 height 11
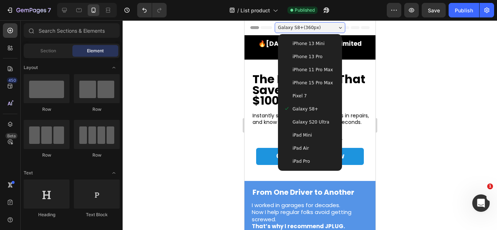
click at [300, 153] on div "iPad Air" at bounding box center [310, 148] width 58 height 13
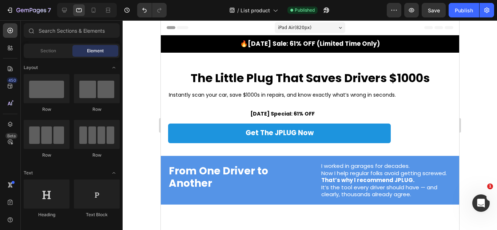
click at [306, 23] on div "iPad Air ( 820 px)" at bounding box center [309, 27] width 71 height 11
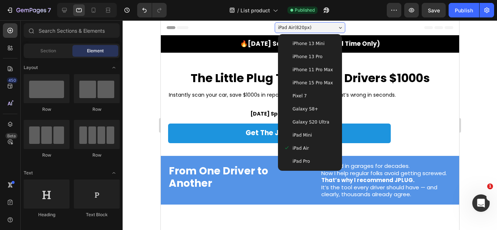
click at [307, 162] on div "iPad Pro" at bounding box center [310, 161] width 52 height 7
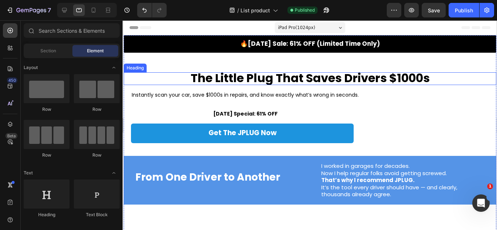
click at [376, 76] on strong "The Little Plug That Saves Drivers $1000s" at bounding box center [309, 78] width 239 height 16
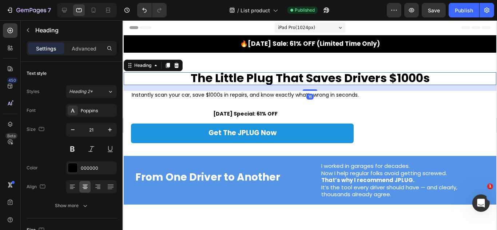
click at [294, 26] on span "iPad Pro ( 1024 px)" at bounding box center [296, 27] width 37 height 7
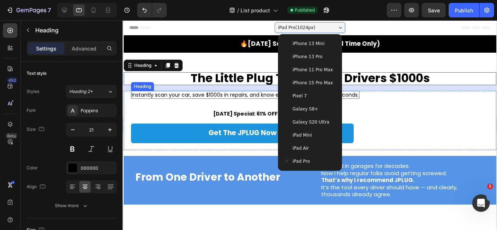
click at [246, 92] on h2 "Instantly scan your car, save $1000s in repairs, and know exactly what’s wrong …" at bounding box center [245, 95] width 229 height 8
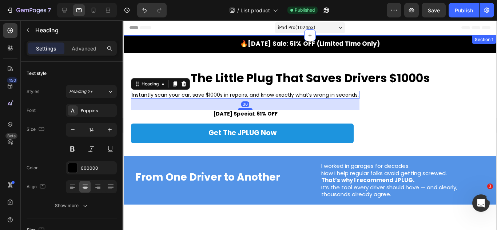
click at [284, 79] on strong "The Little Plug That Saves Drivers $1000s" at bounding box center [309, 78] width 239 height 16
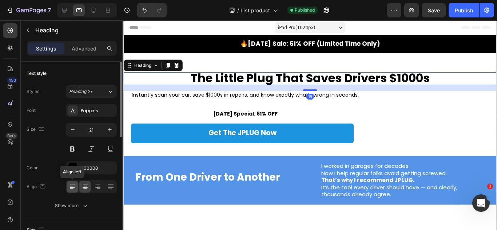
click at [78, 188] on div at bounding box center [72, 187] width 11 height 12
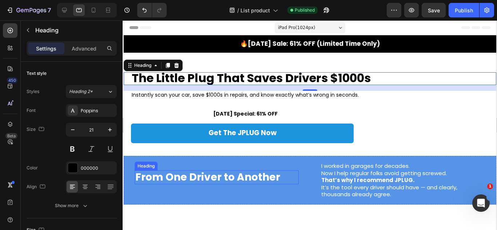
click at [174, 186] on div "From One Driver to Another Heading" at bounding box center [216, 180] width 164 height 37
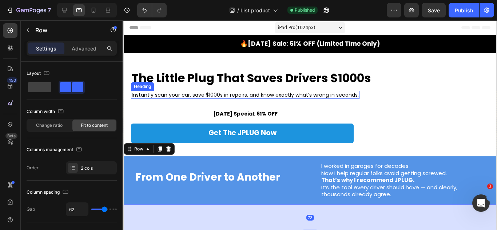
click at [302, 93] on h2 "Instantly scan your car, save $1000s in repairs, and know exactly what’s wrong …" at bounding box center [245, 95] width 229 height 8
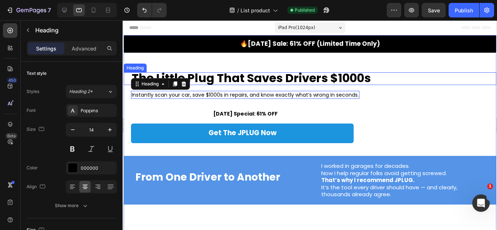
click at [277, 76] on strong "The Little Plug That Saves Drivers $1000s" at bounding box center [250, 78] width 239 height 16
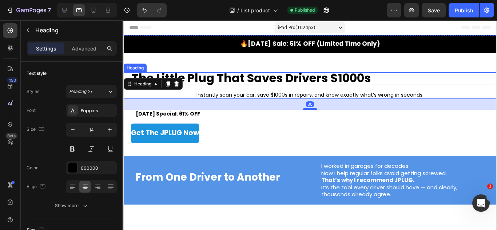
click at [301, 77] on strong "The Little Plug That Saves Drivers $1000s" at bounding box center [250, 78] width 239 height 16
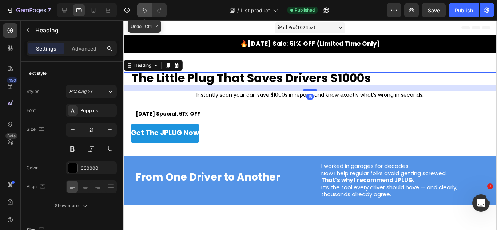
drag, startPoint x: 143, startPoint y: 15, endPoint x: 48, endPoint y: 28, distance: 95.8
click at [143, 15] on button "Undo/Redo" at bounding box center [144, 10] width 15 height 15
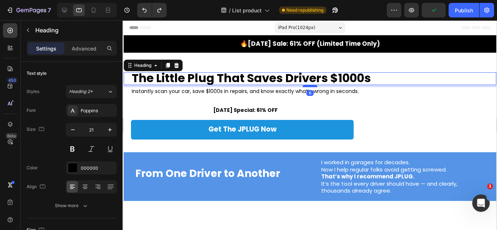
drag, startPoint x: 304, startPoint y: 90, endPoint x: 302, endPoint y: 87, distance: 3.8
click at [302, 87] on div at bounding box center [309, 86] width 15 height 2
click at [268, 105] on div "Instantly scan your car, save $1000s in repairs, and know exactly what’s wrong …" at bounding box center [245, 116] width 229 height 59
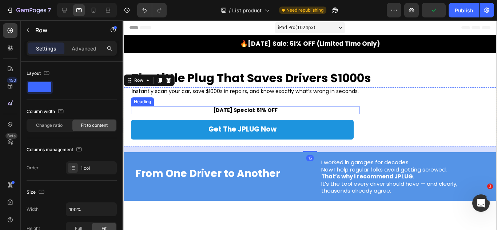
click at [265, 108] on h2 "[DATE] Special: 61% OFF" at bounding box center [245, 110] width 66 height 8
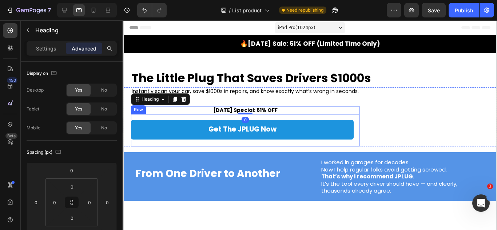
click at [195, 118] on div "Get The JPLUG Now Button Row" at bounding box center [245, 130] width 229 height 32
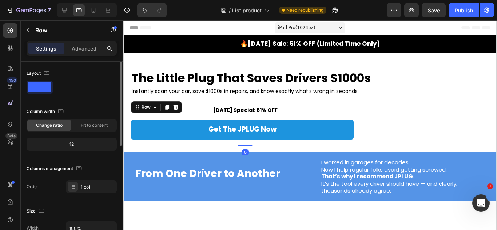
drag, startPoint x: 87, startPoint y: 49, endPoint x: 85, endPoint y: 80, distance: 31.0
click at [82, 49] on p "Advanced" at bounding box center [84, 49] width 25 height 8
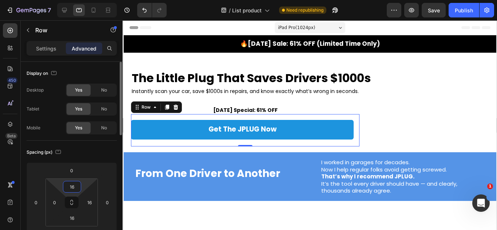
click at [75, 184] on input "16" at bounding box center [72, 187] width 15 height 11
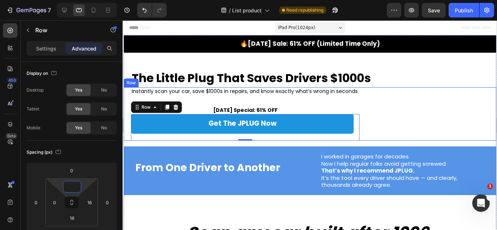
click at [298, 91] on h2 "Instantly scan your car, save $1000s in repairs, and know exactly what’s wrong …" at bounding box center [245, 91] width 229 height 8
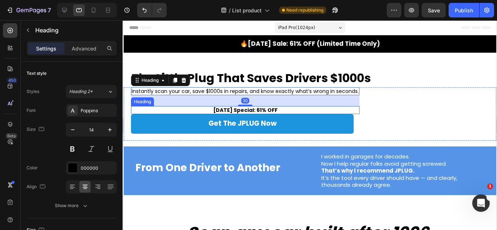
click at [250, 110] on h2 "[DATE] Special: 61% OFF" at bounding box center [245, 110] width 66 height 8
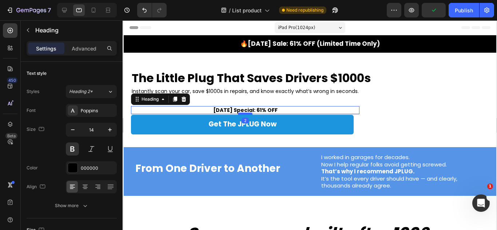
click at [245, 115] on div at bounding box center [245, 114] width 15 height 2
click at [247, 157] on div "From One Driver to Another Heading" at bounding box center [216, 171] width 164 height 37
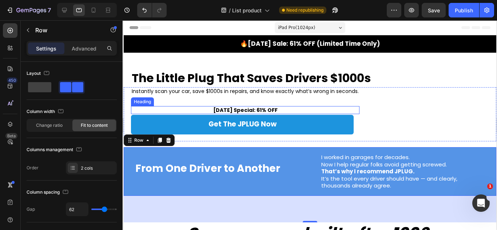
click at [248, 108] on h2 "[DATE] Special: 61% OFF" at bounding box center [245, 110] width 66 height 8
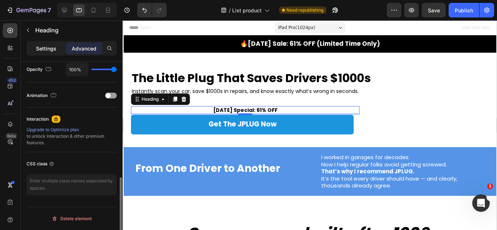
click at [59, 48] on div "Settings" at bounding box center [46, 49] width 36 height 12
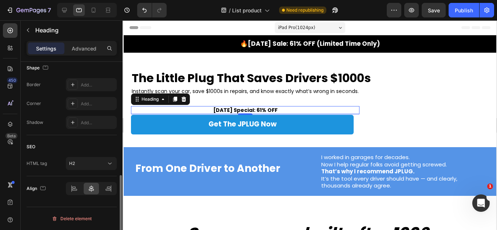
scroll to position [283, 0]
click at [71, 189] on icon at bounding box center [74, 188] width 7 height 7
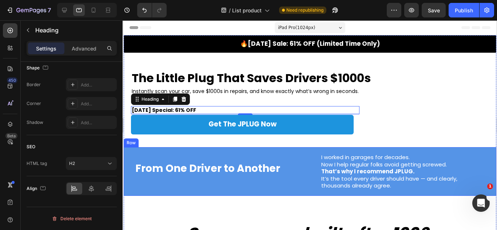
click at [192, 182] on div "From One Driver to Another Heading" at bounding box center [216, 171] width 164 height 37
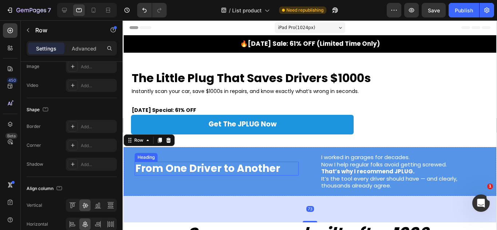
scroll to position [0, 0]
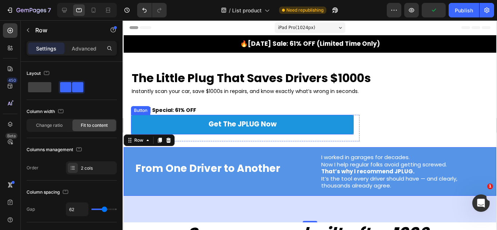
click at [230, 129] on link "Get The JPLUG Now" at bounding box center [242, 125] width 223 height 20
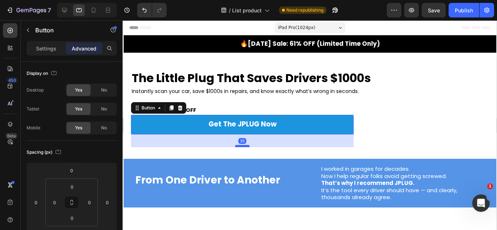
drag, startPoint x: 247, startPoint y: 134, endPoint x: 247, endPoint y: 146, distance: 11.7
click at [247, 146] on div at bounding box center [242, 146] width 15 height 2
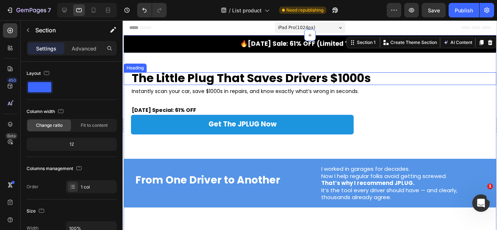
click at [305, 83] on strong "The Little Plug That Saves Drivers $1000s" at bounding box center [250, 78] width 239 height 16
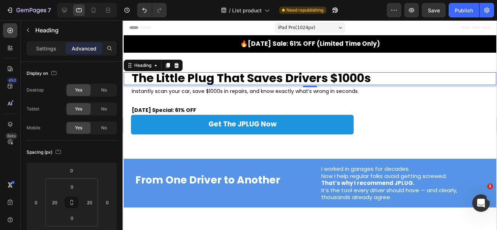
click at [245, 80] on strong "The Little Plug That Saves Drivers $1000s" at bounding box center [250, 78] width 239 height 16
click at [246, 80] on strong "The Little Plug That Saves Drivers $1000s" at bounding box center [250, 78] width 239 height 16
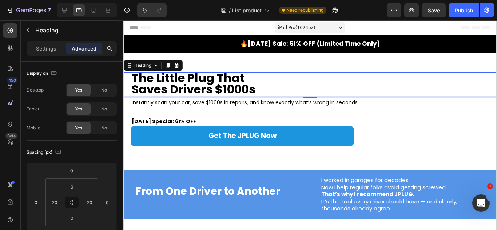
click at [197, 120] on h2 "[DATE] Special: 61% OFF" at bounding box center [164, 122] width 66 height 8
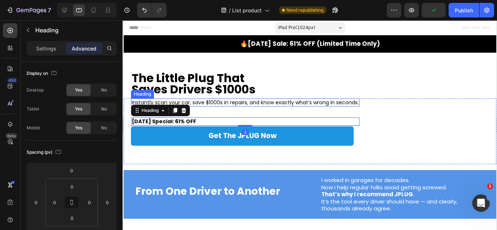
click at [322, 102] on h2 "Instantly scan your car, save $1000s in repairs, and know exactly what’s wrong …" at bounding box center [245, 103] width 229 height 8
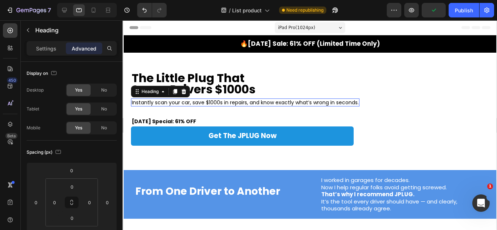
click at [289, 103] on h2 "Instantly scan your car, save $1000s in repairs, and know exactly what’s wrong …" at bounding box center [245, 103] width 229 height 8
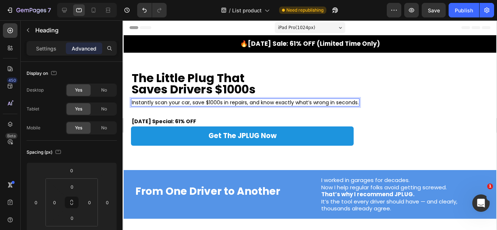
click at [261, 104] on p "Instantly scan your car, save $1000s in repairs, and know exactly what’s wrong …" at bounding box center [244, 102] width 227 height 7
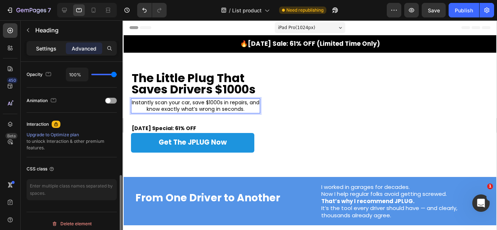
click at [47, 52] on p "Settings" at bounding box center [46, 49] width 20 height 8
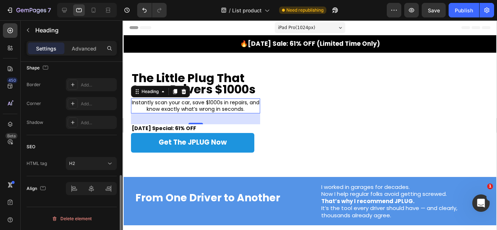
scroll to position [283, 0]
click at [76, 187] on div at bounding box center [91, 188] width 51 height 13
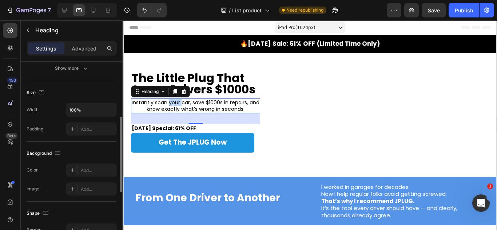
click at [168, 100] on p "Instantly scan your car, save $1000s in repairs, and know exactly what’s wrong …" at bounding box center [195, 105] width 128 height 13
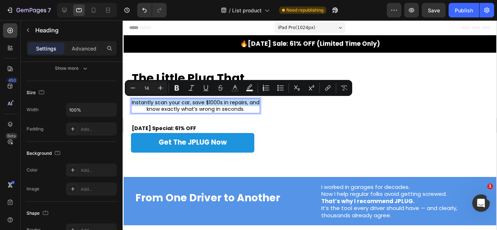
click at [187, 112] on p "Instantly scan your car, save $1000s in repairs, and know exactly what’s wrong …" at bounding box center [195, 105] width 128 height 13
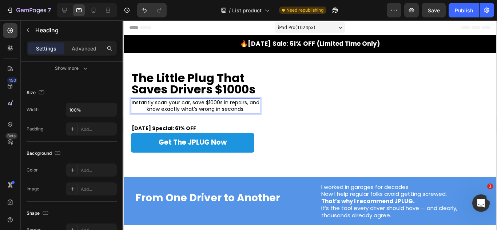
click at [186, 110] on p "Instantly scan your car, save $1000s in repairs, and know exactly what’s wrong …" at bounding box center [195, 105] width 128 height 13
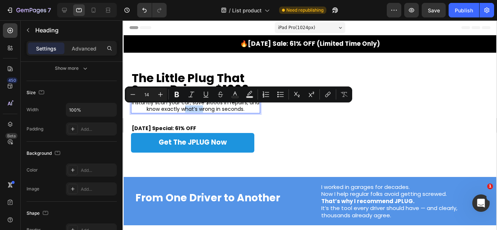
click at [219, 110] on p "Instantly scan your car, save $1000s in repairs, and know exactly what’s wrong …" at bounding box center [195, 105] width 128 height 13
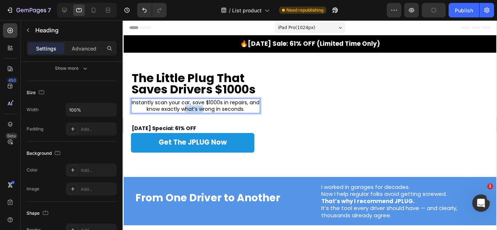
drag, startPoint x: 233, startPoint y: 109, endPoint x: 241, endPoint y: 81, distance: 28.6
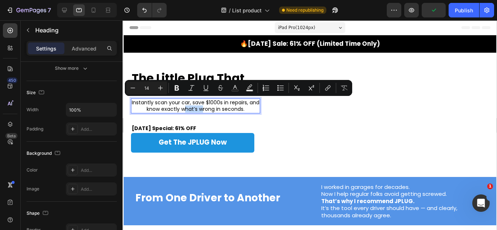
scroll to position [28, 0]
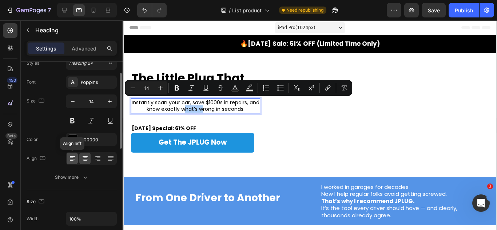
click at [73, 161] on icon at bounding box center [72, 158] width 7 height 7
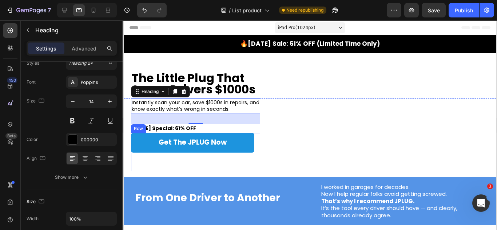
click at [305, 140] on div "Instantly scan your car, save $1000s in repairs, and know exactly what’s wrong …" at bounding box center [309, 135] width 373 height 72
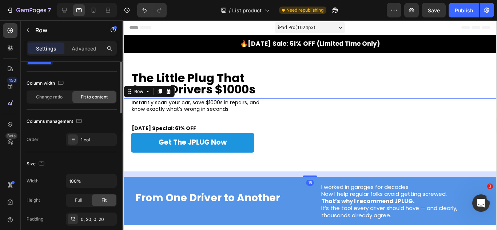
scroll to position [0, 0]
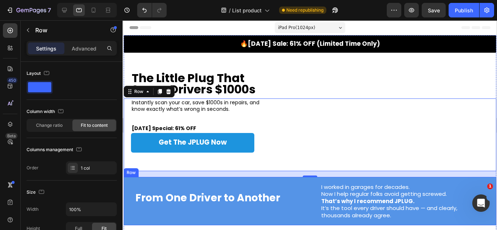
click at [324, 181] on div "From One Driver to Another Heading I worked in garages for decades. Now I help …" at bounding box center [309, 201] width 373 height 49
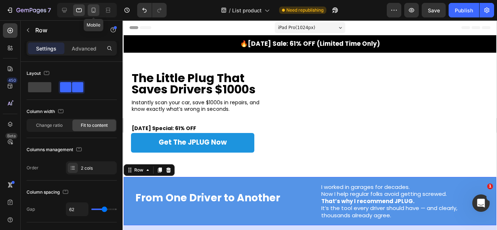
click at [93, 8] on icon at bounding box center [94, 10] width 4 height 5
type input "0"
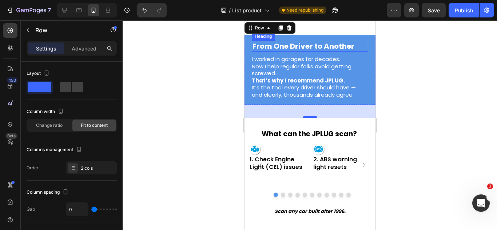
scroll to position [44, 0]
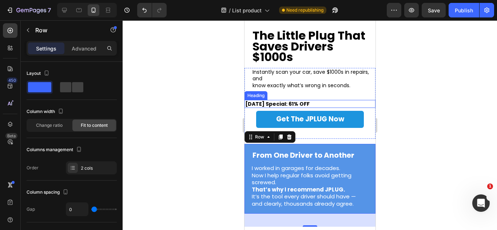
click at [290, 108] on h2 "[DATE] Special: 61% OFF" at bounding box center [277, 104] width 66 height 8
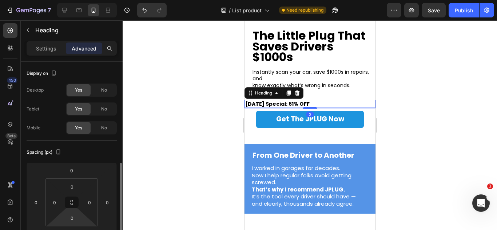
scroll to position [109, 0]
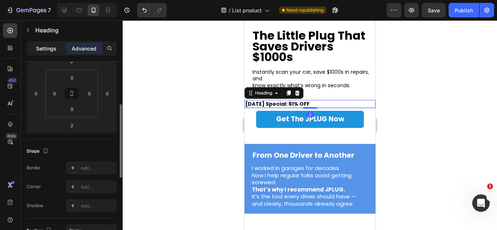
click at [43, 52] on div "Settings" at bounding box center [46, 49] width 36 height 12
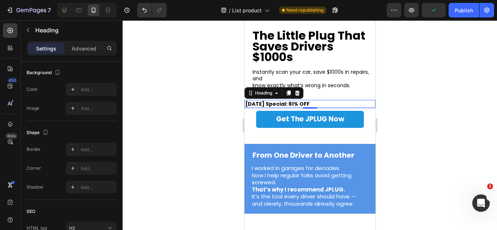
scroll to position [283, 0]
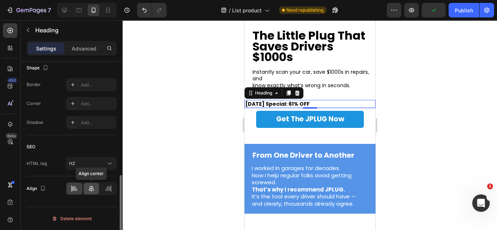
click at [92, 191] on icon at bounding box center [91, 189] width 5 height 7
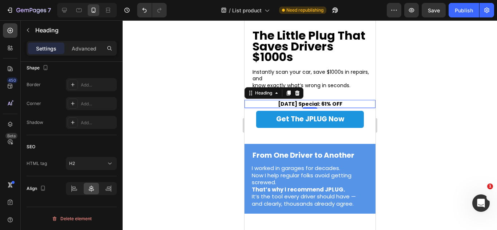
click at [72, 9] on div at bounding box center [87, 10] width 60 height 15
click at [79, 9] on icon at bounding box center [78, 10] width 5 height 4
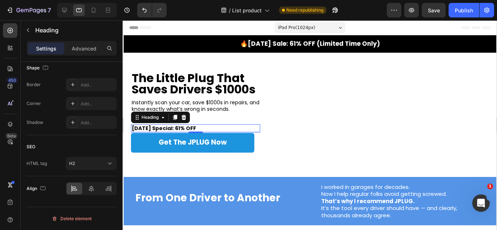
click at [100, 9] on div at bounding box center [87, 10] width 60 height 15
click at [97, 9] on icon at bounding box center [93, 10] width 7 height 7
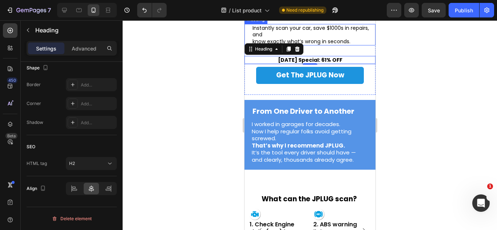
scroll to position [36, 0]
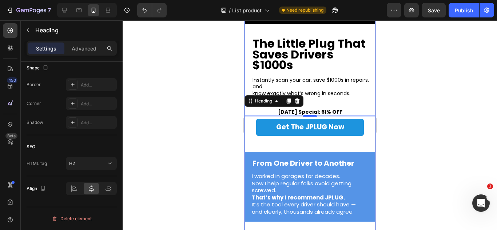
click at [308, 72] on strong "Saves Drivers $1000s" at bounding box center [292, 59] width 81 height 27
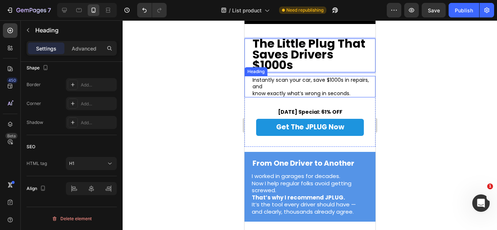
click at [306, 97] on p "Instantly scan your car, save $1000s in repairs, and know exactly what’s wrong …" at bounding box center [313, 87] width 122 height 20
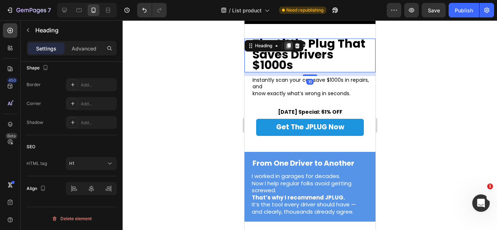
click at [285, 45] on div at bounding box center [288, 45] width 9 height 9
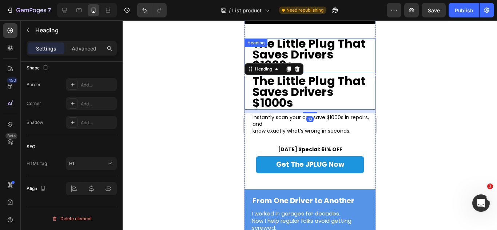
click at [295, 60] on strong "Saves Drivers $1000s" at bounding box center [292, 59] width 81 height 27
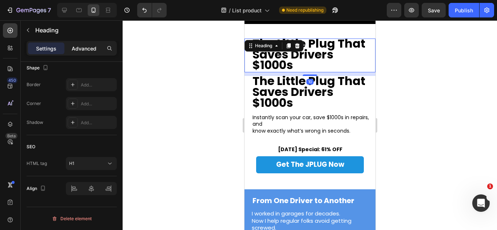
click at [86, 49] on p "Advanced" at bounding box center [84, 49] width 25 height 8
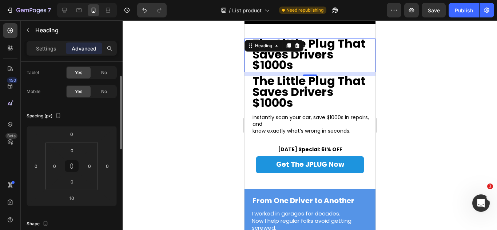
scroll to position [0, 0]
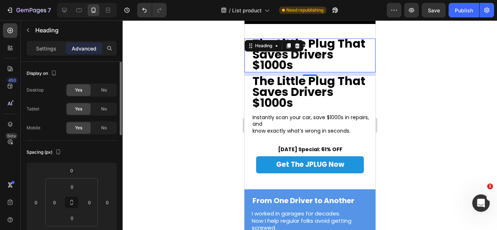
click at [107, 123] on div "No" at bounding box center [104, 128] width 24 height 12
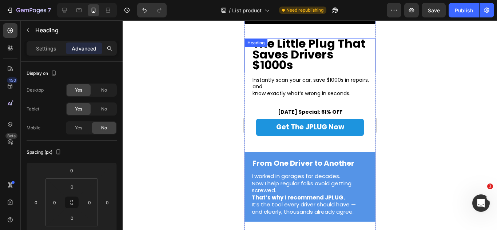
click at [286, 62] on strong "Saves Drivers $1000s" at bounding box center [292, 59] width 81 height 27
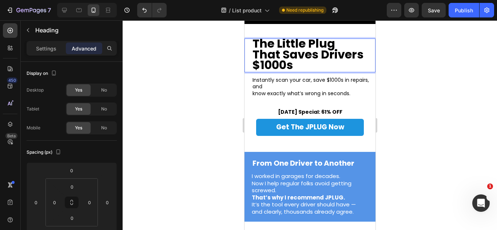
click at [255, 65] on strong "The Little Plug That Saves Drivers $1000s" at bounding box center [307, 54] width 111 height 38
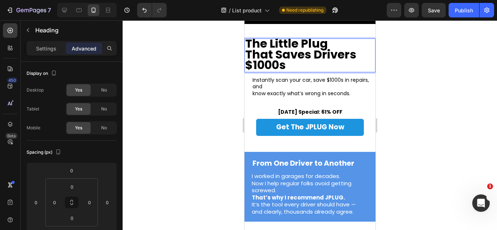
click at [279, 109] on h2 "[DATE] Special: 61% OFF" at bounding box center [310, 112] width 66 height 8
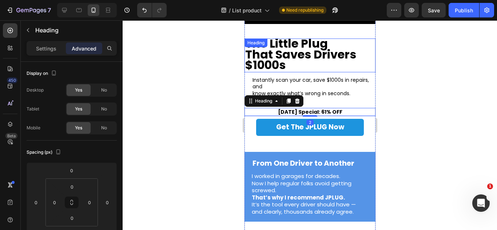
click at [277, 62] on strong "The Little Plug That Saves Drivers $1000s" at bounding box center [300, 54] width 111 height 38
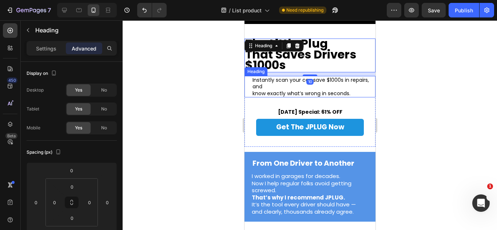
click at [270, 84] on p "Instantly scan your car, save $1000s in repairs, and know exactly what’s wrong …" at bounding box center [313, 87] width 122 height 20
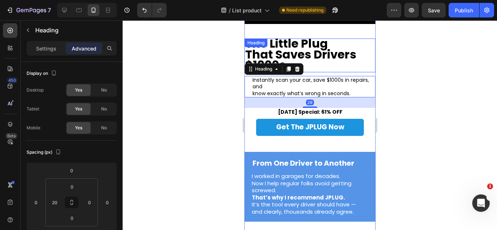
click at [317, 45] on strong "The Little Plug That Saves Drivers $1000s" at bounding box center [300, 54] width 111 height 38
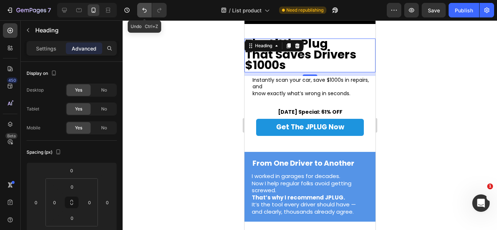
click at [141, 8] on icon "Undo/Redo" at bounding box center [144, 10] width 7 height 7
click at [139, 9] on button "Undo/Redo" at bounding box center [144, 10] width 15 height 15
click at [147, 12] on icon "Undo/Redo" at bounding box center [144, 10] width 7 height 7
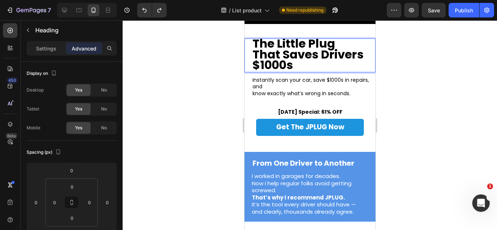
click at [252, 64] on strong "The Little Plug That Saves Drivers $1000s" at bounding box center [307, 54] width 111 height 38
click at [49, 48] on p "Settings" at bounding box center [46, 49] width 20 height 8
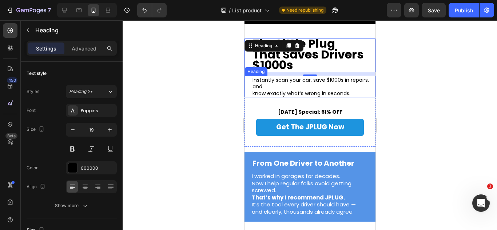
click at [268, 88] on p "Instantly scan your car, save $1000s in repairs, and know exactly what’s wrong …" at bounding box center [313, 87] width 122 height 20
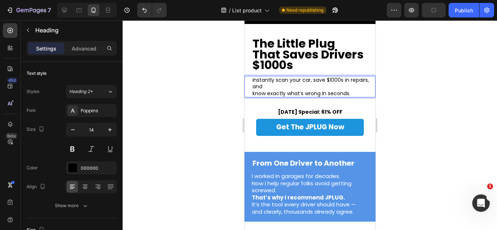
click at [255, 94] on p "Instantly scan your car, save $1000s in repairs, and know exactly what’s wrong …" at bounding box center [313, 87] width 122 height 20
click at [286, 107] on div "Instantly scan your car, save $1000s in repairs, and know exactly what’s wrong …" at bounding box center [309, 111] width 131 height 71
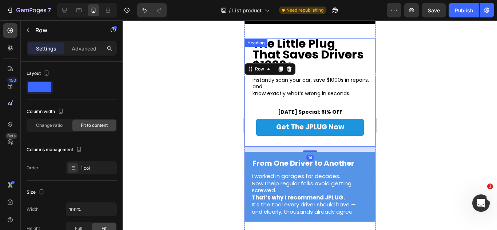
click at [284, 55] on strong "The Little Plug That Saves Drivers $1000s" at bounding box center [307, 54] width 111 height 38
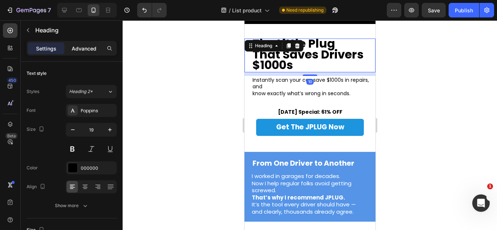
click at [80, 49] on p "Advanced" at bounding box center [84, 49] width 25 height 8
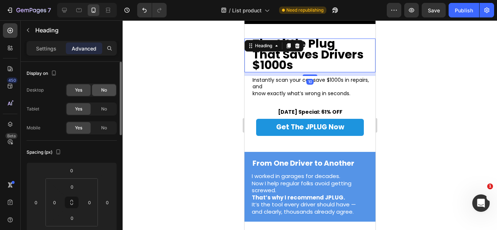
click at [108, 109] on div "No" at bounding box center [104, 109] width 24 height 12
click at [107, 93] on span "No" at bounding box center [104, 90] width 6 height 7
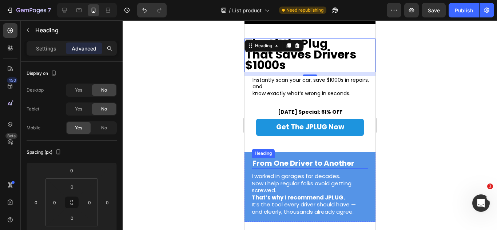
click at [309, 172] on div "From One Driver to Another Heading" at bounding box center [310, 165] width 116 height 14
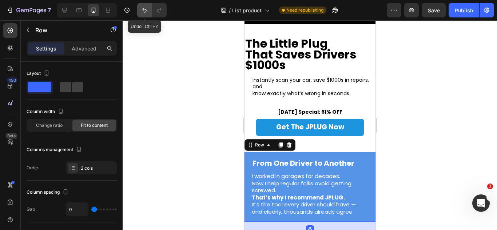
click at [150, 12] on button "Undo/Redo" at bounding box center [144, 10] width 15 height 15
click at [142, 14] on button "Undo/Redo" at bounding box center [144, 10] width 15 height 15
click at [157, 13] on icon "Undo/Redo" at bounding box center [159, 10] width 7 height 7
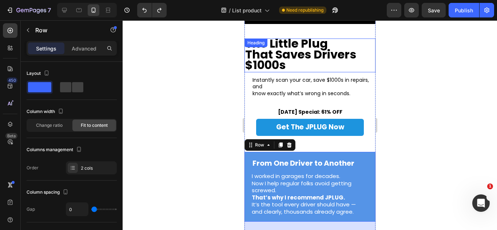
click at [277, 47] on strong "The Little Plug That Saves Drivers $1000s" at bounding box center [300, 54] width 111 height 38
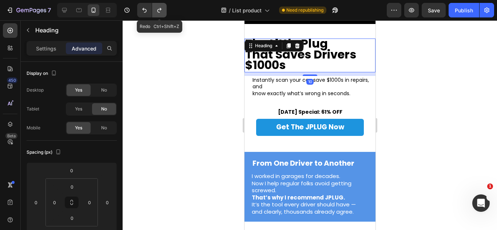
click at [155, 9] on button "Undo/Redo" at bounding box center [159, 10] width 15 height 15
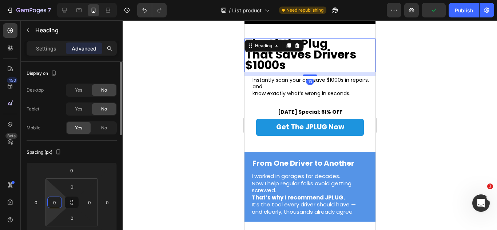
click at [55, 207] on input "0" at bounding box center [54, 202] width 11 height 11
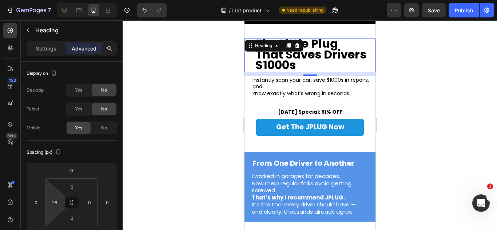
type input "20"
drag, startPoint x: 62, startPoint y: 207, endPoint x: 66, endPoint y: 204, distance: 5.1
click at [66, 0] on html "7 Version history / List product Need republishing Preview Save Publish 450 Bet…" at bounding box center [248, 0] width 497 height 0
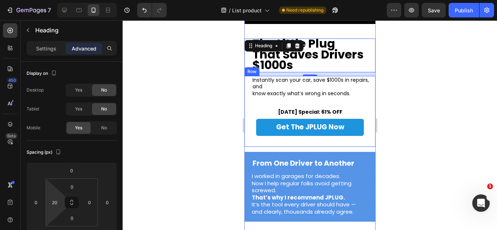
drag, startPoint x: 280, startPoint y: 102, endPoint x: 282, endPoint y: 113, distance: 11.1
click at [280, 103] on div "Instantly scan your car, save $1000s in repairs, and know exactly what’s wrong …" at bounding box center [309, 111] width 131 height 71
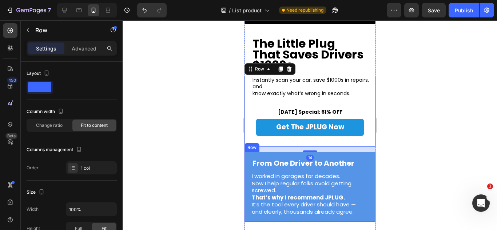
click at [344, 172] on div "From One Driver to Another Heading" at bounding box center [310, 165] width 116 height 14
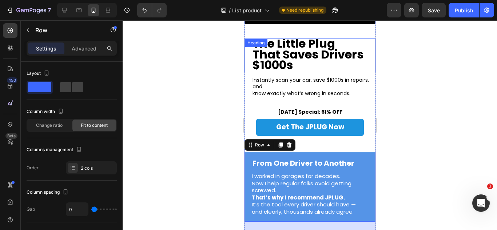
click at [313, 55] on strong "The Little Plug That Saves Drivers $1000s" at bounding box center [307, 54] width 111 height 38
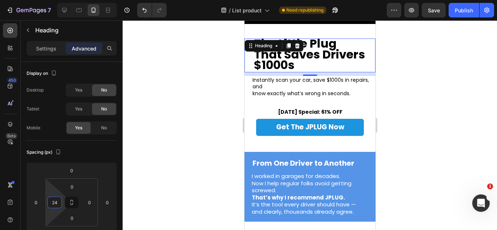
type input "18"
click at [61, 0] on html "7 Version history / List product Need republishing Preview Save Publish 450 Bet…" at bounding box center [248, 0] width 497 height 0
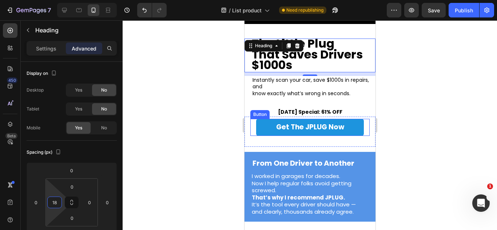
click at [323, 199] on strong "That’s why I recommend JPLUG." at bounding box center [298, 198] width 93 height 8
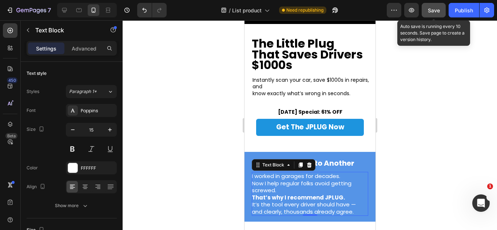
click at [433, 15] on button "Save" at bounding box center [434, 10] width 24 height 15
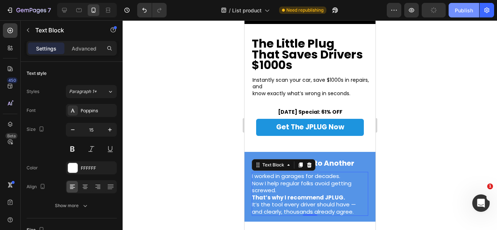
click at [470, 15] on button "Publish" at bounding box center [464, 10] width 31 height 15
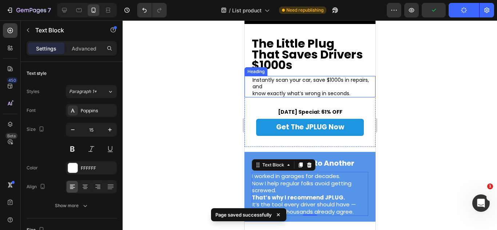
click at [318, 86] on p "Instantly scan your car, save $1000s in repairs, and know exactly what’s wrong …" at bounding box center [313, 87] width 122 height 20
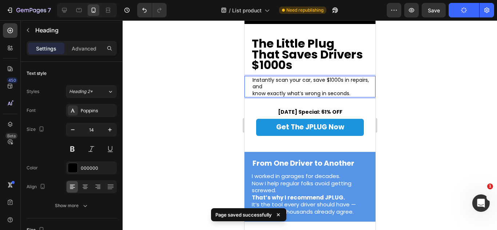
click at [253, 93] on p "Instantly scan your car, save $1000s in repairs, and know exactly what’s wrong …" at bounding box center [313, 87] width 122 height 20
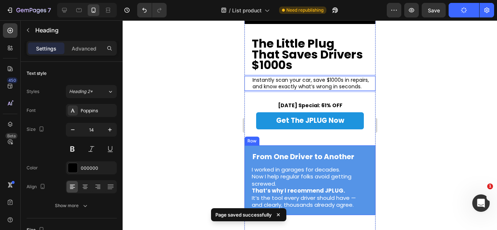
click at [318, 166] on div "From One Driver to Another Heading" at bounding box center [310, 158] width 116 height 14
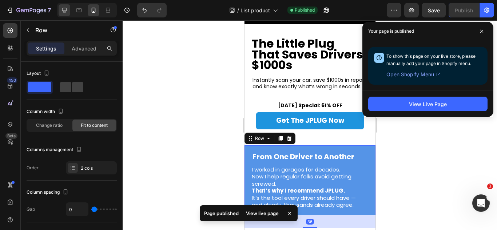
click at [63, 12] on icon at bounding box center [64, 10] width 7 height 7
type input "62"
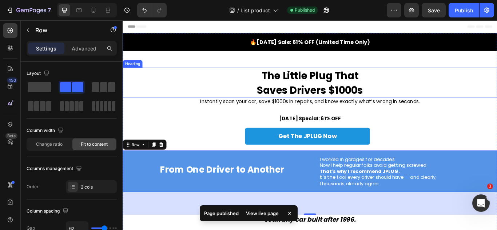
click at [376, 103] on strong "Saves Drivers $1000s" at bounding box center [341, 102] width 124 height 16
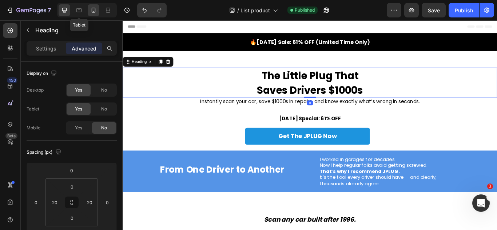
click at [83, 7] on div at bounding box center [79, 10] width 12 height 12
type input "6"
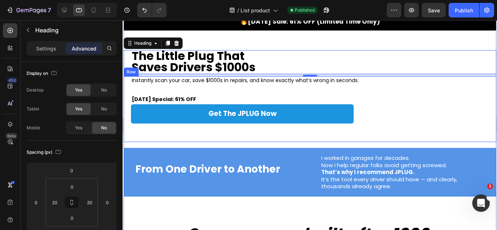
scroll to position [27, 0]
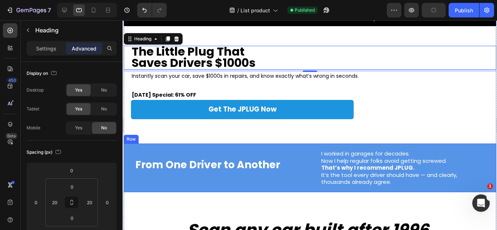
click at [304, 162] on div "From One Driver to Another Heading I worked in garages for decades. Now I help …" at bounding box center [309, 168] width 373 height 49
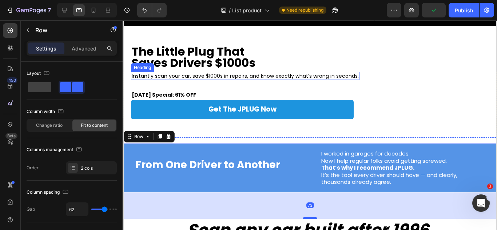
click at [271, 75] on p "Instantly scan your car, save $1000s in repairs, and know exactly what’s wrong …" at bounding box center [244, 76] width 227 height 7
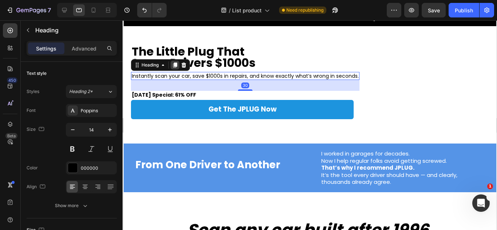
click at [178, 64] on div at bounding box center [174, 65] width 9 height 9
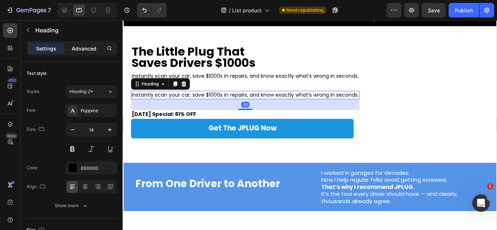
click at [89, 53] on div "Advanced" at bounding box center [84, 49] width 36 height 12
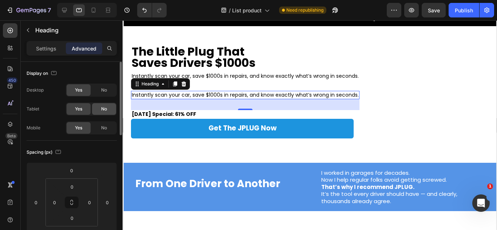
click at [103, 110] on span "No" at bounding box center [104, 109] width 6 height 7
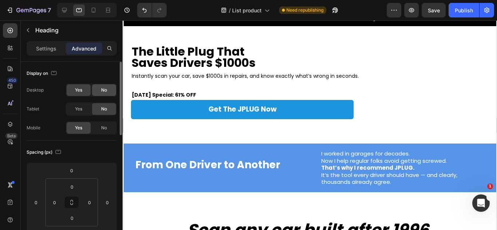
click at [100, 88] on div "No" at bounding box center [104, 90] width 24 height 12
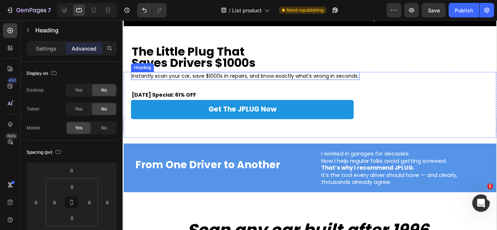
click at [195, 75] on p "Instantly scan your car, save $1000s in repairs, and know exactly what’s wrong …" at bounding box center [244, 76] width 227 height 7
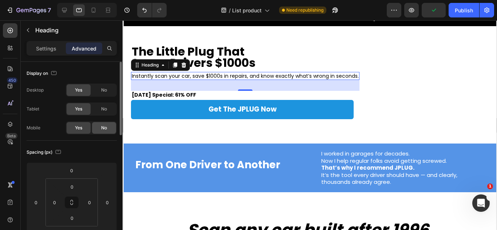
click at [103, 125] on span "No" at bounding box center [104, 128] width 6 height 7
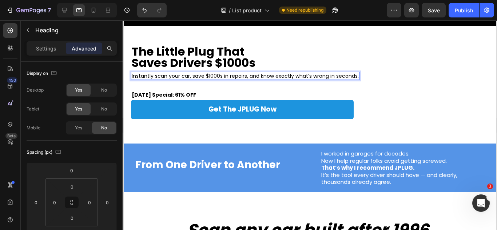
click at [259, 76] on p "Instantly scan your car, save $1000s in repairs, and know exactly what’s wrong …" at bounding box center [244, 76] width 227 height 7
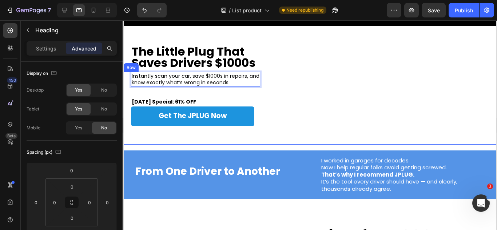
click at [276, 135] on div "Instantly scan your car, save $1000s in repairs, and know exactly what’s wrong …" at bounding box center [309, 108] width 373 height 72
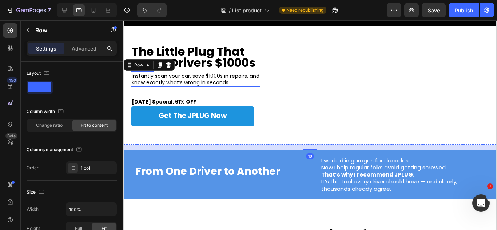
click at [187, 80] on p "Instantly scan your car, save $1000s in repairs, and know exactly what’s wrong …" at bounding box center [195, 79] width 128 height 13
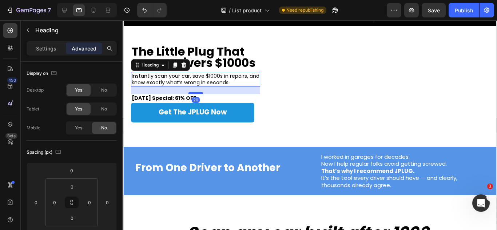
drag, startPoint x: 197, startPoint y: 97, endPoint x: 196, endPoint y: 93, distance: 3.7
click at [196, 93] on div at bounding box center [195, 93] width 15 height 2
type input "20"
click at [239, 129] on div "Get The JPLUG Now Button" at bounding box center [192, 119] width 123 height 32
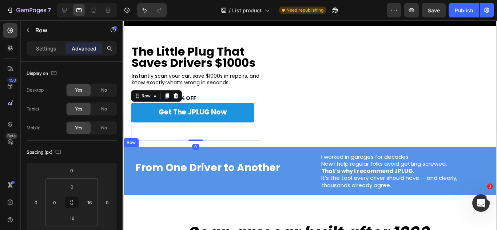
scroll to position [0, 0]
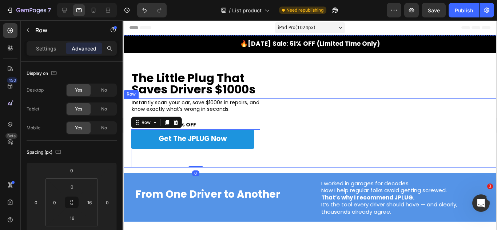
click at [374, 153] on div "Instantly scan your car, save $1000s in repairs, and know exactly what’s wrong …" at bounding box center [309, 133] width 373 height 69
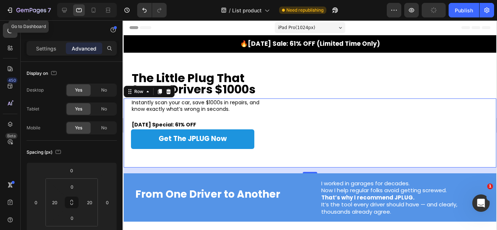
click at [35, 29] on div "Row" at bounding box center [62, 30] width 83 height 19
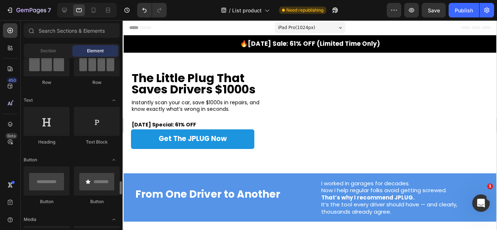
scroll to position [218, 0]
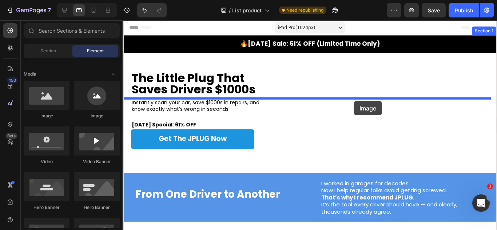
drag, startPoint x: 250, startPoint y: 120, endPoint x: 353, endPoint y: 101, distance: 104.8
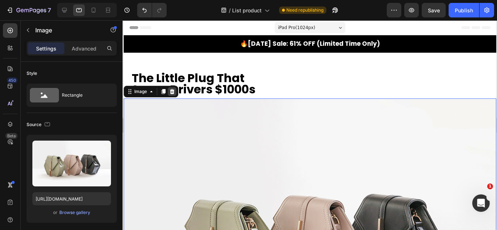
click at [171, 91] on icon at bounding box center [172, 91] width 5 height 5
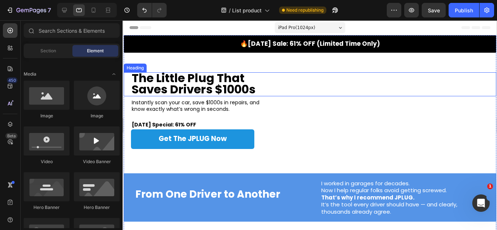
click at [235, 81] on strong "Saves Drivers $1000s" at bounding box center [193, 89] width 124 height 16
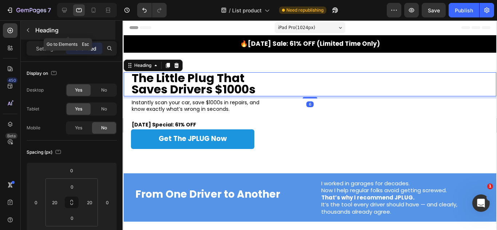
click at [71, 25] on div "Heading" at bounding box center [68, 30] width 95 height 19
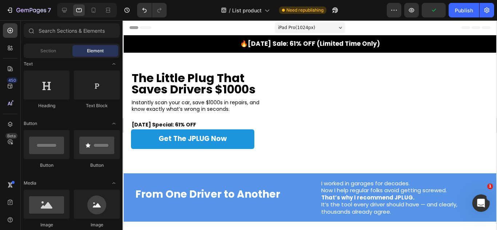
scroll to position [0, 0]
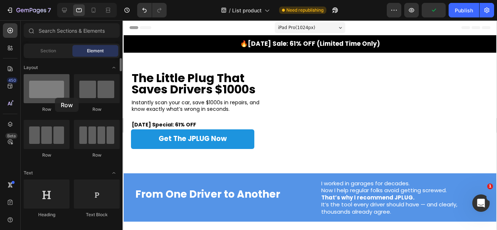
click at [55, 98] on div at bounding box center [47, 88] width 46 height 29
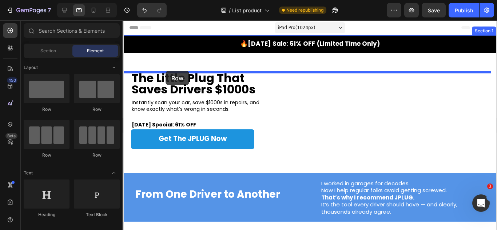
drag, startPoint x: 220, startPoint y: 110, endPoint x: 165, endPoint y: 71, distance: 67.3
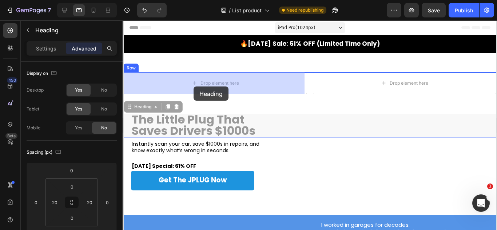
drag, startPoint x: 191, startPoint y: 102, endPoint x: 193, endPoint y: 87, distance: 15.8
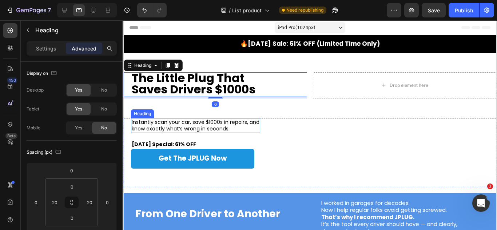
click at [217, 126] on p "Instantly scan your car, save $1000s in repairs, and know exactly what’s wrong …" at bounding box center [195, 125] width 128 height 13
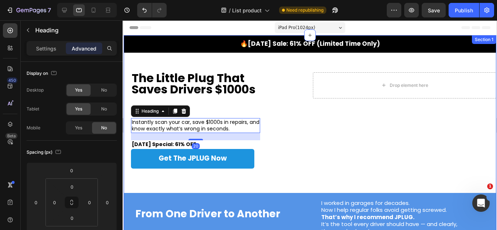
click at [238, 86] on strong "Saves Drivers $1000s" at bounding box center [193, 89] width 124 height 16
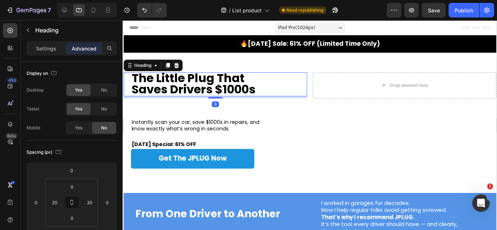
click at [254, 96] on div "6" at bounding box center [214, 97] width 183 height 2
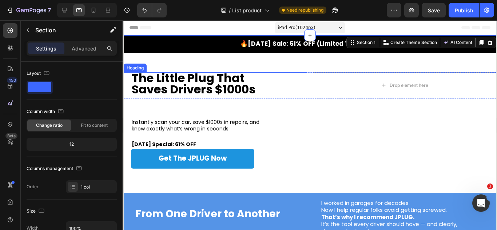
click at [304, 91] on div "The Little Plug That Saves Drivers $1000s Heading Drop element here Row" at bounding box center [309, 85] width 373 height 27
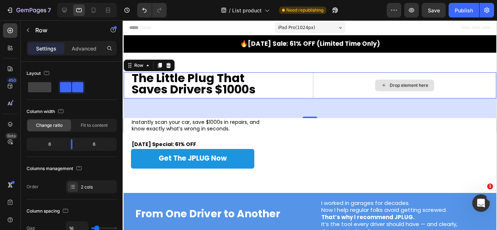
drag, startPoint x: 310, startPoint y: 118, endPoint x: 310, endPoint y: 73, distance: 45.1
click at [310, 73] on div "The Little Plug That Saves Drivers $1000s Heading Drop element here Row 54" at bounding box center [309, 85] width 373 height 27
drag, startPoint x: 308, startPoint y: 118, endPoint x: 309, endPoint y: 88, distance: 29.9
click at [309, 88] on div "The Little Plug That Saves Drivers $1000s Heading Drop element here Row 54" at bounding box center [309, 85] width 373 height 27
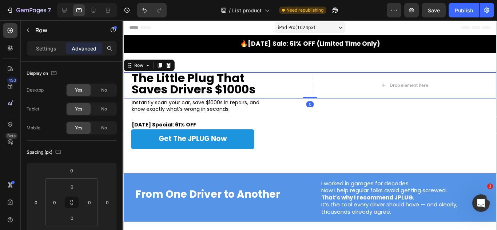
drag, startPoint x: 310, startPoint y: 118, endPoint x: 305, endPoint y: 90, distance: 28.4
click at [305, 90] on div "The Little Plug That Saves Drivers $1000s Heading Drop element here Row 0" at bounding box center [309, 85] width 373 height 27
type input "0"
click at [34, 27] on div "Row" at bounding box center [62, 30] width 83 height 19
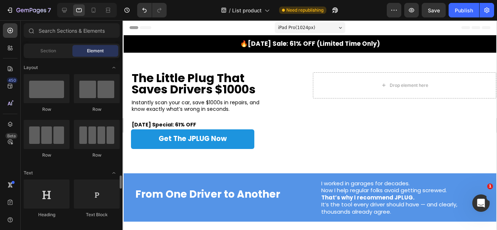
scroll to position [109, 0]
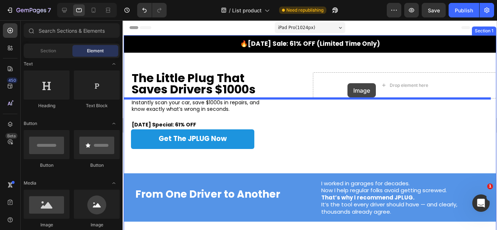
drag, startPoint x: 304, startPoint y: 170, endPoint x: 347, endPoint y: 83, distance: 97.3
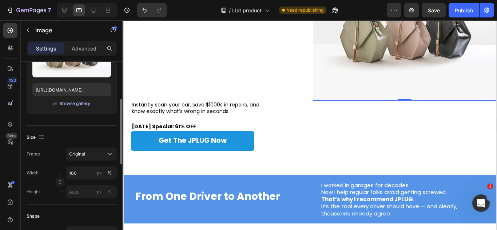
click at [68, 107] on div "Browse gallery" at bounding box center [74, 103] width 31 height 7
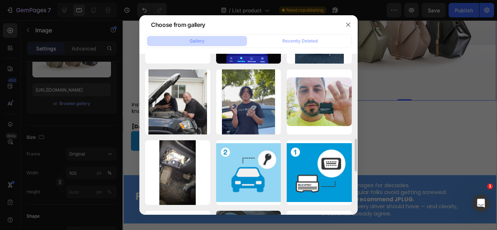
scroll to position [561, 0]
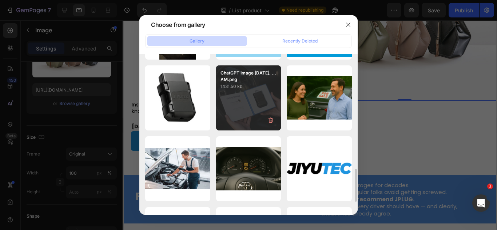
click at [277, 95] on div "ChatGPT Image [DATE], ...AM.png 1431.50 kb" at bounding box center [248, 98] width 65 height 65
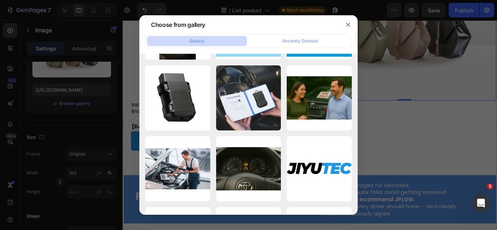
type input "[URL][DOMAIN_NAME]"
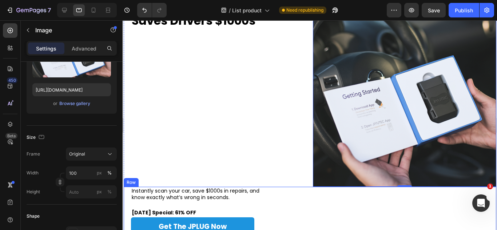
scroll to position [109, 0]
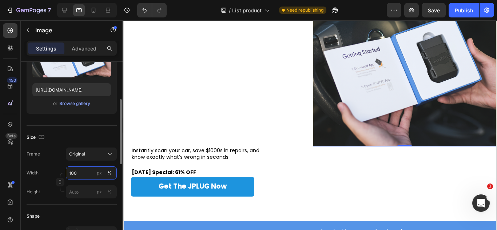
click at [76, 173] on input "100" at bounding box center [91, 173] width 51 height 13
type input "50"
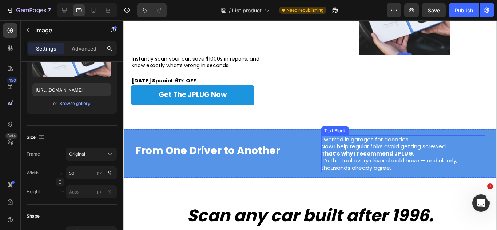
click at [321, 138] on p "I worked in garages for decades. Now I help regular folks avoid getting screwed…" at bounding box center [402, 154] width 163 height 36
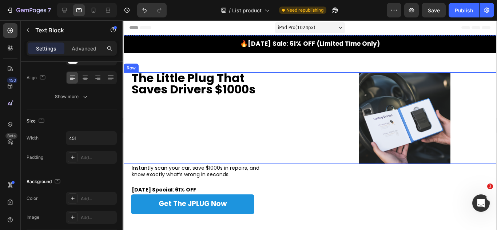
scroll to position [0, 0]
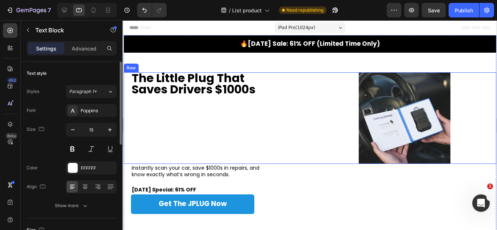
click at [209, 92] on strong "Saves Drivers $1000s" at bounding box center [193, 89] width 124 height 16
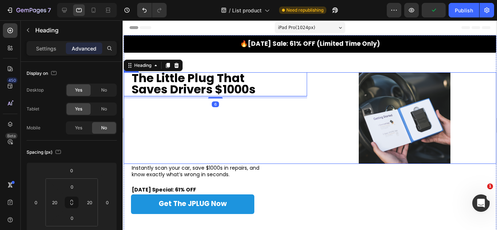
drag, startPoint x: 206, startPoint y: 121, endPoint x: 206, endPoint y: 138, distance: 16.7
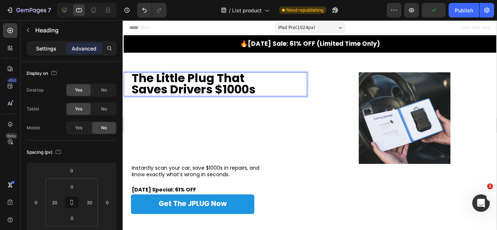
click at [43, 49] on p "Settings" at bounding box center [46, 49] width 20 height 8
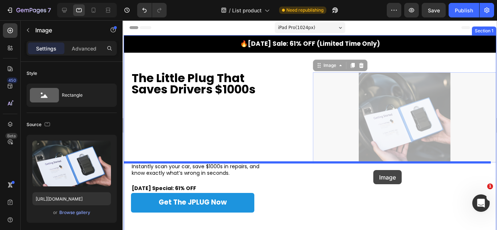
drag, startPoint x: 402, startPoint y: 95, endPoint x: 373, endPoint y: 170, distance: 81.1
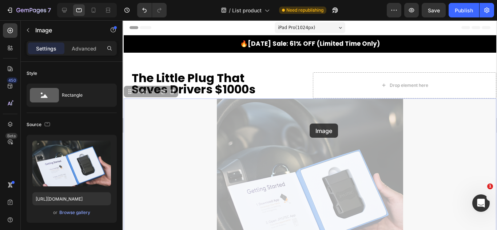
drag, startPoint x: 309, startPoint y: 124, endPoint x: 359, endPoint y: 123, distance: 49.9
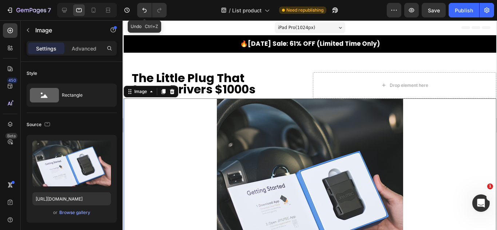
click at [147, 11] on icon "Undo/Redo" at bounding box center [144, 10] width 7 height 7
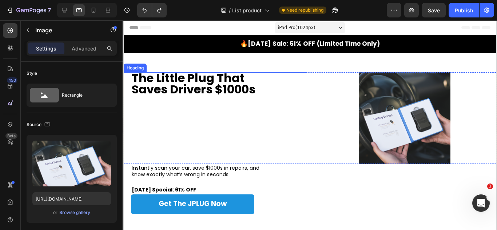
click at [202, 83] on strong "Saves Drivers $1000s" at bounding box center [193, 89] width 124 height 16
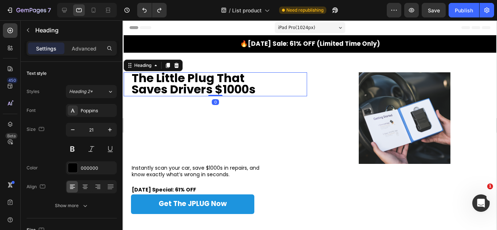
drag, startPoint x: 206, startPoint y: 98, endPoint x: 203, endPoint y: 95, distance: 4.1
click at [206, 92] on div "⁠⁠⁠⁠⁠⁠⁠ The Little Plug That Saves Drivers $1000s Heading 0" at bounding box center [214, 84] width 183 height 24
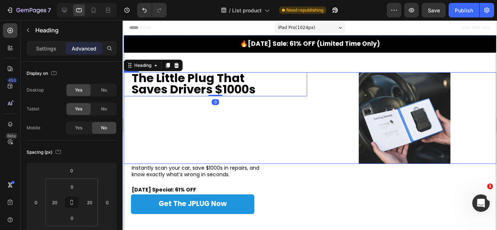
click at [203, 143] on div "⁠⁠⁠⁠⁠⁠⁠ The Little Plug That Saves Drivers $1000s Heading 0" at bounding box center [214, 118] width 183 height 92
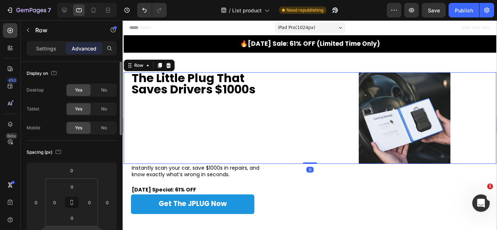
scroll to position [109, 0]
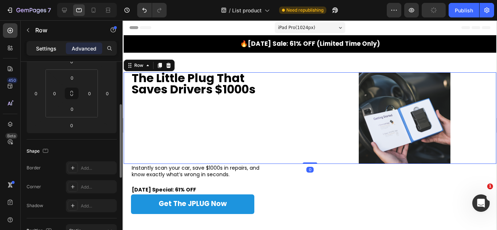
click at [45, 45] on p "Settings" at bounding box center [46, 49] width 20 height 8
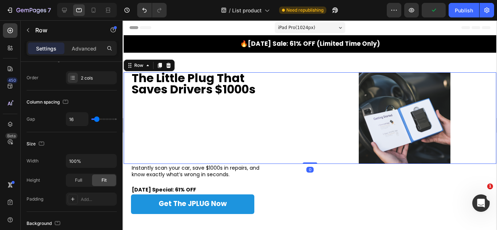
scroll to position [0, 0]
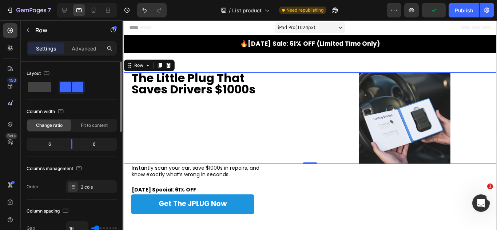
click at [46, 80] on div "Layout" at bounding box center [72, 81] width 90 height 26
drag, startPoint x: 48, startPoint y: 89, endPoint x: 43, endPoint y: 86, distance: 6.3
click at [46, 87] on span at bounding box center [39, 87] width 23 height 10
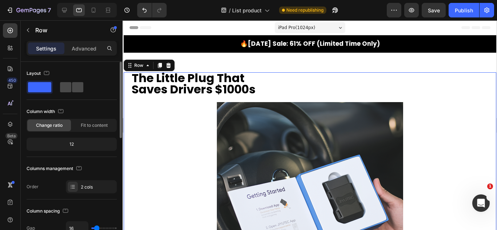
click at [72, 84] on span at bounding box center [77, 87] width 11 height 10
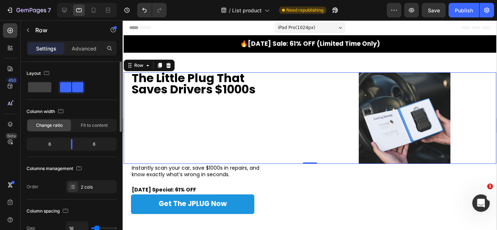
click at [96, 118] on div "Column width Change ratio Fit to content" at bounding box center [72, 119] width 90 height 26
click at [100, 124] on span "Fit to content" at bounding box center [94, 125] width 27 height 7
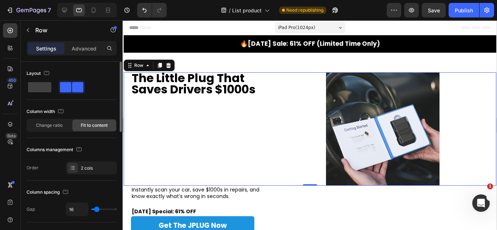
scroll to position [73, 0]
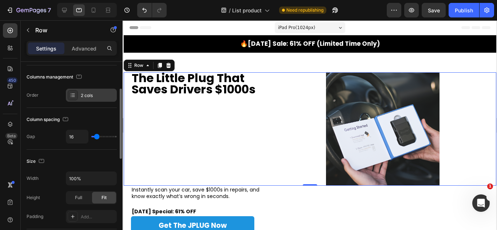
click at [74, 96] on icon at bounding box center [73, 95] width 6 height 6
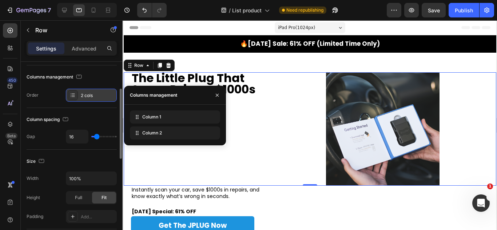
click at [74, 96] on icon at bounding box center [73, 95] width 6 height 6
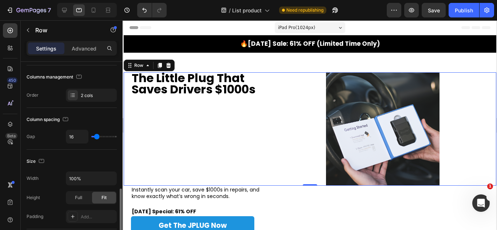
scroll to position [146, 0]
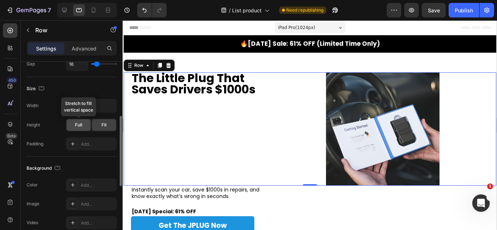
click at [75, 123] on span "Full" at bounding box center [78, 125] width 7 height 7
click at [109, 124] on div "Fit" at bounding box center [104, 125] width 24 height 12
click at [54, 118] on div "Width 100% Height Full Fit Padding Add..." at bounding box center [72, 125] width 90 height 52
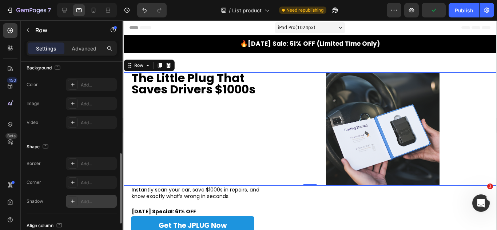
scroll to position [319, 0]
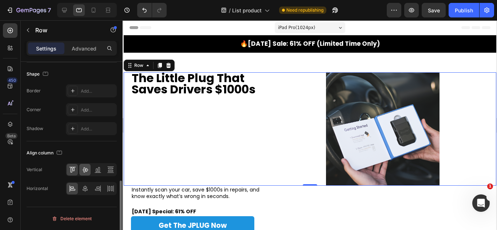
click at [84, 166] on icon at bounding box center [85, 169] width 7 height 7
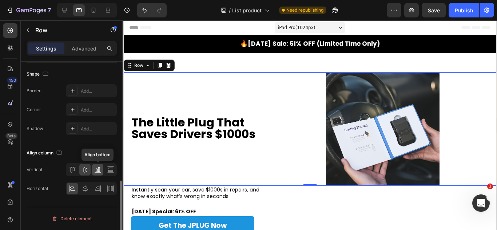
click at [97, 171] on icon at bounding box center [97, 171] width 2 height 4
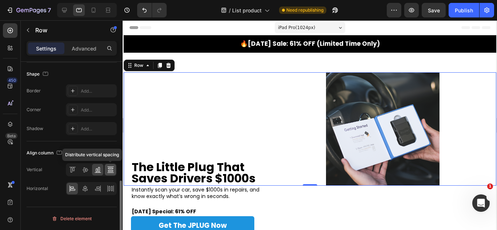
click at [109, 171] on icon at bounding box center [110, 169] width 7 height 7
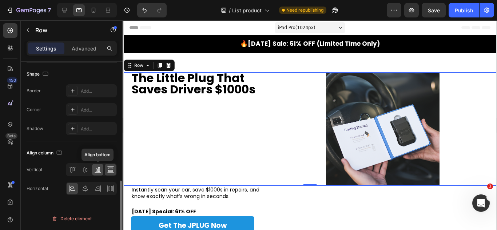
click at [103, 166] on div at bounding box center [97, 170] width 11 height 12
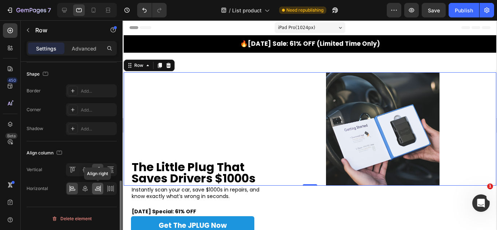
click at [96, 189] on icon at bounding box center [97, 188] width 7 height 7
click at [88, 191] on icon at bounding box center [85, 188] width 7 height 7
click at [79, 191] on div at bounding box center [84, 189] width 11 height 12
click at [107, 188] on icon at bounding box center [110, 188] width 7 height 7
click at [71, 189] on icon at bounding box center [72, 188] width 7 height 7
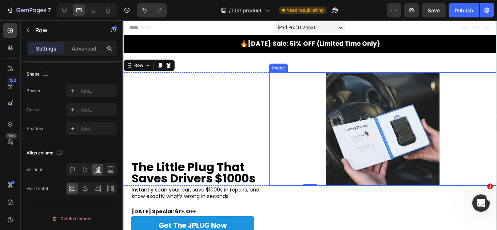
click at [346, 127] on img at bounding box center [383, 129] width 114 height 114
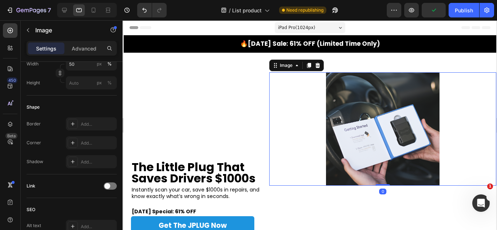
scroll to position [360, 0]
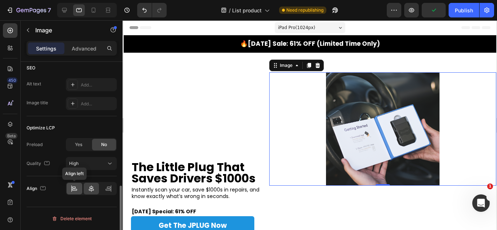
click at [70, 192] on div at bounding box center [75, 189] width 16 height 12
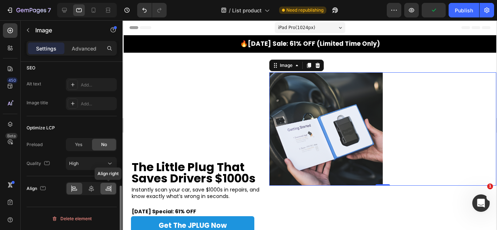
click at [105, 190] on icon at bounding box center [108, 188] width 7 height 7
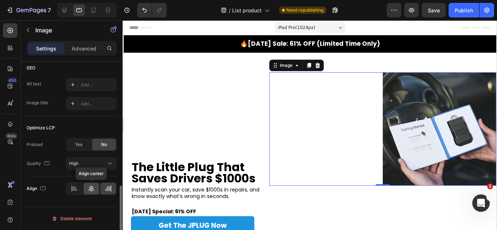
click at [84, 189] on div at bounding box center [92, 189] width 16 height 12
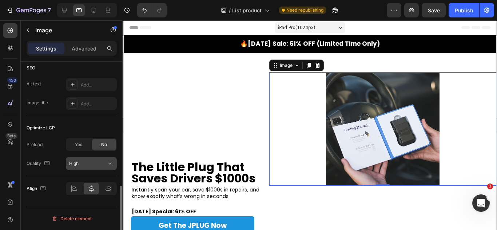
click at [85, 166] on div "High" at bounding box center [87, 164] width 37 height 7
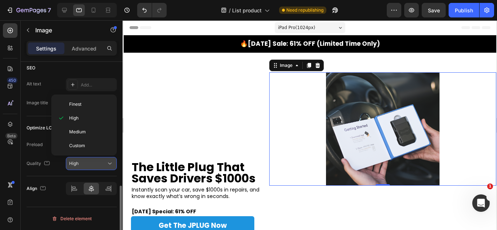
click at [85, 166] on div "High" at bounding box center [87, 164] width 37 height 7
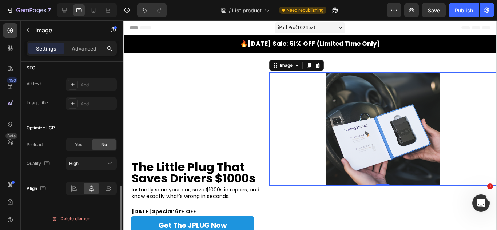
click at [90, 173] on div "Optimize LCP Preload Yes No Quality High" at bounding box center [72, 146] width 90 height 60
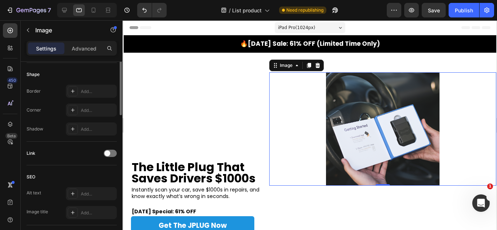
scroll to position [178, 0]
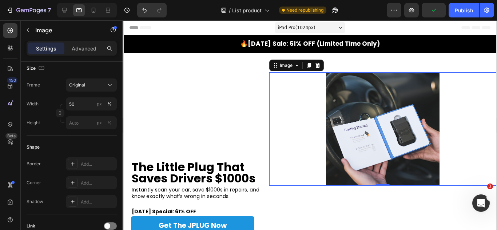
click at [78, 54] on div "Settings Advanced" at bounding box center [72, 48] width 90 height 15
click at [77, 52] on div "Advanced" at bounding box center [84, 49] width 36 height 12
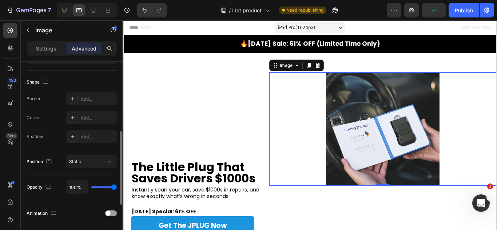
scroll to position [0, 0]
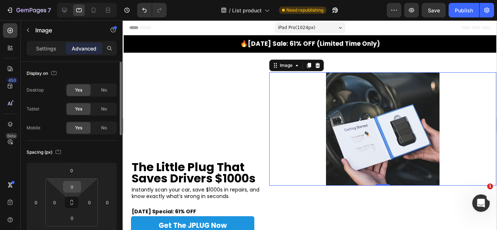
click at [78, 189] on input "0" at bounding box center [72, 187] width 15 height 11
click at [81, 184] on div "0" at bounding box center [72, 187] width 18 height 12
type input "0"
drag, startPoint x: 83, startPoint y: 186, endPoint x: 94, endPoint y: 206, distance: 23.1
click at [94, 0] on html "7 Version history / List product Need republishing Preview Save Publish 450 Bet…" at bounding box center [248, 0] width 497 height 0
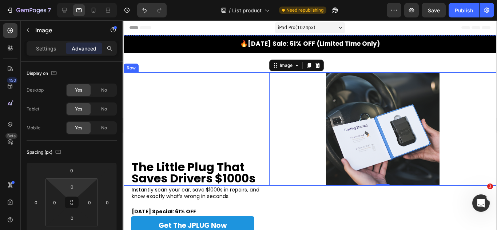
click at [195, 111] on div "⁠⁠⁠⁠⁠⁠⁠ The Little Plug That Saves Drivers $1000s Heading" at bounding box center [193, 129] width 140 height 114
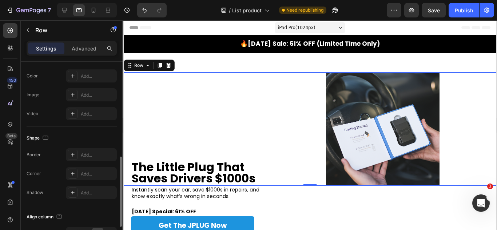
scroll to position [319, 0]
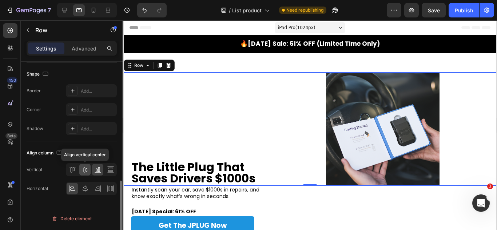
click at [85, 172] on icon at bounding box center [85, 169] width 7 height 7
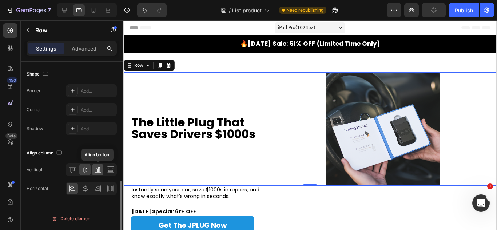
click at [96, 171] on icon at bounding box center [97, 169] width 7 height 7
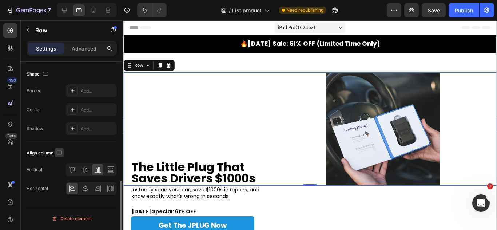
click at [60, 150] on icon "button" at bounding box center [59, 152] width 7 height 7
click at [93, 6] on div at bounding box center [94, 10] width 12 height 12
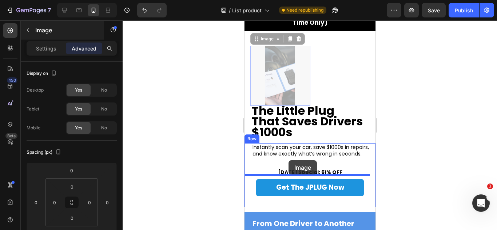
drag, startPoint x: 307, startPoint y: 80, endPoint x: 288, endPoint y: 161, distance: 82.9
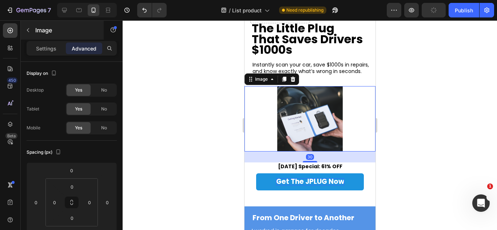
scroll to position [101, 0]
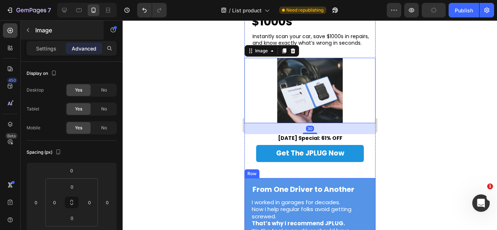
click at [332, 195] on h2 "From One Driver to Another" at bounding box center [310, 189] width 116 height 11
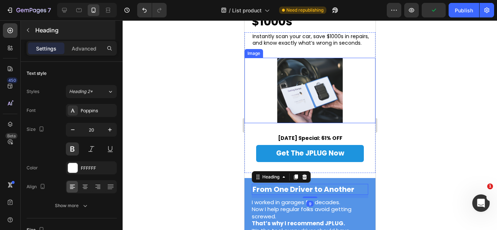
scroll to position [28, 0]
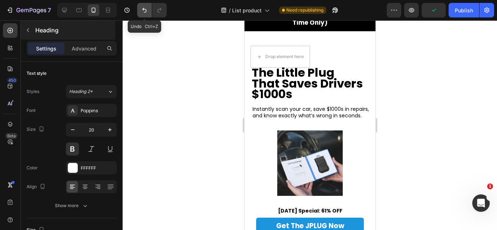
click at [144, 14] on button "Undo/Redo" at bounding box center [144, 10] width 15 height 15
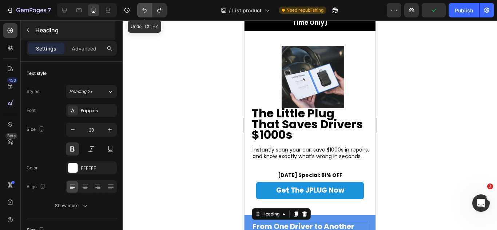
click at [143, 14] on button "Undo/Redo" at bounding box center [144, 10] width 15 height 15
click at [157, 13] on icon "Undo/Redo" at bounding box center [159, 10] width 7 height 7
click at [78, 11] on icon at bounding box center [78, 10] width 7 height 7
type input "28"
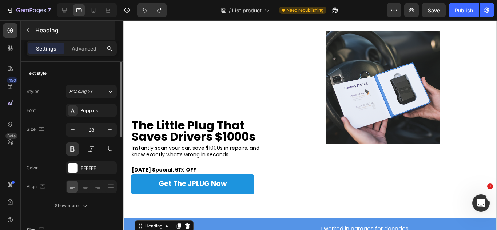
scroll to position [44, 0]
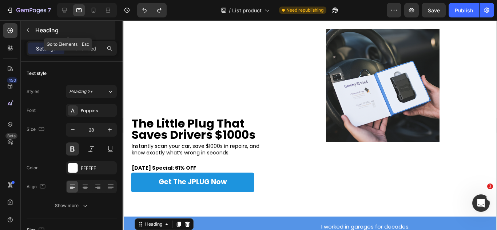
click at [61, 24] on div "Heading" at bounding box center [68, 30] width 95 height 19
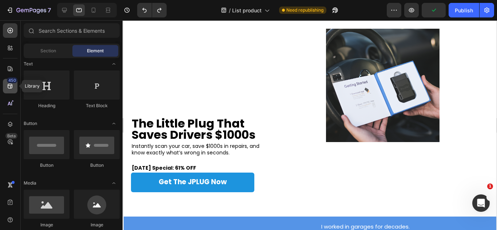
click at [11, 86] on icon at bounding box center [10, 86] width 5 height 5
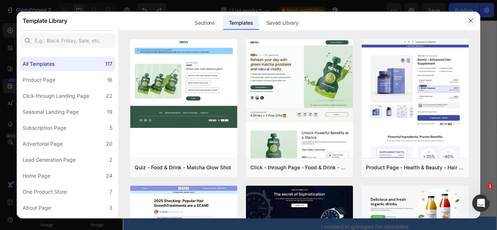
click at [467, 22] on button "button" at bounding box center [471, 21] width 12 height 12
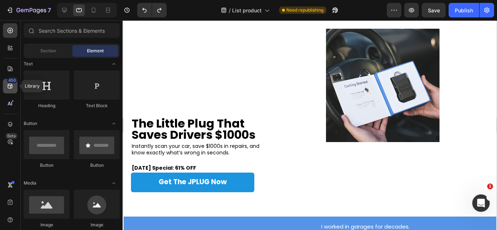
click at [17, 82] on div "450" at bounding box center [12, 81] width 11 height 6
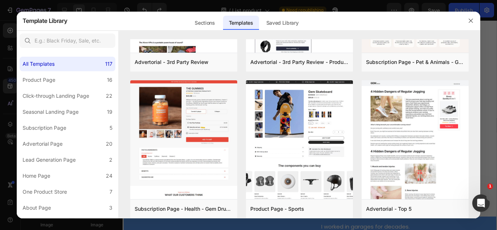
scroll to position [655, 0]
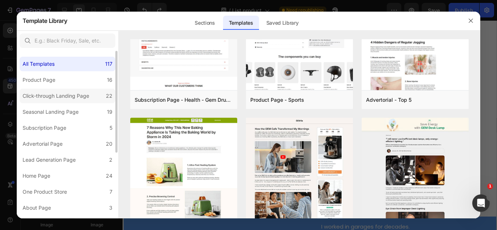
click at [66, 96] on div "Click-through Landing Page" at bounding box center [56, 96] width 67 height 9
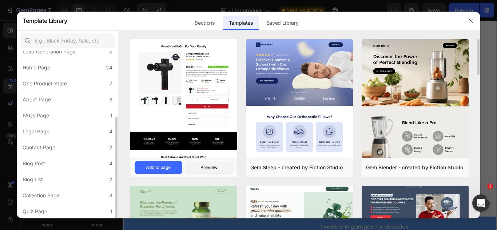
scroll to position [36, 0]
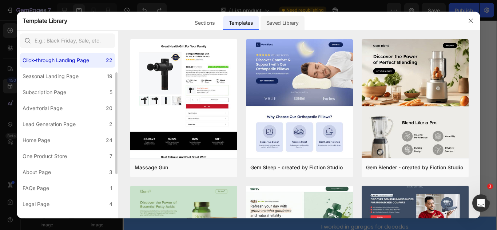
click at [281, 25] on div "Saved Library" at bounding box center [283, 23] width 44 height 15
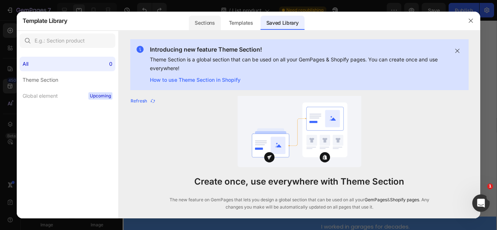
click at [198, 17] on div "Sections" at bounding box center [205, 23] width 32 height 15
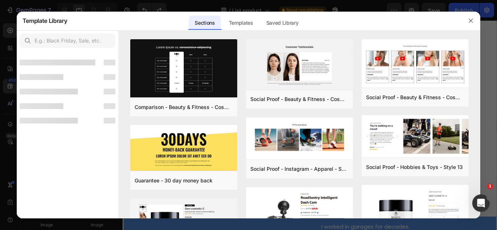
scroll to position [0, 0]
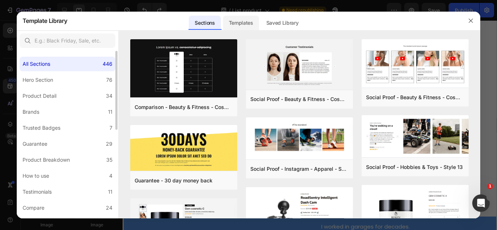
click at [279, 25] on div "Saved Library" at bounding box center [283, 23] width 44 height 15
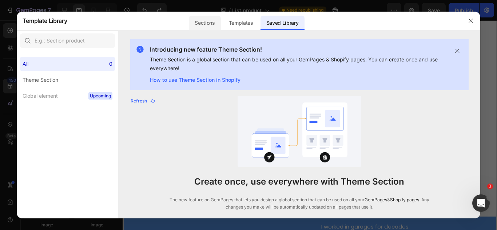
click at [194, 27] on div "Sections" at bounding box center [205, 23] width 32 height 15
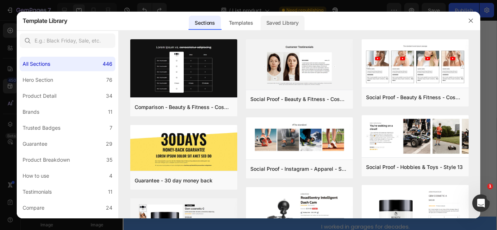
click at [264, 24] on div "Saved Library" at bounding box center [283, 23] width 44 height 15
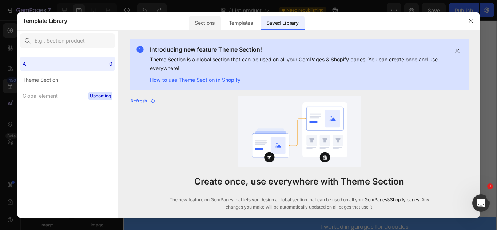
click at [191, 27] on div "Sections" at bounding box center [205, 23] width 32 height 15
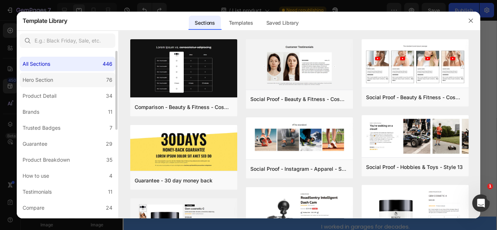
click at [76, 80] on label "Hero Section 76" at bounding box center [68, 80] width 96 height 15
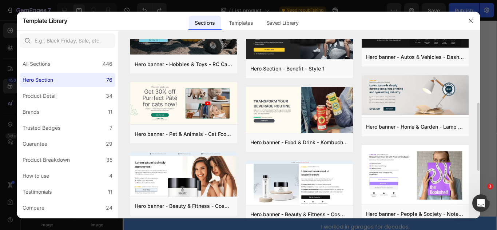
scroll to position [73, 0]
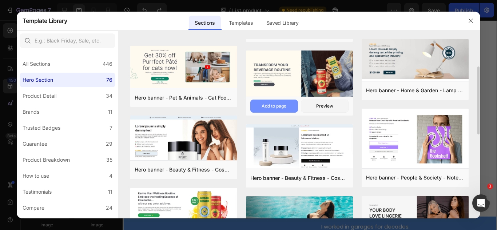
drag, startPoint x: 291, startPoint y: 104, endPoint x: 279, endPoint y: 105, distance: 11.7
click at [279, 105] on button "Add to page" at bounding box center [274, 106] width 48 height 13
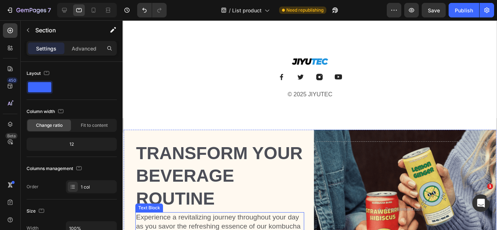
scroll to position [1048, 0]
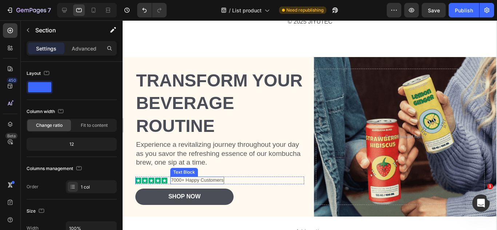
click at [170, 179] on div "7000+ Happy Customers" at bounding box center [197, 181] width 54 height 8
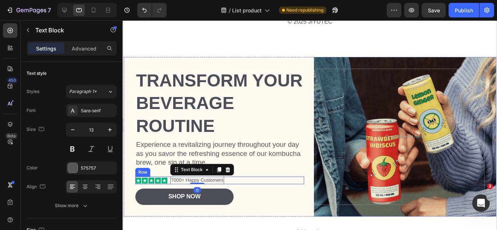
click at [231, 177] on div "Icon Icon Icon Icon Icon Icon List 7000+ Happy Customers Text Block 0 Row" at bounding box center [219, 181] width 169 height 8
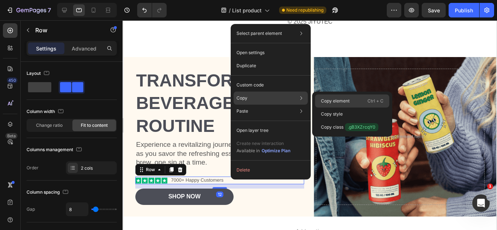
click at [333, 99] on p "Copy element" at bounding box center [335, 101] width 29 height 7
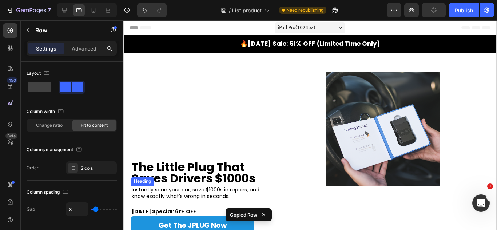
scroll to position [36, 0]
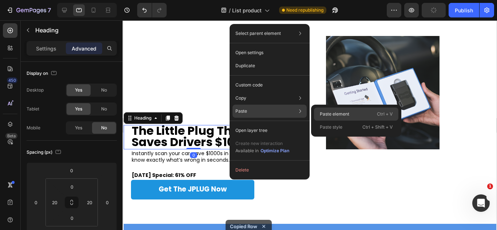
drag, startPoint x: 336, startPoint y: 108, endPoint x: 211, endPoint y: 89, distance: 126.7
click at [336, 121] on div "Paste element Ctrl + V" at bounding box center [356, 127] width 84 height 13
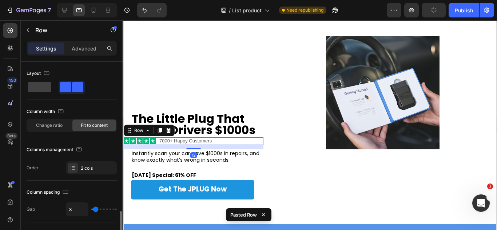
scroll to position [109, 0]
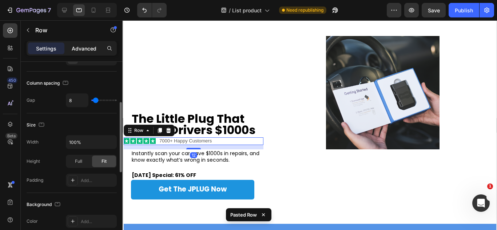
click at [91, 47] on p "Advanced" at bounding box center [84, 49] width 25 height 8
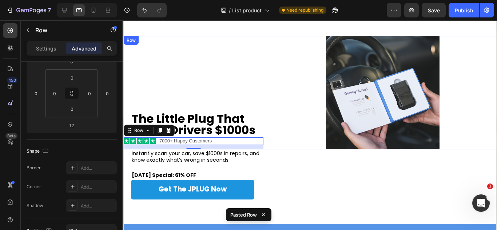
click at [164, 106] on div "The Little Plug That Saves Drivers $1000s Heading Icon Icon Icon Icon Icon Icon…" at bounding box center [193, 93] width 140 height 114
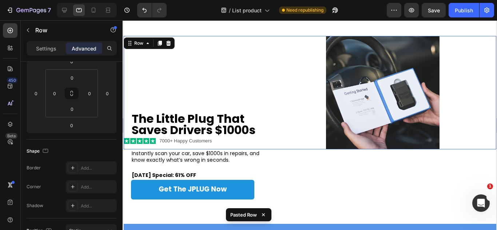
click at [162, 111] on strong "The Little Plug That" at bounding box center [187, 119] width 113 height 16
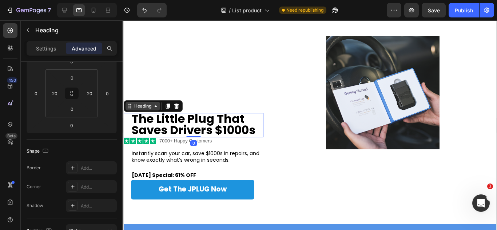
scroll to position [0, 0]
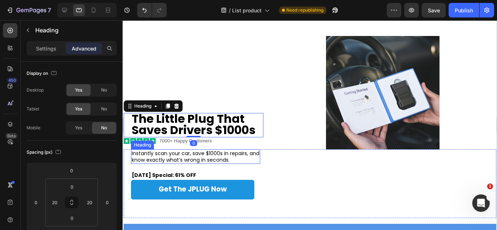
click at [165, 150] on h2 "Instantly scan your car, save $1000s in repairs, and know exactly what’s wrong …" at bounding box center [195, 157] width 129 height 15
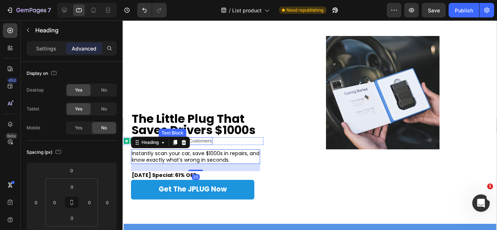
click at [212, 138] on div "7000+ Happy Customers" at bounding box center [185, 142] width 54 height 8
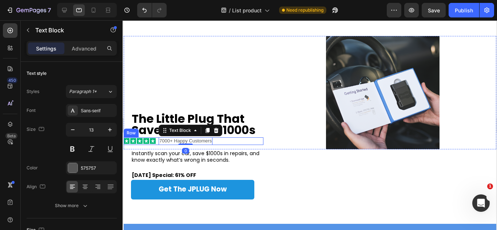
click at [234, 138] on div "Icon Icon Icon Icon Icon Icon List 7000+ Happy Customers Text Block 0 Row" at bounding box center [193, 142] width 140 height 8
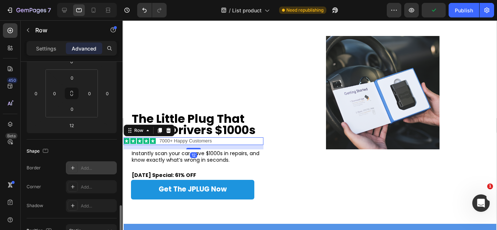
scroll to position [218, 0]
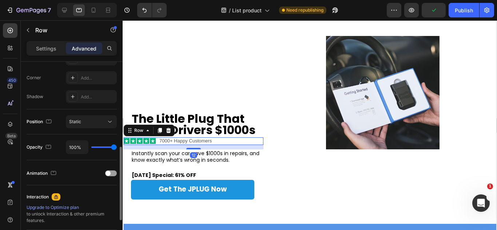
click at [59, 50] on div "Settings" at bounding box center [46, 49] width 36 height 12
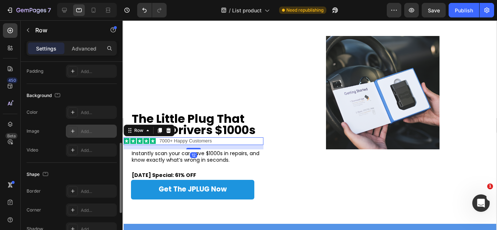
scroll to position [319, 0]
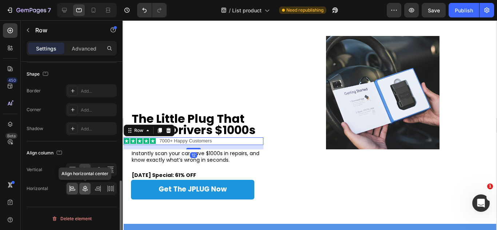
click at [88, 189] on icon at bounding box center [85, 188] width 7 height 7
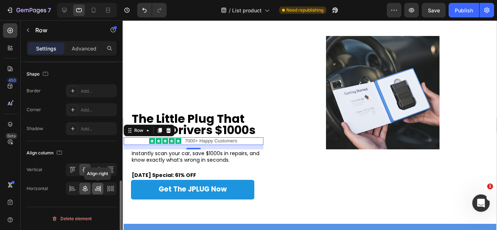
click at [97, 189] on icon at bounding box center [97, 190] width 5 height 2
click at [88, 187] on icon at bounding box center [85, 188] width 7 height 7
click at [79, 188] on div at bounding box center [84, 189] width 11 height 12
click at [76, 188] on div at bounding box center [72, 189] width 11 height 12
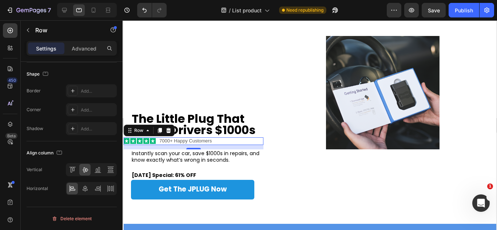
click at [85, 56] on div "Settings Advanced" at bounding box center [72, 51] width 102 height 21
click at [85, 52] on div "Advanced" at bounding box center [84, 49] width 36 height 12
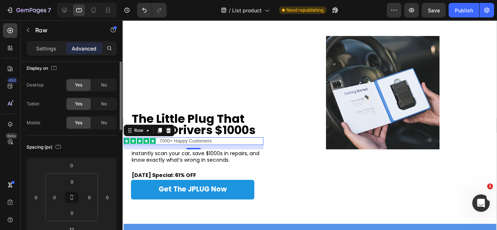
scroll to position [0, 0]
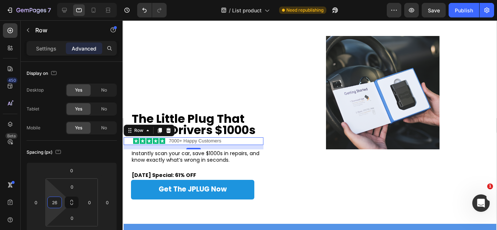
type input "24"
drag, startPoint x: 63, startPoint y: 201, endPoint x: 5, endPoint y: 161, distance: 71.4
click at [58, 0] on html "7 Version history / List product Need republishing Preview Publish 450 Beta Sec…" at bounding box center [248, 0] width 497 height 0
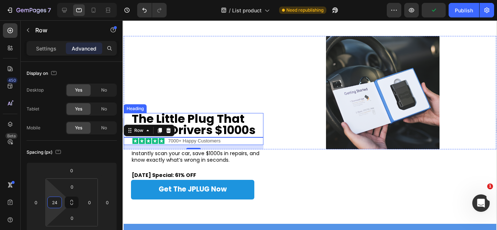
drag, startPoint x: 206, startPoint y: 117, endPoint x: 156, endPoint y: 143, distance: 56.3
click at [206, 117] on strong "The Little Plug That" at bounding box center [187, 119] width 113 height 16
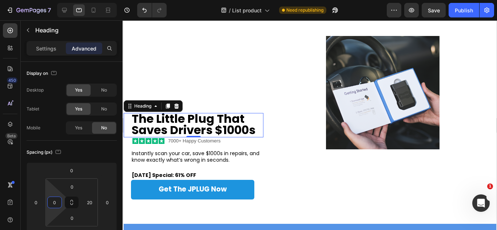
drag, startPoint x: 61, startPoint y: 214, endPoint x: 61, endPoint y: 229, distance: 15.7
click at [61, 0] on html "7 Version history / List product Need republishing Preview Save Publish 450 Bet…" at bounding box center [248, 0] width 497 height 0
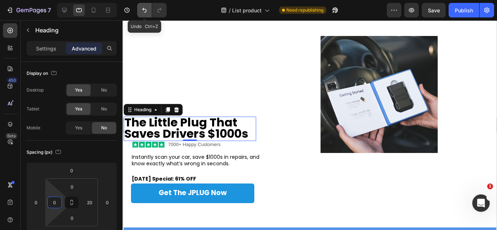
click at [146, 13] on icon "Undo/Redo" at bounding box center [144, 10] width 7 height 7
click at [142, 12] on icon "Undo/Redo" at bounding box center [144, 10] width 7 height 7
type input "20"
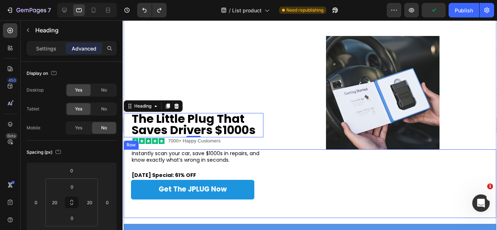
click at [331, 183] on div "Instantly scan your car, save $1000s in repairs, and know exactly what’s wrong …" at bounding box center [309, 184] width 373 height 69
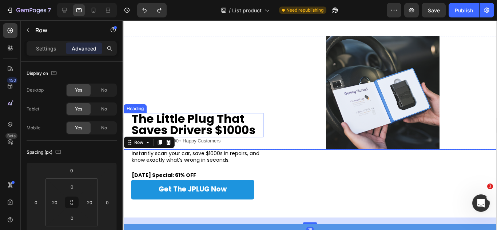
click at [236, 117] on strong "The Little Plug That" at bounding box center [187, 119] width 113 height 16
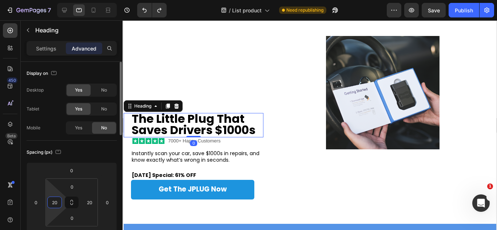
click at [59, 199] on input "20" at bounding box center [54, 202] width 11 height 11
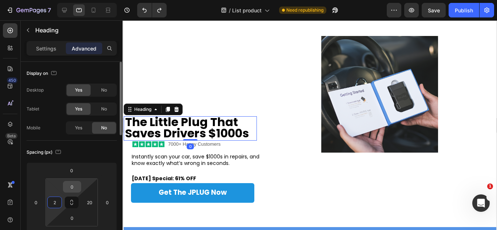
type input "24"
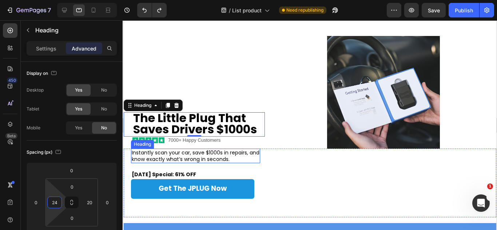
click at [299, 142] on div at bounding box center [383, 92] width 226 height 113
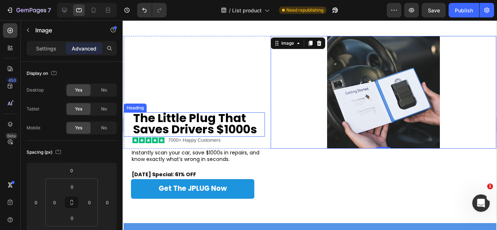
click at [167, 122] on strong "Saves Drivers $1000s" at bounding box center [195, 129] width 124 height 16
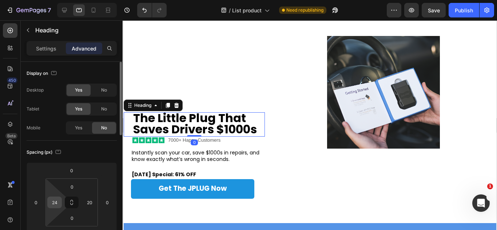
click at [57, 202] on input "24" at bounding box center [54, 202] width 11 height 11
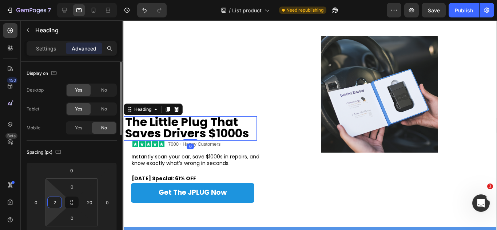
type input "20"
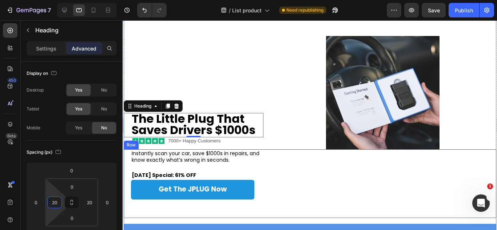
click at [409, 154] on div "Instantly scan your car, save $1000s in repairs, and know exactly what’s wrong …" at bounding box center [309, 184] width 373 height 69
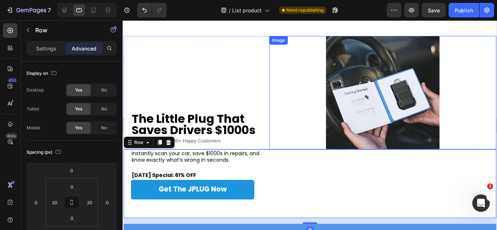
click at [370, 114] on img at bounding box center [383, 93] width 114 height 114
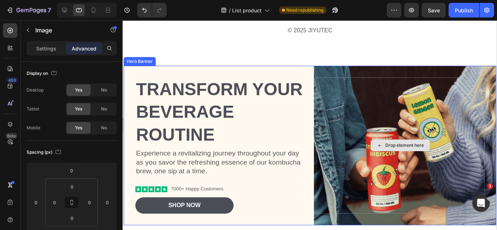
scroll to position [1076, 0]
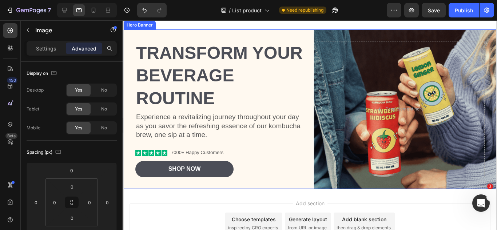
drag, startPoint x: 286, startPoint y: 111, endPoint x: 289, endPoint y: 117, distance: 7.0
click at [286, 111] on div "Transform Your Beverage Routine Heading Experience a revitalizing journey throu…" at bounding box center [219, 109] width 169 height 136
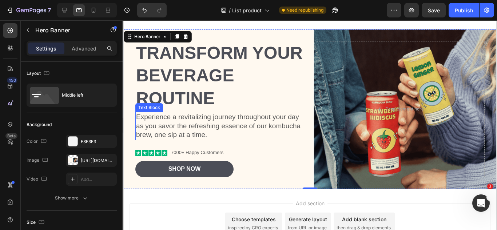
click at [284, 120] on p "Experience a revitalizing journey throughout your day as you savor the refreshi…" at bounding box center [219, 126] width 167 height 27
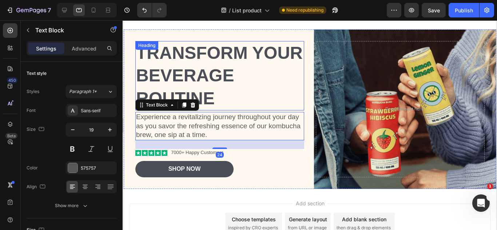
click at [260, 80] on h2 "Transform Your Beverage Routine" at bounding box center [219, 76] width 169 height 70
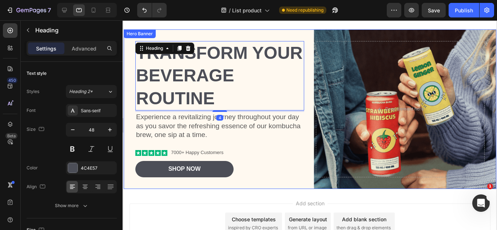
click at [382, 89] on div "Drop element here" at bounding box center [400, 109] width 169 height 136
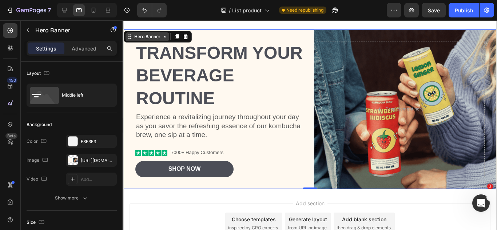
click at [162, 38] on icon at bounding box center [165, 37] width 6 height 6
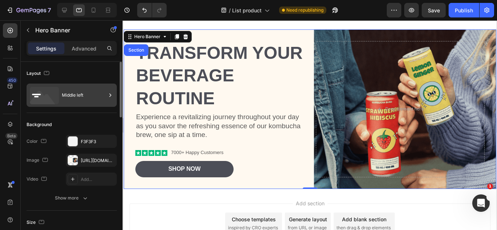
click at [84, 94] on div "Middle left" at bounding box center [84, 95] width 44 height 17
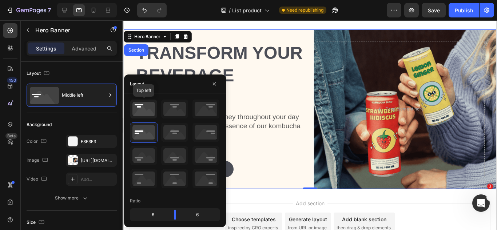
click at [155, 109] on icon at bounding box center [143, 109] width 27 height 19
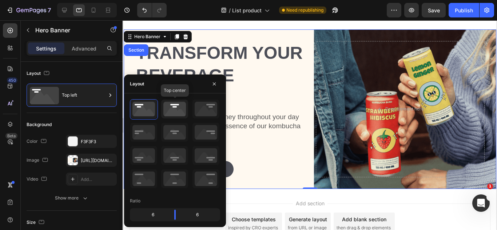
click at [172, 107] on icon at bounding box center [174, 109] width 27 height 19
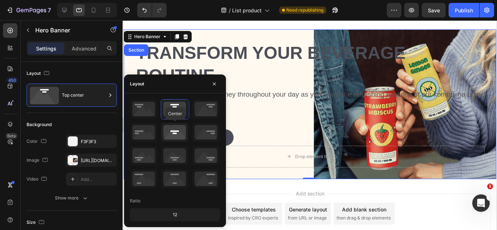
click at [165, 128] on icon at bounding box center [174, 132] width 27 height 19
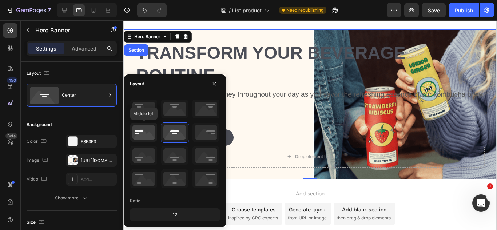
click at [152, 128] on icon at bounding box center [143, 132] width 27 height 19
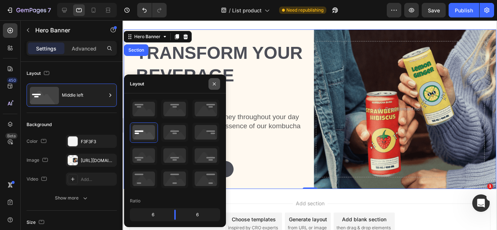
click at [215, 85] on icon "button" at bounding box center [214, 83] width 3 height 3
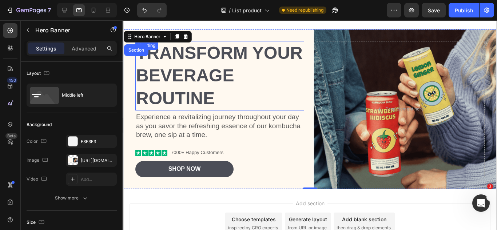
click at [212, 81] on h2 "Transform Your Beverage Routine" at bounding box center [219, 76] width 169 height 70
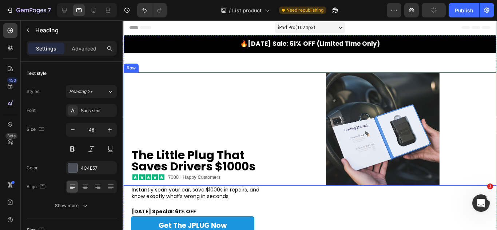
scroll to position [36, 0]
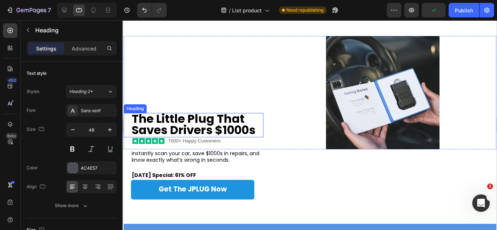
click at [206, 117] on strong "The Little Plug That" at bounding box center [187, 119] width 113 height 16
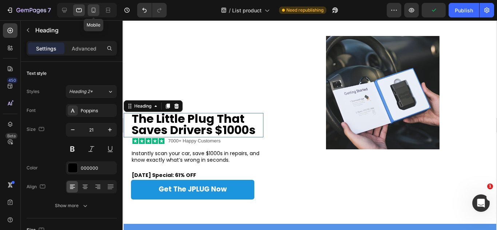
click at [95, 7] on icon at bounding box center [93, 10] width 7 height 7
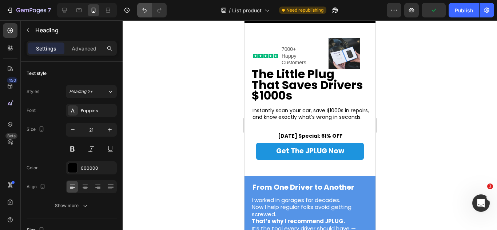
type input "19"
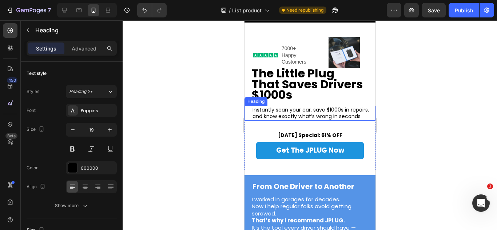
scroll to position [13, 0]
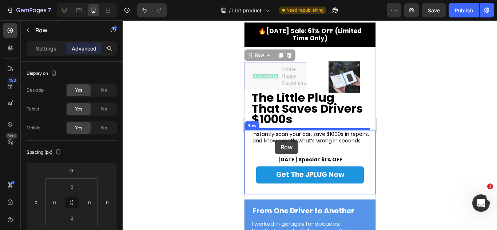
drag, startPoint x: 276, startPoint y: 87, endPoint x: 274, endPoint y: 140, distance: 53.5
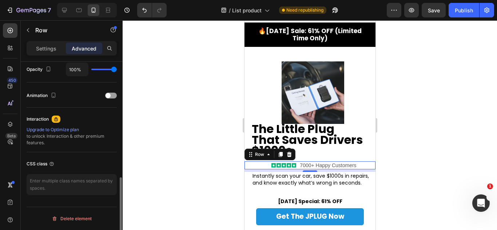
scroll to position [260, 0]
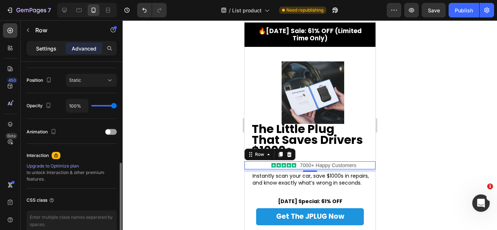
click at [47, 47] on p "Settings" at bounding box center [46, 49] width 20 height 8
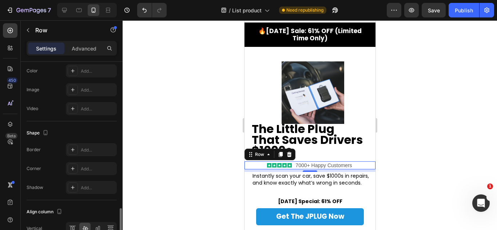
scroll to position [319, 0]
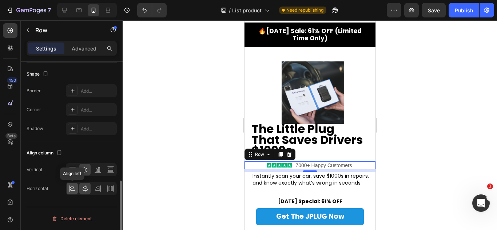
click at [78, 189] on div at bounding box center [72, 189] width 11 height 12
click at [75, 49] on p "Advanced" at bounding box center [84, 49] width 25 height 8
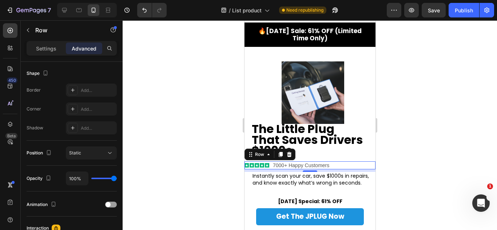
scroll to position [0, 0]
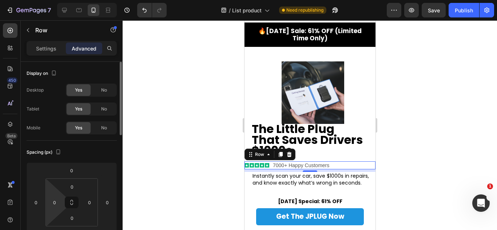
click at [58, 197] on div "0 0 0 0" at bounding box center [71, 203] width 52 height 48
click at [58, 201] on input "0" at bounding box center [54, 202] width 11 height 11
type input "24"
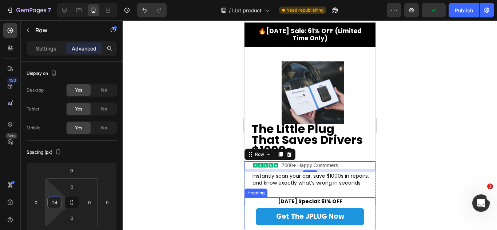
click at [277, 205] on h2 "[DATE] Special: 61% OFF" at bounding box center [310, 202] width 66 height 8
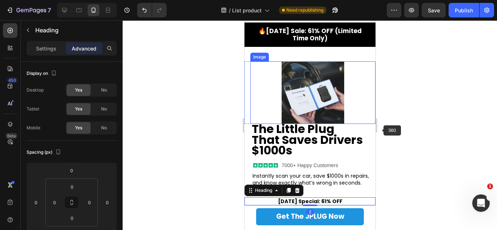
click at [333, 110] on img at bounding box center [312, 93] width 63 height 63
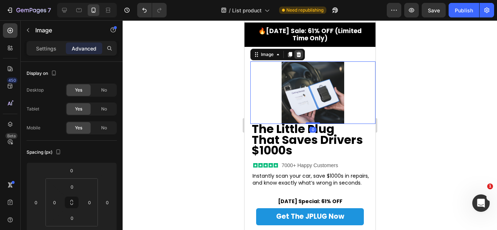
click at [299, 57] on icon at bounding box center [298, 54] width 5 height 5
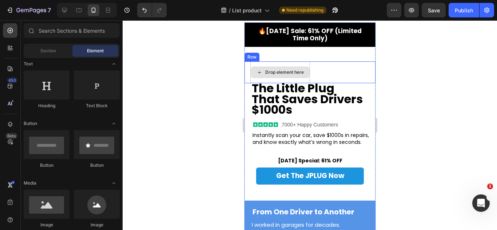
click at [314, 70] on div "The Little Plug That Saves Drivers $1000s Heading Drop element here Row" at bounding box center [309, 73] width 131 height 22
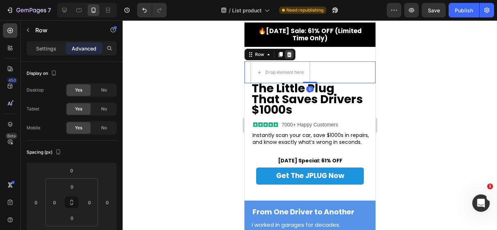
click at [290, 56] on icon at bounding box center [289, 54] width 5 height 5
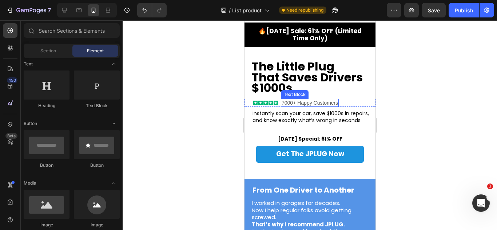
click at [320, 104] on p "7000+ Happy Customers" at bounding box center [309, 103] width 56 height 7
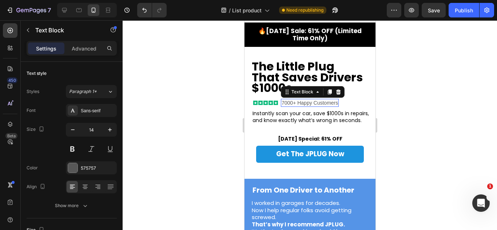
click at [320, 104] on p "7000+ Happy Customers" at bounding box center [309, 103] width 56 height 7
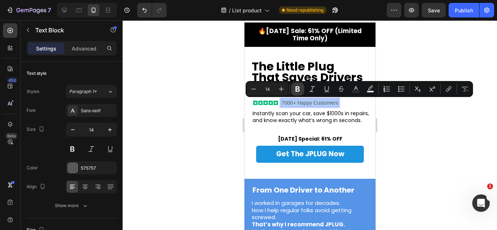
click at [294, 92] on button "Bold" at bounding box center [297, 89] width 13 height 13
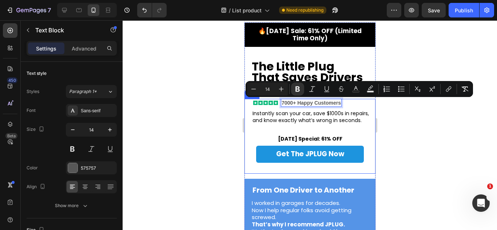
click at [304, 135] on div "Instantly scan your car, save $1000s in repairs, and know exactly what’s wrong …" at bounding box center [309, 136] width 131 height 75
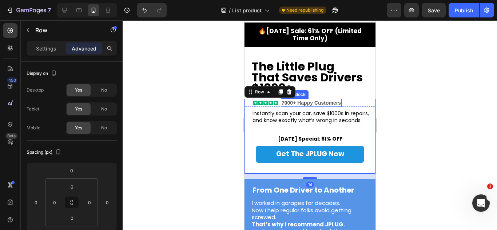
click at [309, 104] on strong "7000+ Happy Customers" at bounding box center [310, 103] width 59 height 6
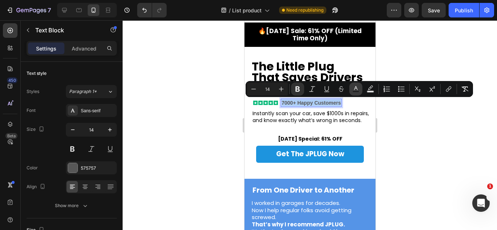
click at [351, 91] on button "Text Color" at bounding box center [355, 89] width 13 height 13
type input "575757"
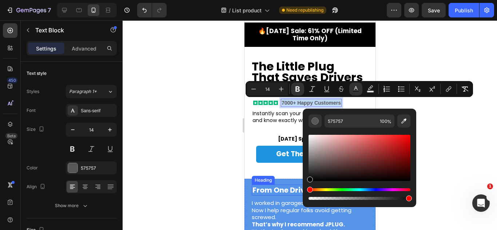
drag, startPoint x: 552, startPoint y: 199, endPoint x: 273, endPoint y: 152, distance: 282.5
type input "0A0A0A"
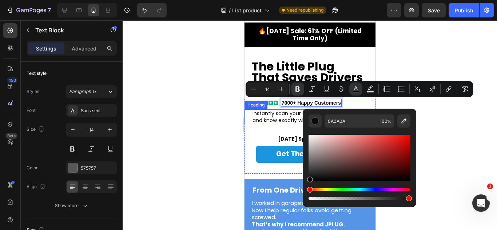
click at [271, 119] on h2 "Instantly scan your car, save $1000s in repairs, and know exactly what’s wrong …" at bounding box center [314, 117] width 124 height 15
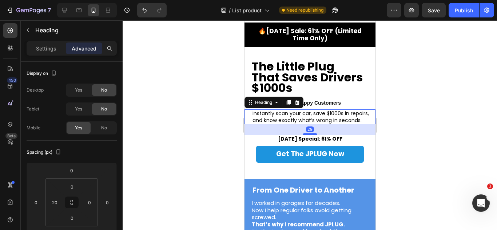
click at [345, 135] on div "29" at bounding box center [309, 129] width 131 height 11
click at [145, 14] on button "Undo/Redo" at bounding box center [144, 10] width 15 height 15
click at [357, 78] on strong "The Little Plug That Saves Drivers $1000s" at bounding box center [307, 77] width 111 height 38
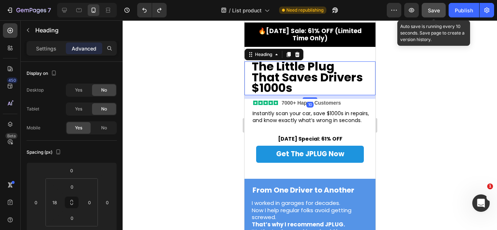
click at [433, 9] on span "Save" at bounding box center [434, 10] width 12 height 6
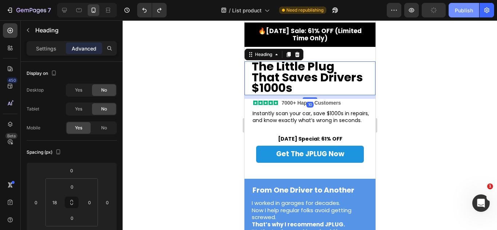
click at [451, 11] on button "Publish" at bounding box center [464, 10] width 31 height 15
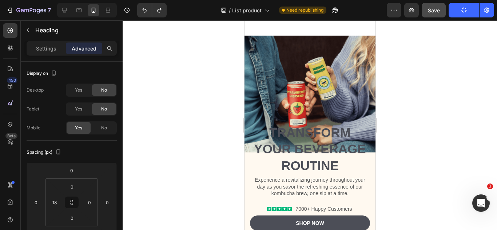
scroll to position [1432, 0]
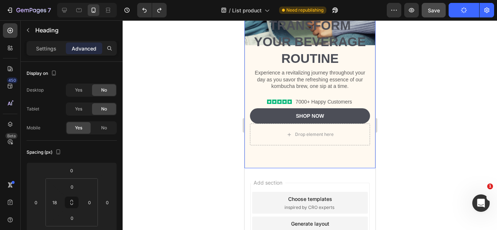
click at [347, 155] on div "Transform Your Beverage Routine Heading Experience a revitalizing journey throu…" at bounding box center [309, 87] width 131 height 164
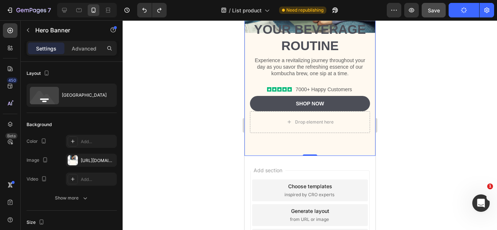
scroll to position [1250, 0]
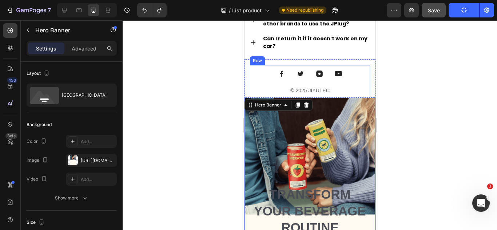
click at [305, 94] on div "Image Image Image Image Image Row © 2025 JIYUTEC Text block" at bounding box center [310, 87] width 120 height 44
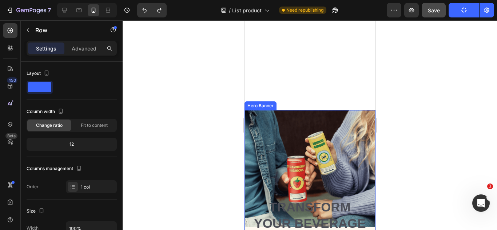
scroll to position [1497, 0]
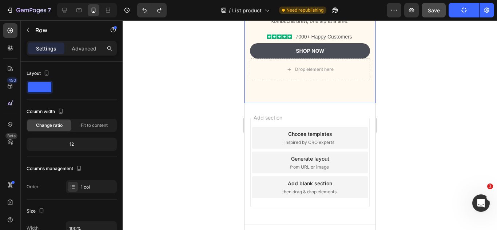
drag, startPoint x: 297, startPoint y: 82, endPoint x: 298, endPoint y: 63, distance: 19.0
click at [297, 82] on div "Transform Your Beverage Routine Heading Experience a revitalizing journey throu…" at bounding box center [309, 22] width 131 height 164
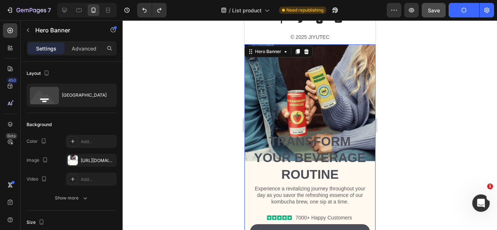
scroll to position [1315, 0]
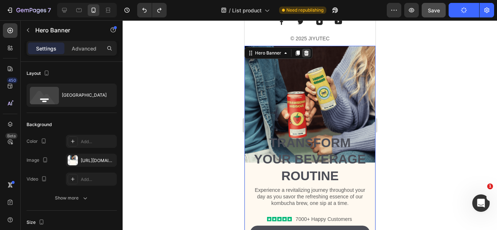
click at [306, 53] on icon at bounding box center [306, 52] width 5 height 5
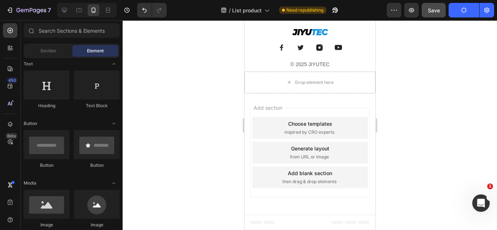
scroll to position [1288, 0]
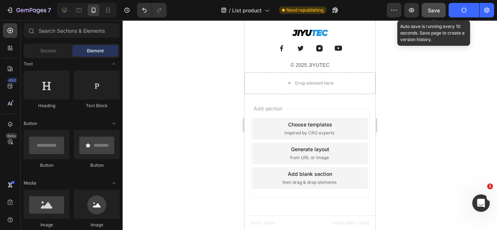
click at [438, 8] on span "Save" at bounding box center [434, 10] width 12 height 6
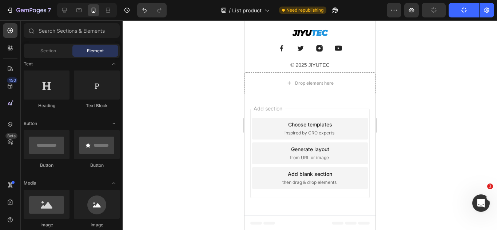
click at [462, 8] on icon "button" at bounding box center [463, 10] width 7 height 7
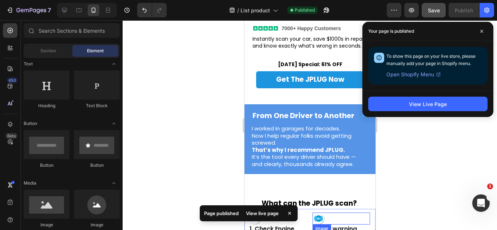
scroll to position [160, 0]
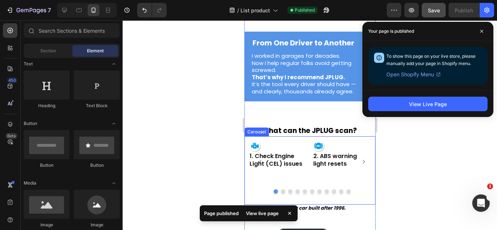
click at [254, 194] on div at bounding box center [312, 192] width 127 height 4
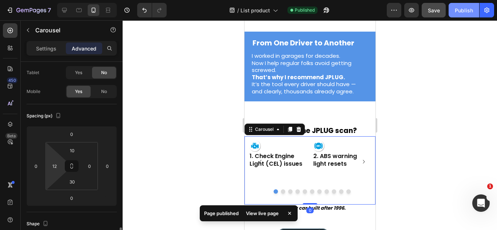
scroll to position [146, 0]
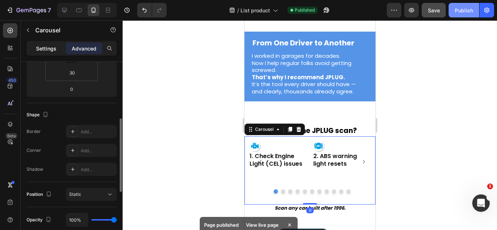
click at [50, 51] on p "Settings" at bounding box center [46, 49] width 20 height 8
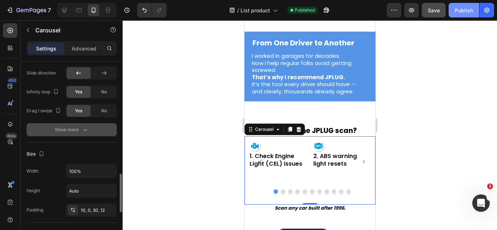
scroll to position [437, 0]
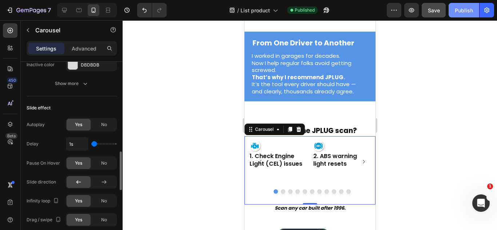
click at [103, 125] on span "No" at bounding box center [104, 125] width 6 height 7
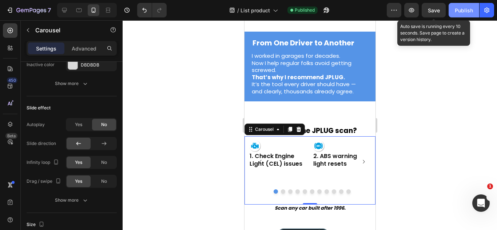
drag, startPoint x: 431, startPoint y: 10, endPoint x: 449, endPoint y: 11, distance: 17.5
click at [431, 10] on span "Save" at bounding box center [434, 10] width 12 height 6
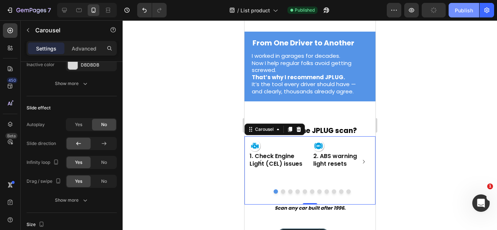
click at [460, 12] on div "Publish" at bounding box center [464, 11] width 18 height 8
